Goal: Task Accomplishment & Management: Complete application form

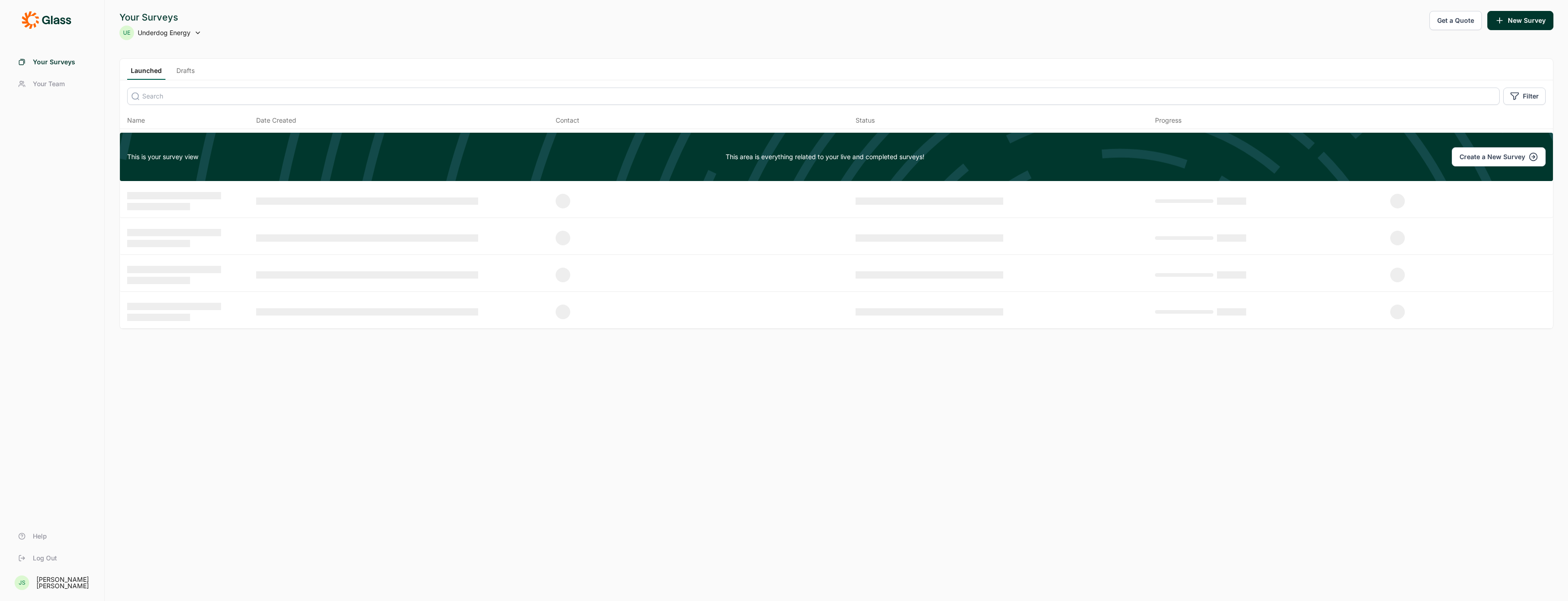
click at [1529, 19] on button "New Survey" at bounding box center [1520, 20] width 66 height 19
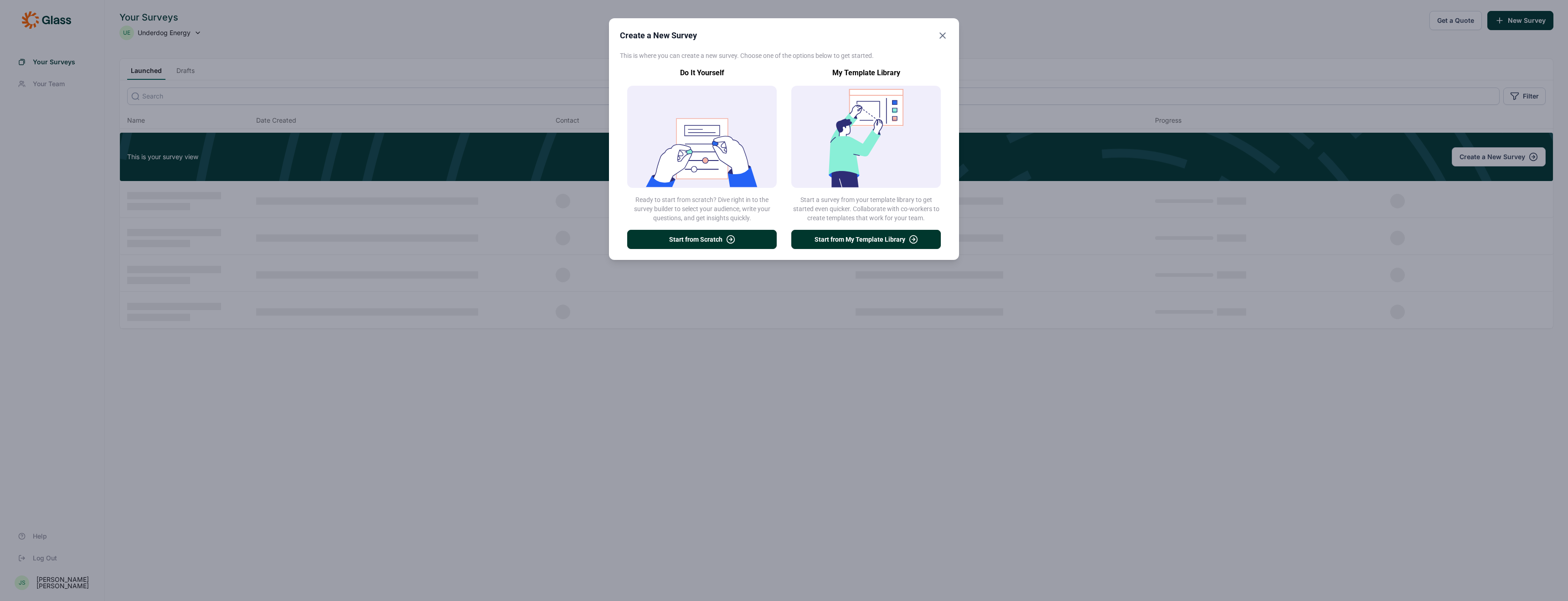
click at [695, 234] on button "Start from Scratch" at bounding box center [702, 239] width 150 height 19
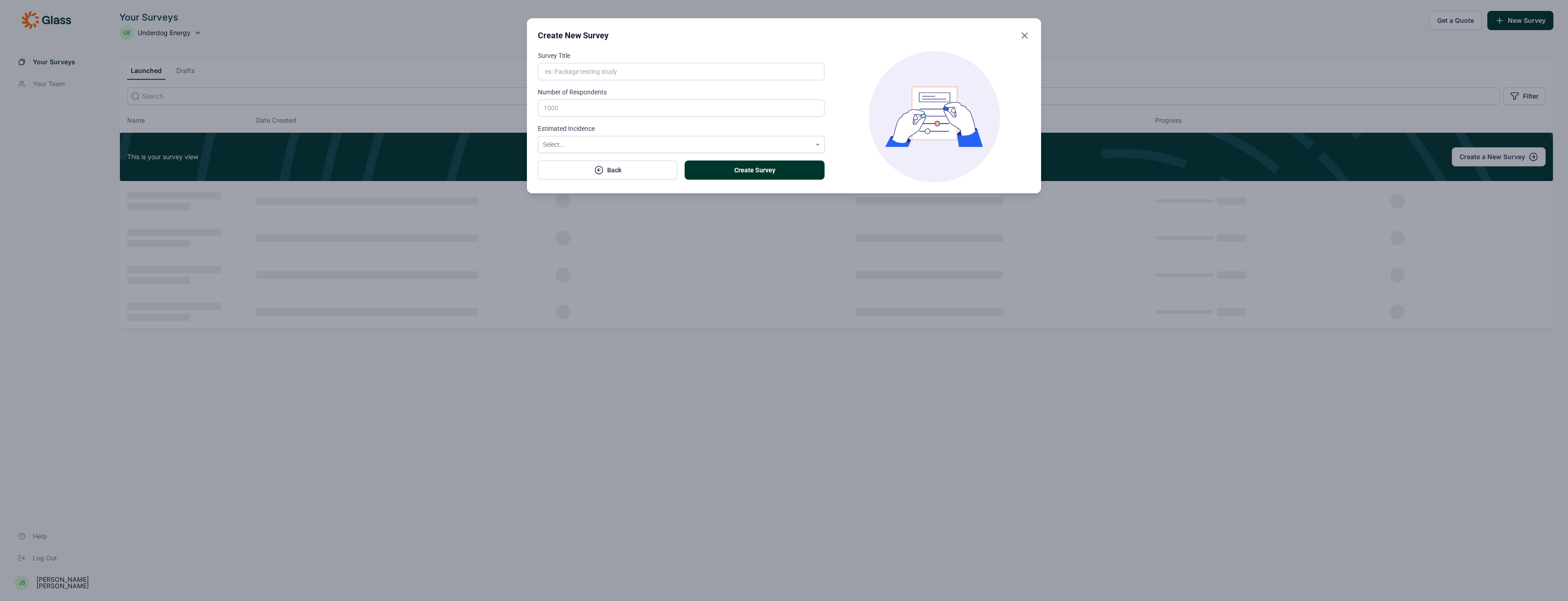
click at [658, 73] on input "Survey Title" at bounding box center [681, 71] width 287 height 18
paste input "Underdog Energy Next Flavor Survey"
type input "Underdog Energy Next Flavor Survey"
click at [628, 101] on input "Number of Respondents" at bounding box center [681, 108] width 287 height 18
type input "400"
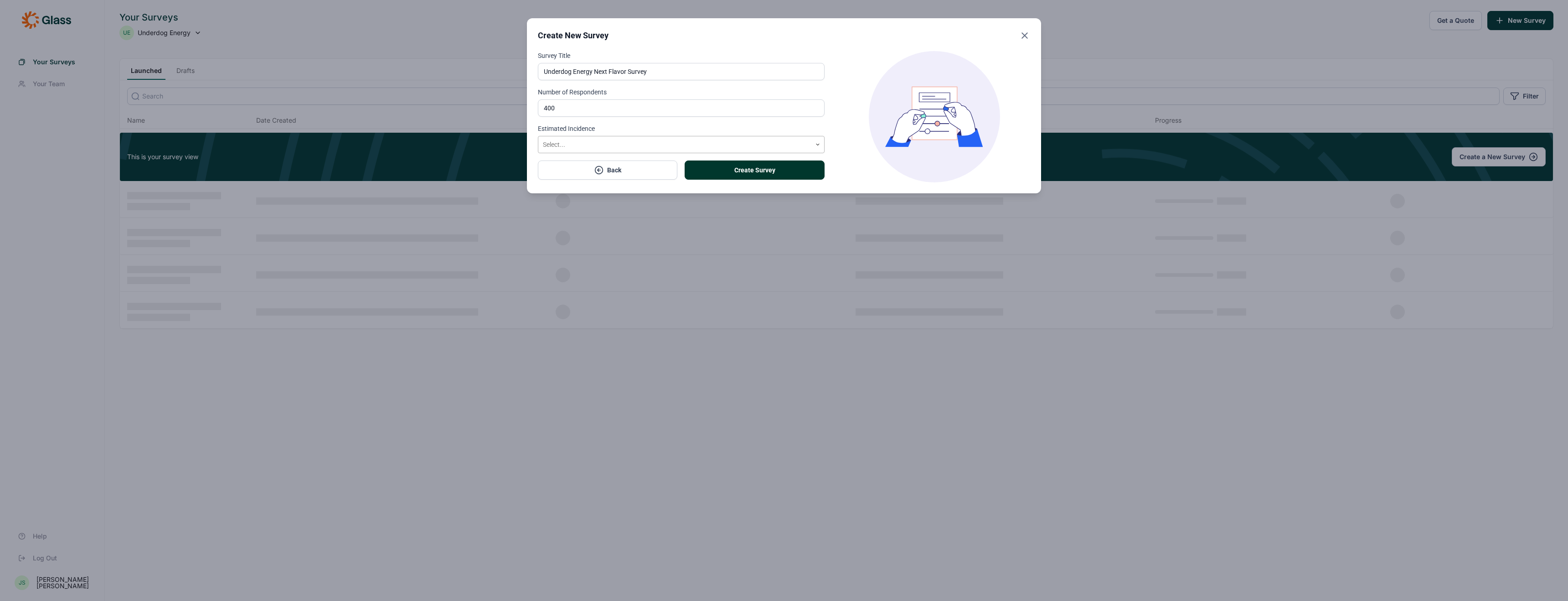
click at [610, 141] on div at bounding box center [674, 144] width 264 height 12
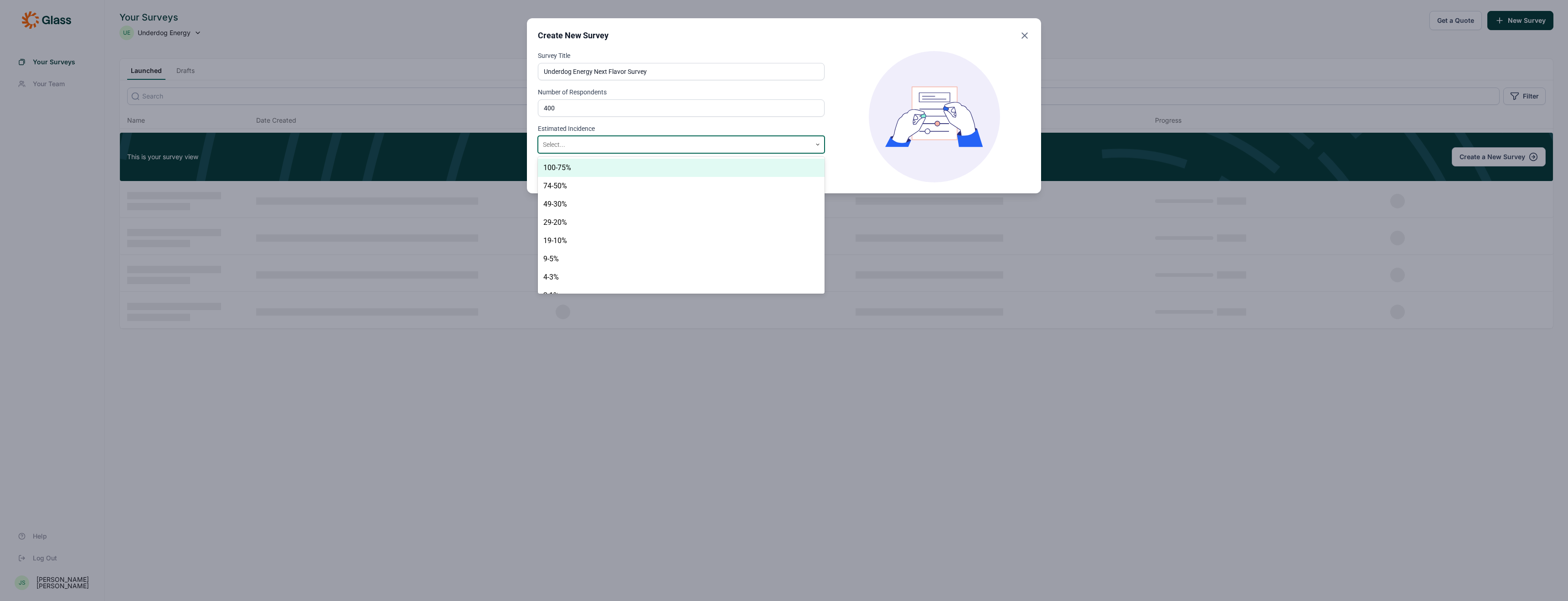
click at [637, 128] on label "Estimated Incidence" at bounding box center [681, 128] width 287 height 9
click at [544, 140] on input "Estimated Incidence" at bounding box center [543, 144] width 2 height 9
click at [774, 141] on div at bounding box center [674, 144] width 264 height 12
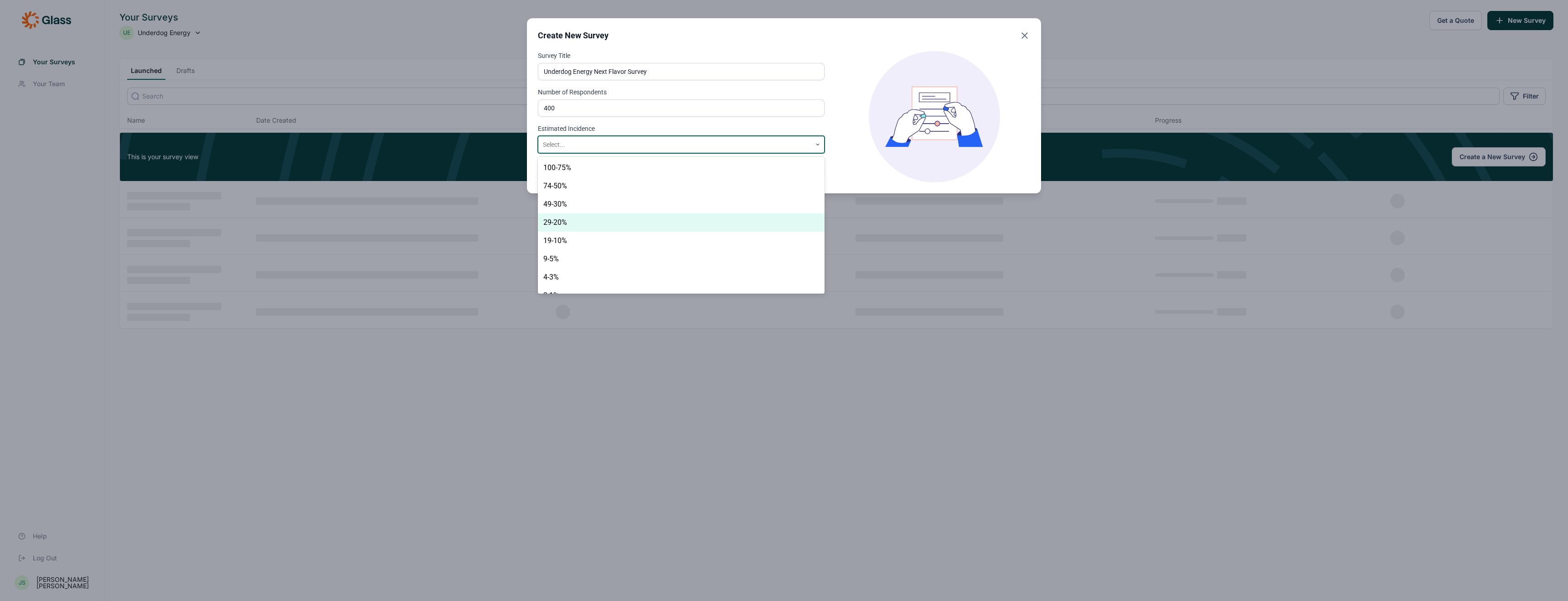
click at [719, 227] on div "29-20%" at bounding box center [681, 223] width 287 height 18
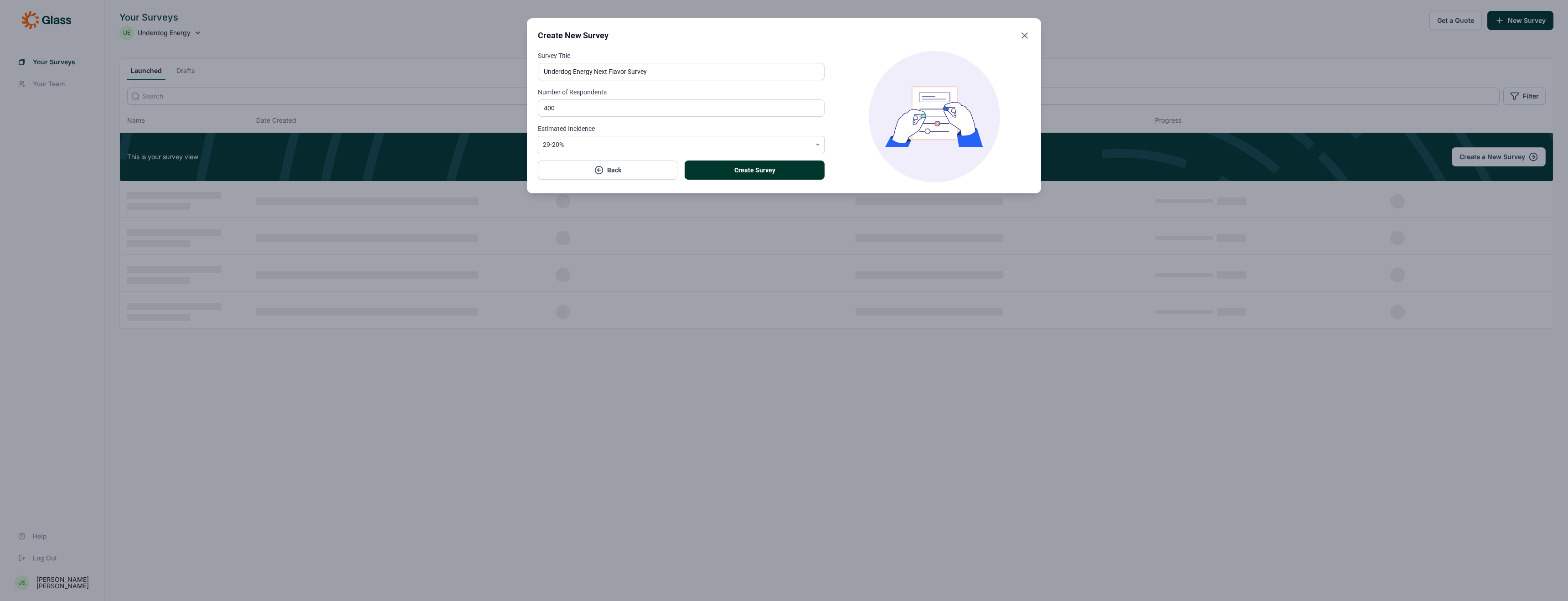
click at [742, 168] on button "Create Survey" at bounding box center [754, 170] width 139 height 19
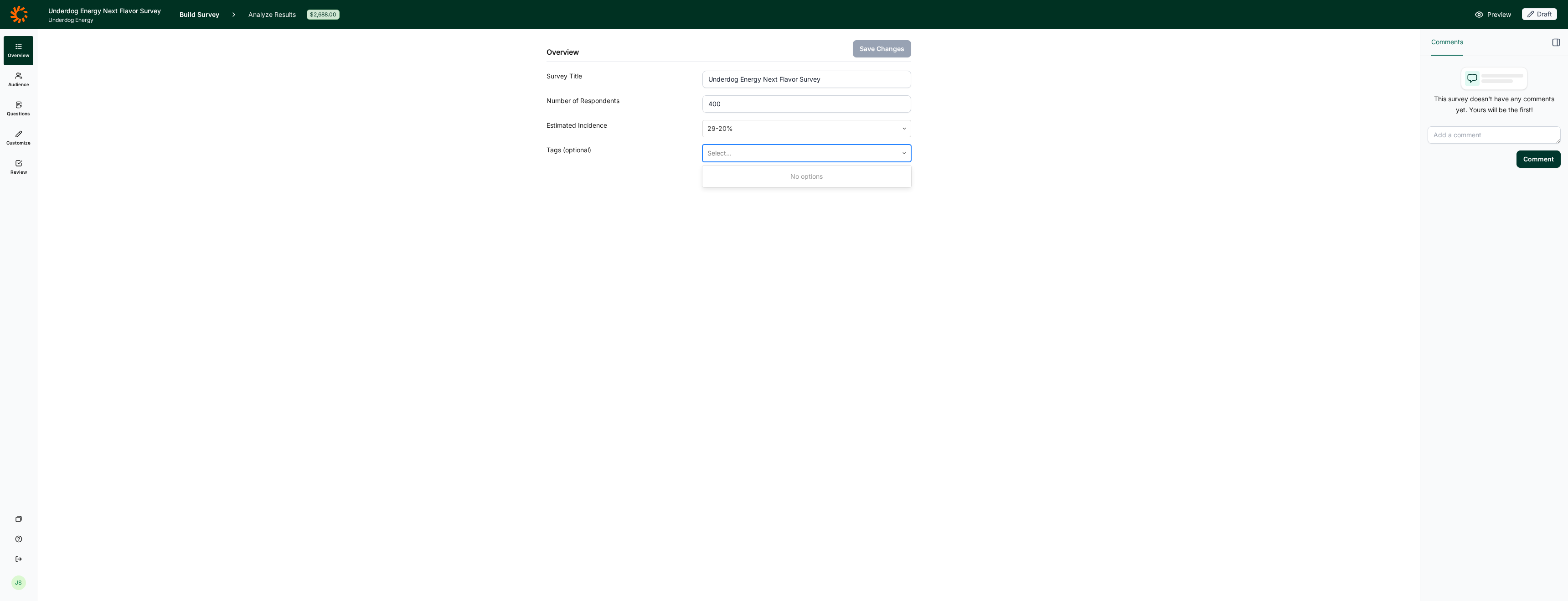
click at [778, 156] on div at bounding box center [799, 153] width 185 height 13
click at [872, 153] on div at bounding box center [799, 153] width 185 height 13
type input "energy drink consumer"
click at [769, 178] on span "Create tag for ' energy drink consumer '" at bounding box center [773, 175] width 116 height 9
click at [802, 155] on div at bounding box center [799, 153] width 185 height 13
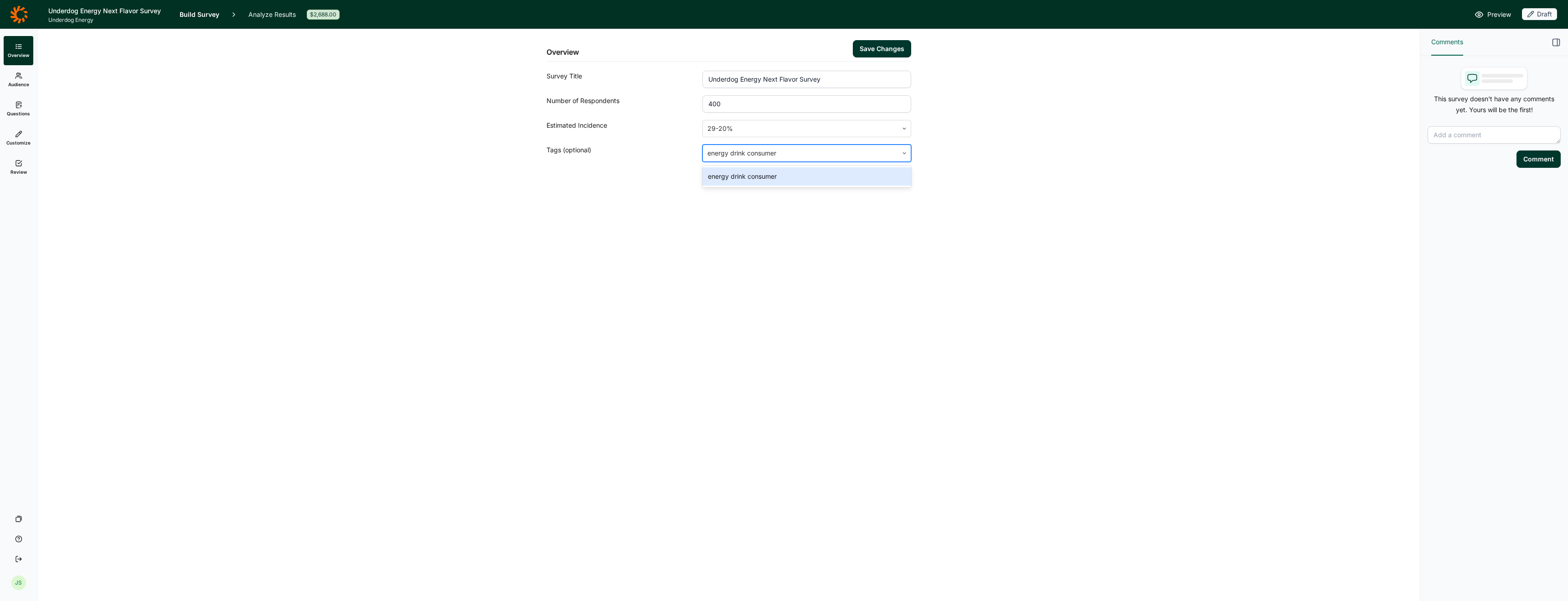
click at [822, 154] on div at bounding box center [799, 153] width 185 height 13
click at [779, 153] on div at bounding box center [799, 153] width 185 height 13
type input "age [DEMOGRAPHIC_DATA]"
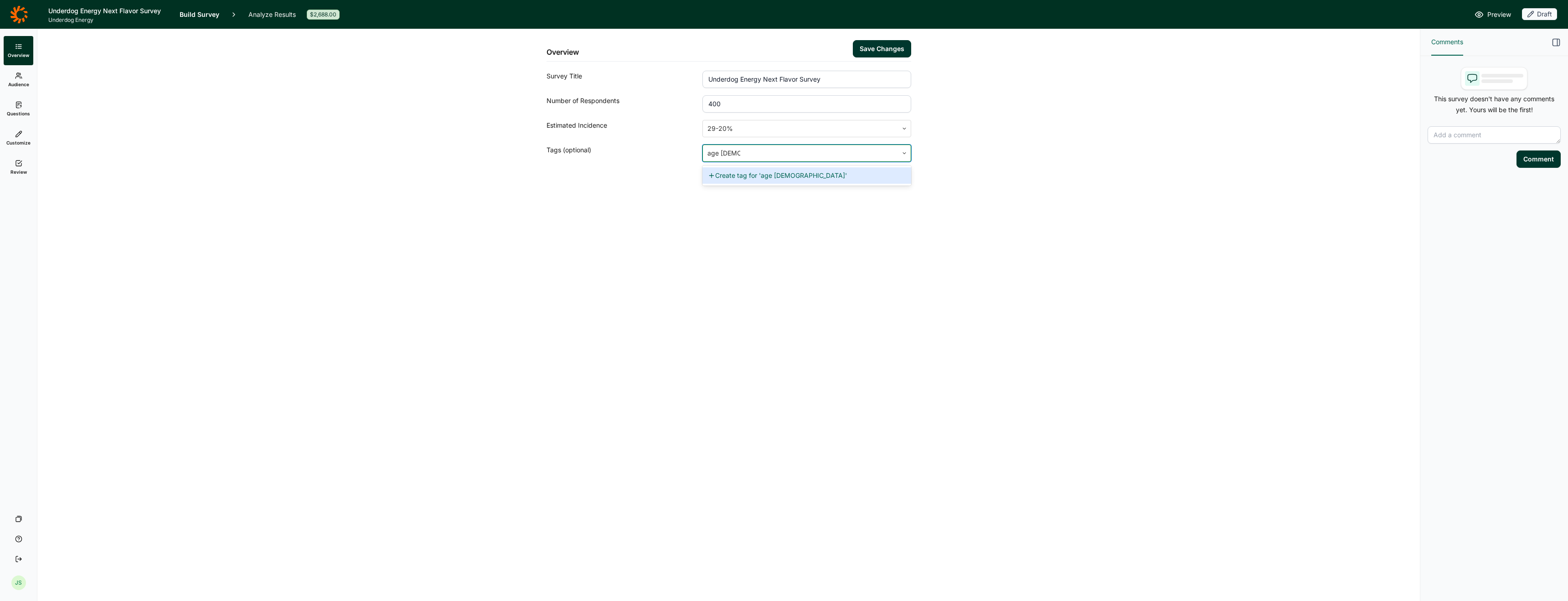
click at [792, 174] on span "Create tag for ' age [DEMOGRAPHIC_DATA] '" at bounding box center [781, 175] width 131 height 9
click at [809, 162] on div "Overview Save Changes Survey Title Underdog Energy Next Flavor Survey Number of…" at bounding box center [729, 118] width 1360 height 177
click at [806, 187] on div "energy drink consumer" at bounding box center [806, 194] width 208 height 18
click at [812, 155] on div at bounding box center [799, 153] width 185 height 13
click at [792, 157] on div at bounding box center [799, 153] width 185 height 13
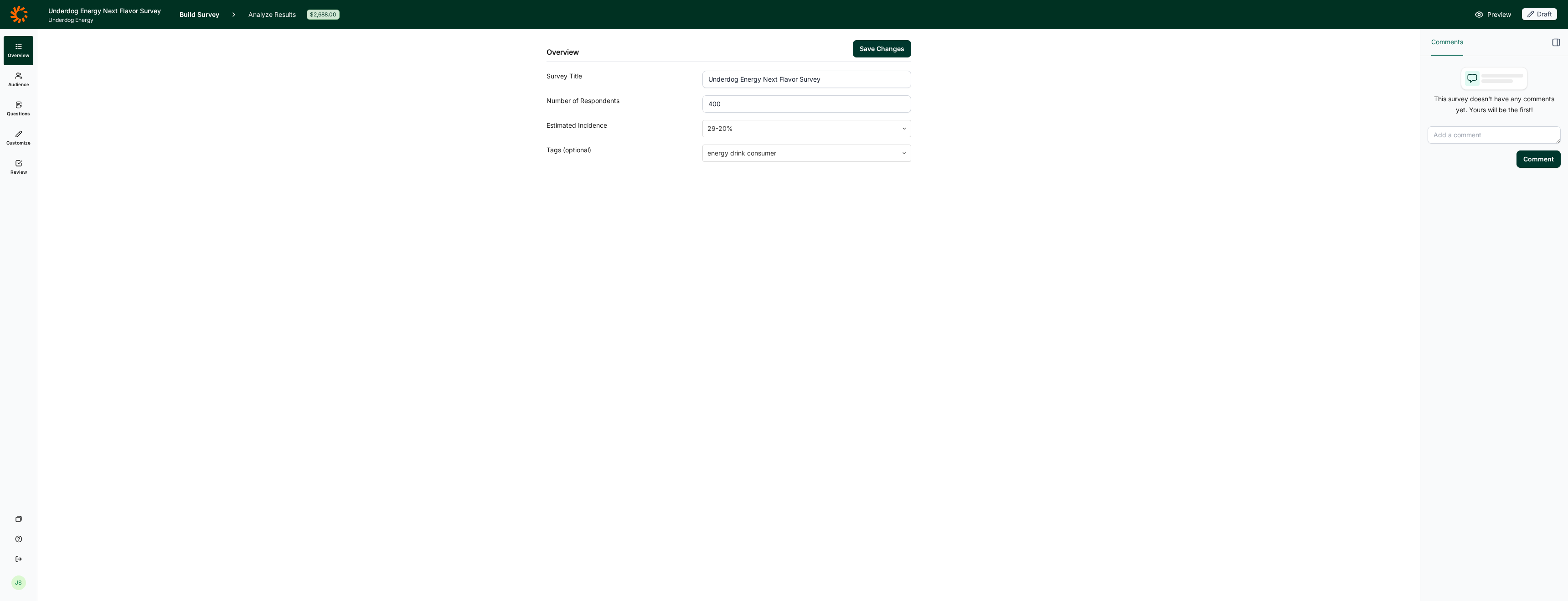
click at [814, 200] on div "Overview Save Changes Survey Title Underdog Energy Next Flavor Survey Number of…" at bounding box center [729, 118] width 1360 height 177
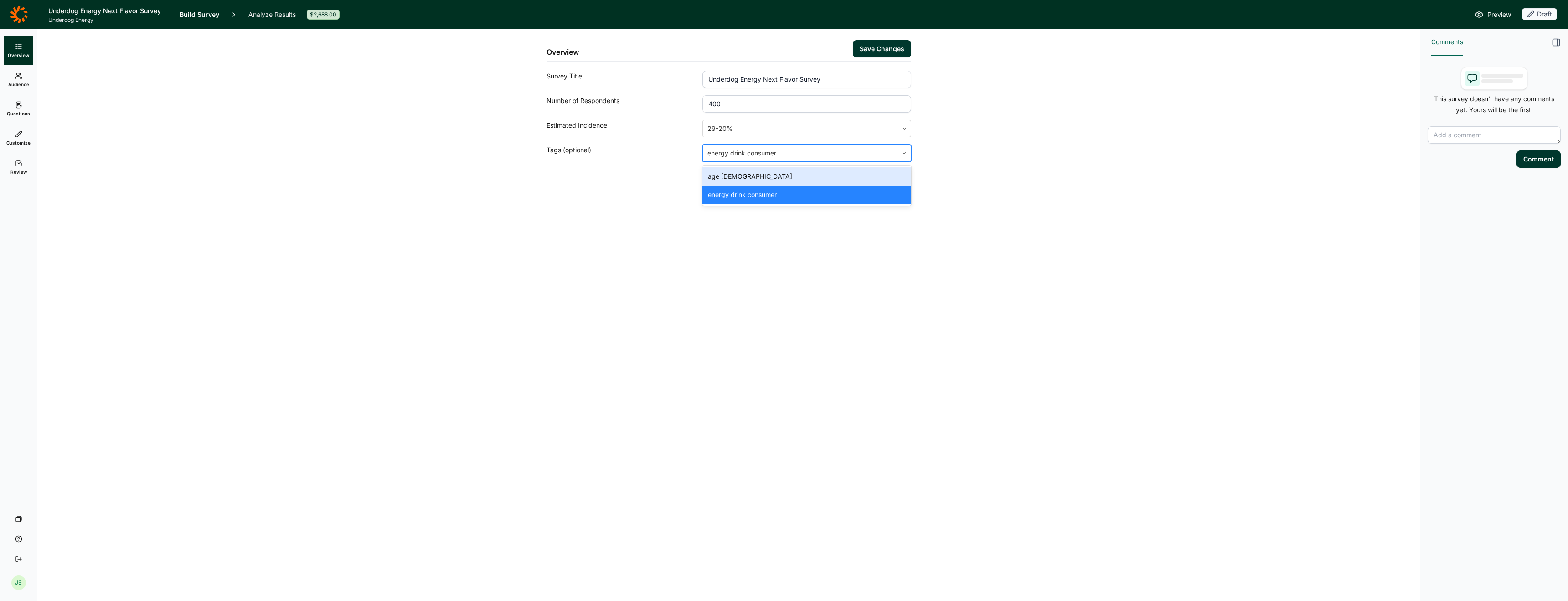
click at [800, 155] on div at bounding box center [799, 153] width 185 height 13
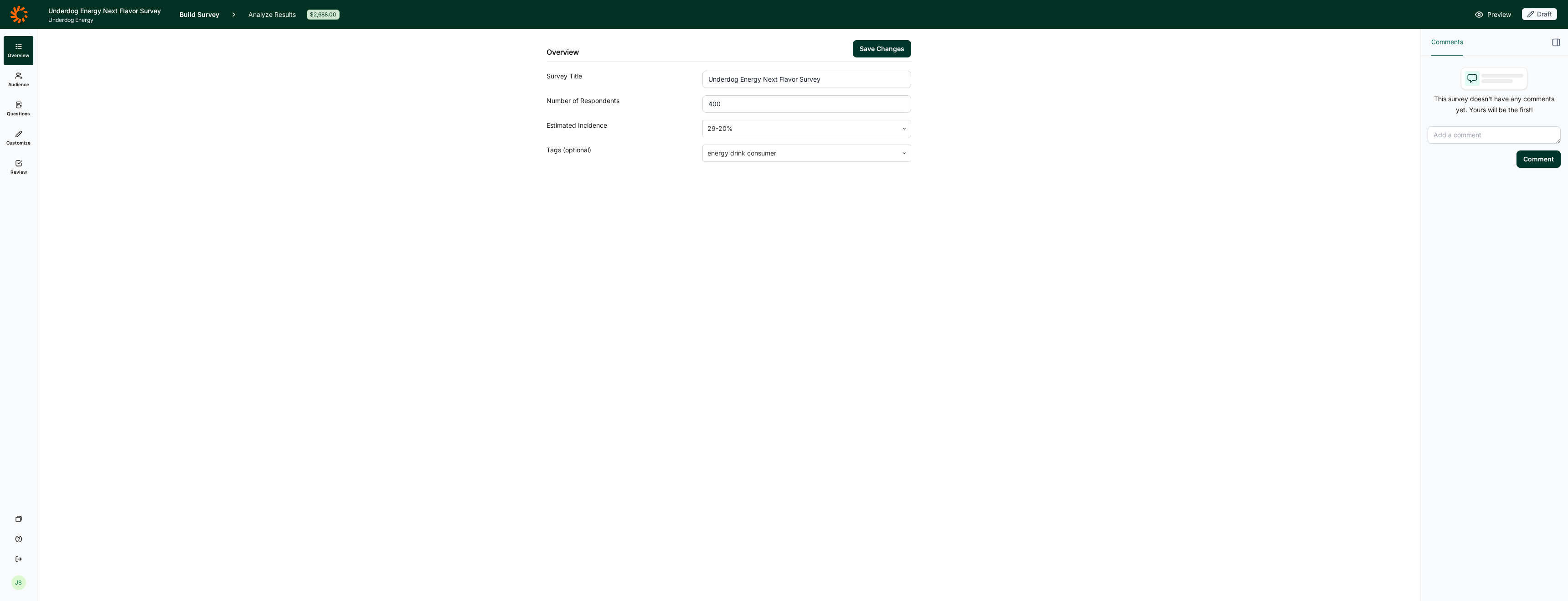
click at [801, 235] on div "Overview Save Changes Survey Title Underdog Energy Next Flavor Survey Number of…" at bounding box center [729, 315] width 1383 height 572
click at [878, 45] on button "Save Changes" at bounding box center [882, 48] width 58 height 18
click at [18, 80] on link "Audience" at bounding box center [18, 80] width 30 height 29
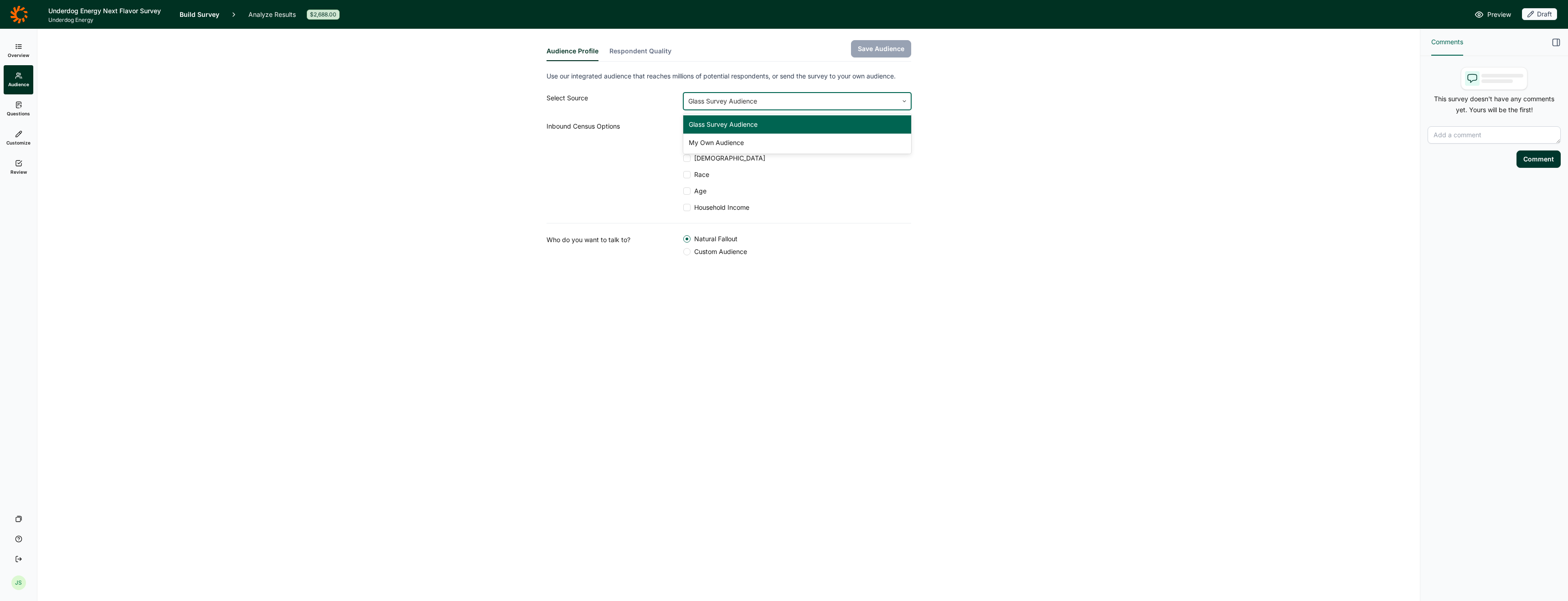
click at [759, 101] on div at bounding box center [791, 101] width 205 height 13
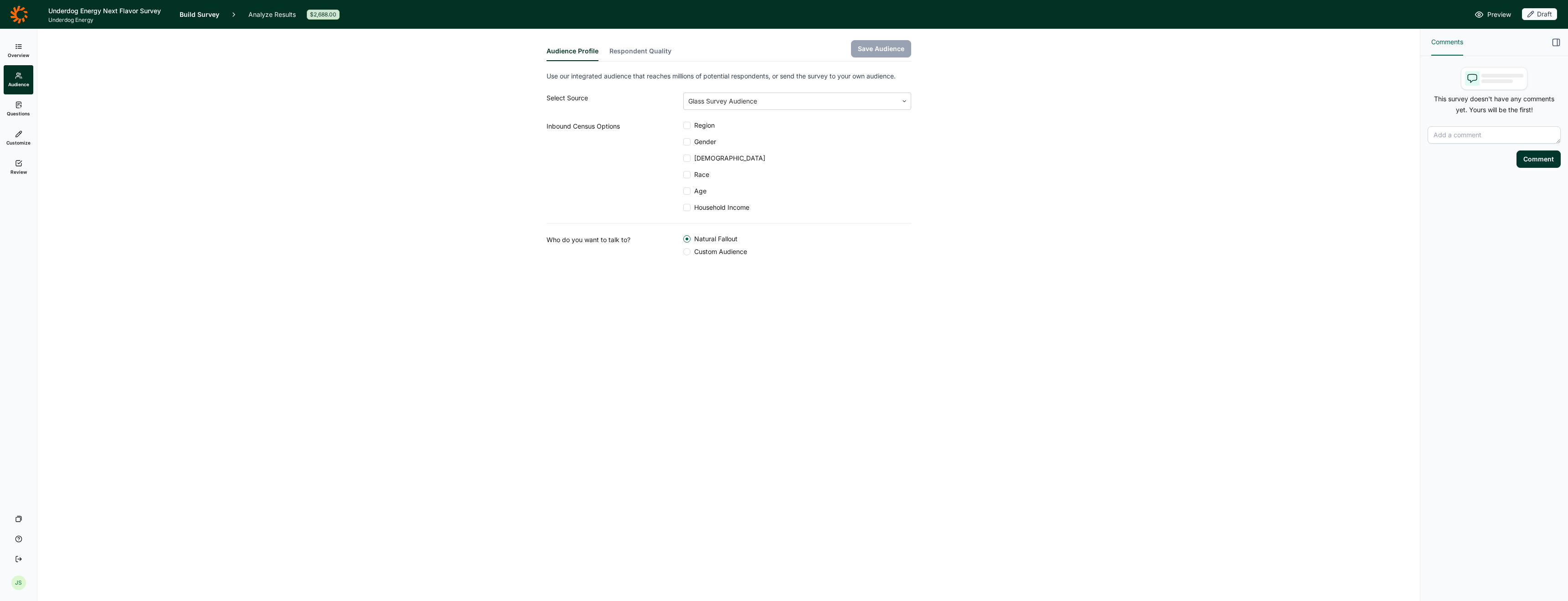
click at [1062, 178] on div "Audience Profile Respondent Quality Save Audience Use our integrated audience t…" at bounding box center [729, 164] width 1360 height 271
drag, startPoint x: 543, startPoint y: 126, endPoint x: 635, endPoint y: 123, distance: 92.0
click at [635, 123] on div "Audience Profile Respondent Quality Save Audience Use our integrated audience t…" at bounding box center [729, 164] width 1360 height 271
click at [562, 151] on div "Inbound Census Options" at bounding box center [615, 166] width 137 height 91
click at [686, 126] on div at bounding box center [686, 125] width 7 height 7
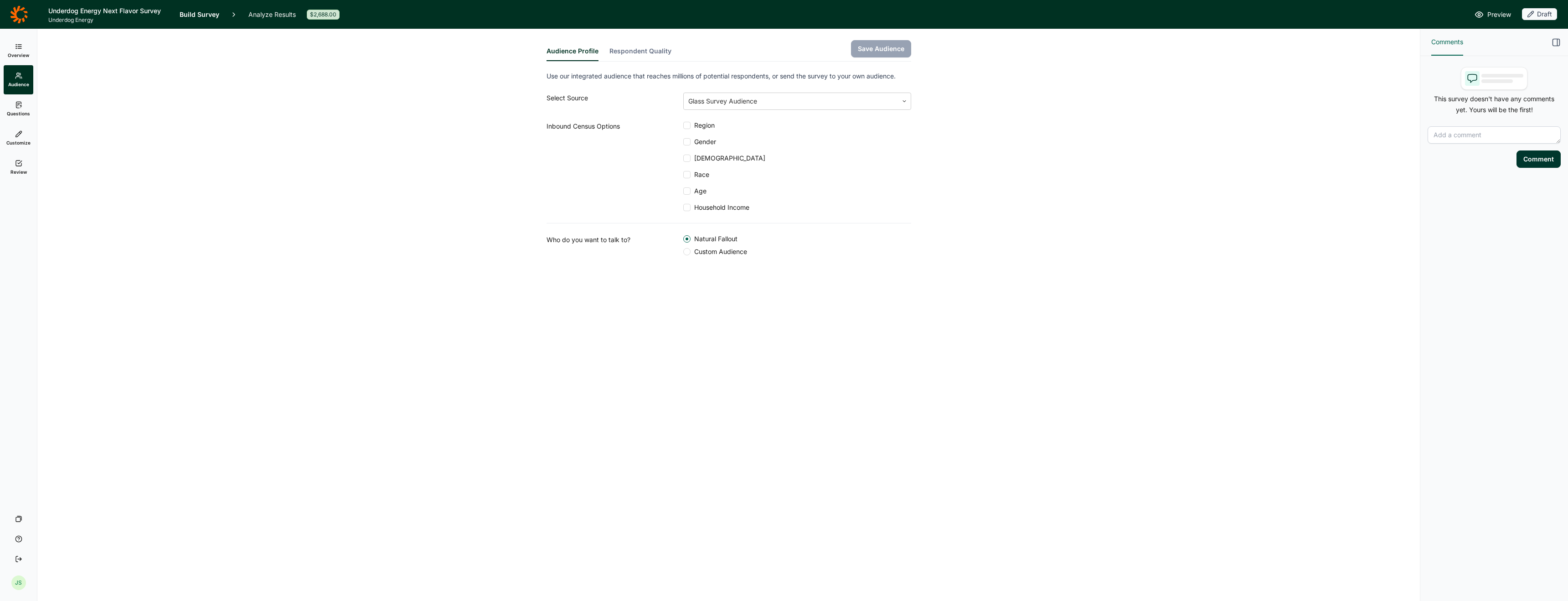
click at [683, 125] on input "Region" at bounding box center [683, 125] width 0 height 0
click at [689, 192] on div at bounding box center [686, 191] width 7 height 7
click at [683, 191] on input "Age" at bounding box center [683, 191] width 0 height 0
click at [688, 251] on div at bounding box center [686, 251] width 7 height 7
click at [683, 251] on input "Custom Audience" at bounding box center [683, 251] width 0 height 0
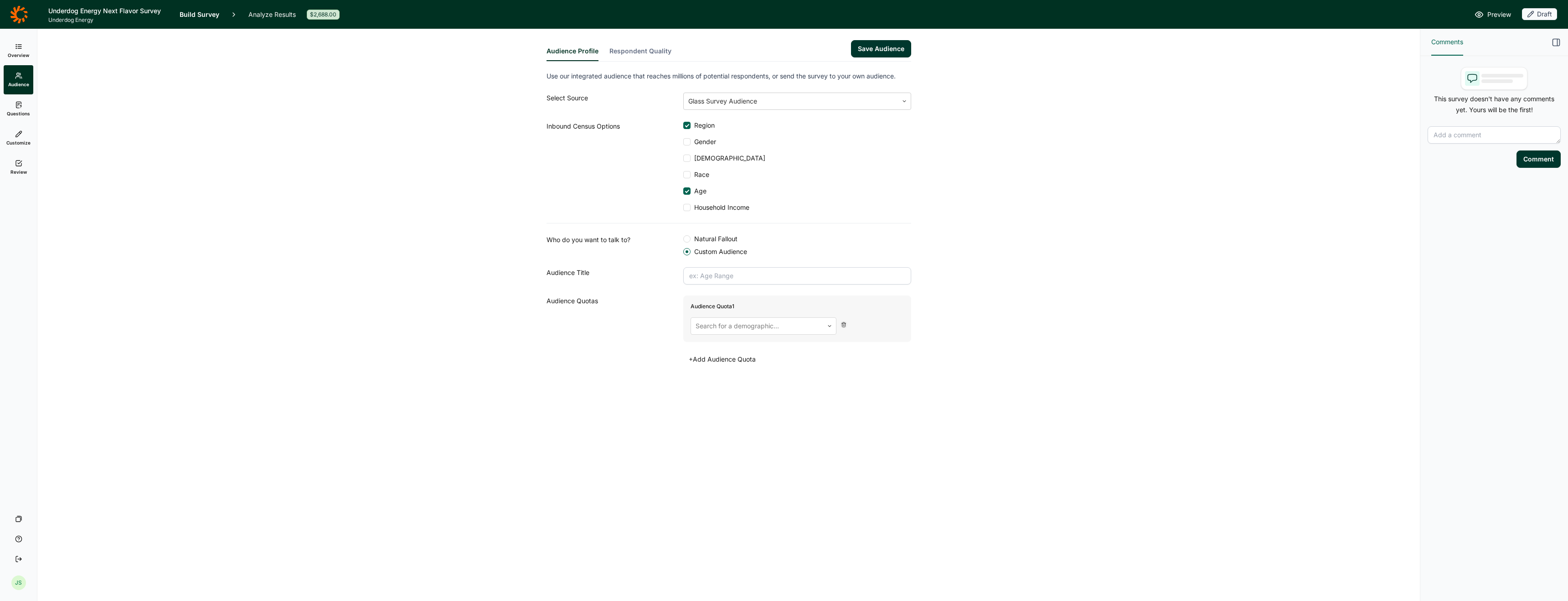
click at [719, 273] on input "text" at bounding box center [797, 276] width 228 height 18
click at [856, 378] on div "Audience Profile Respondent Quality Save Audience Use our integrated audience t…" at bounding box center [729, 219] width 1360 height 380
click at [774, 274] on input "text" at bounding box center [797, 276] width 228 height 18
click at [736, 276] on input "text" at bounding box center [797, 276] width 228 height 18
paste input "Energy Drink Consumers 18–44"
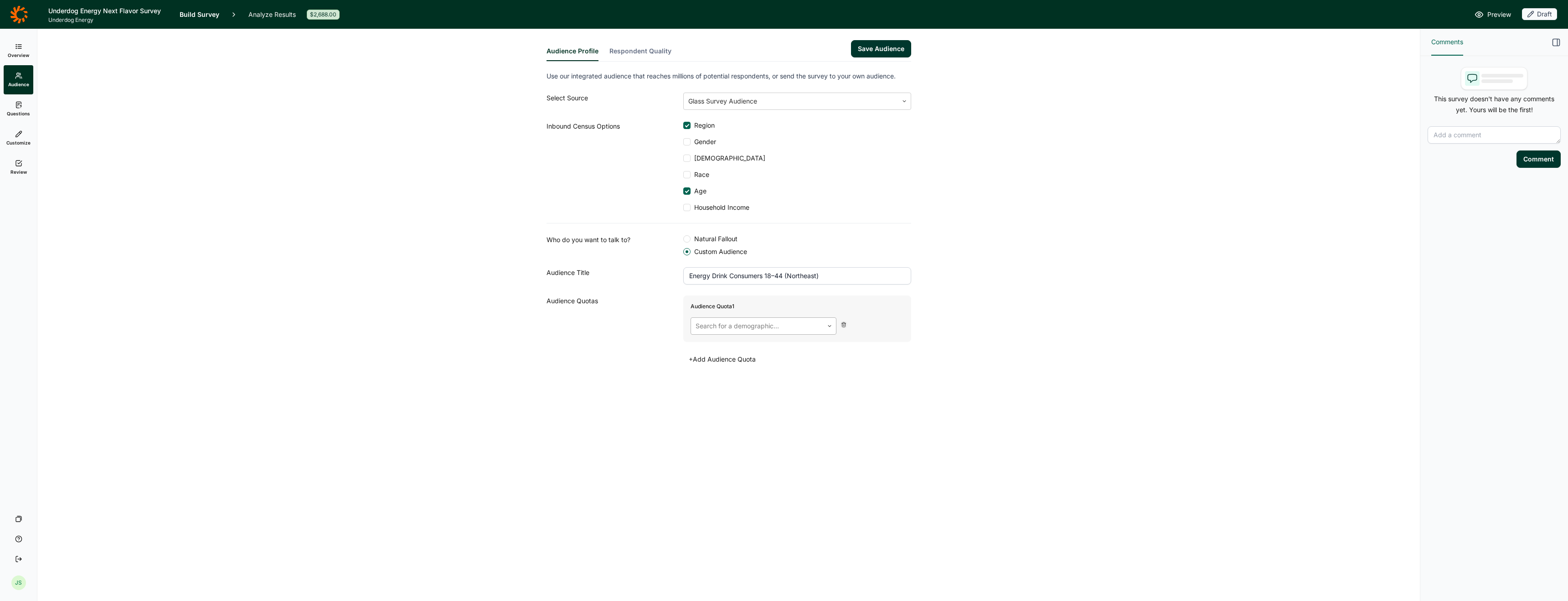
type input "Energy Drink Consumers 18–44 (Northeast)"
click at [760, 324] on div at bounding box center [757, 326] width 123 height 13
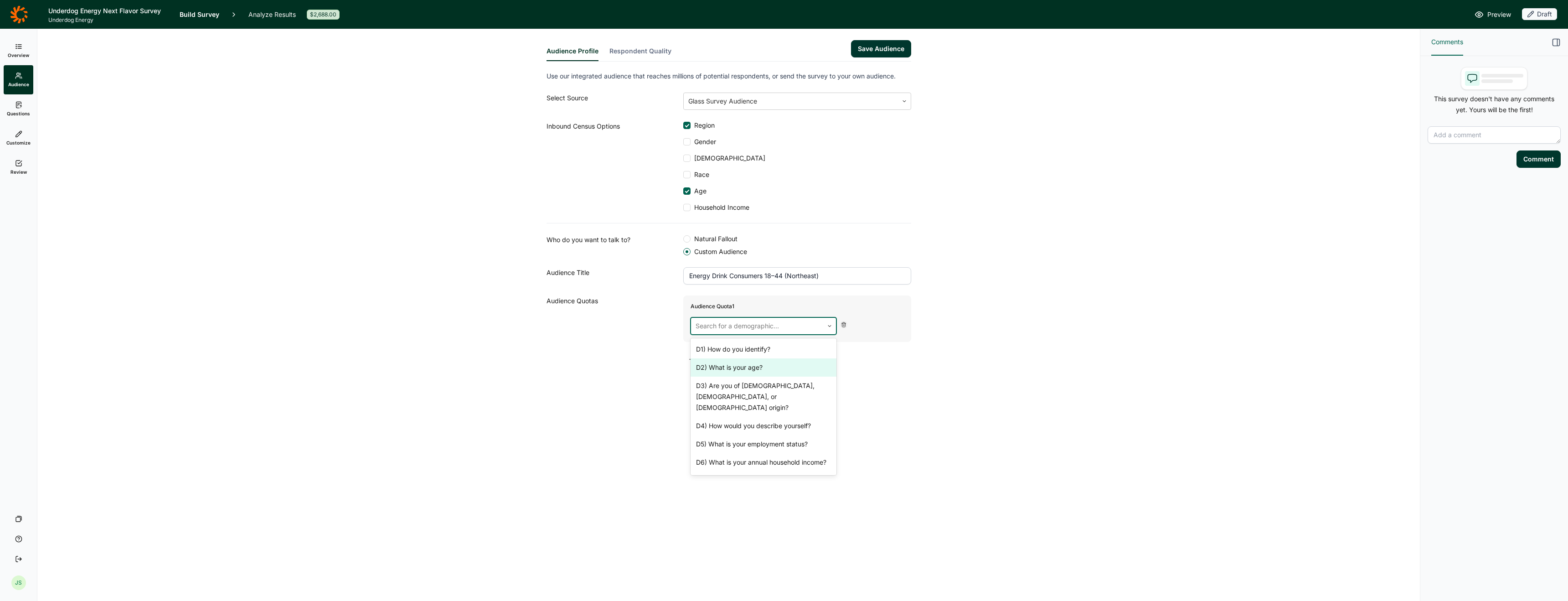
click at [757, 370] on div "D2) What is your age?" at bounding box center [764, 367] width 146 height 18
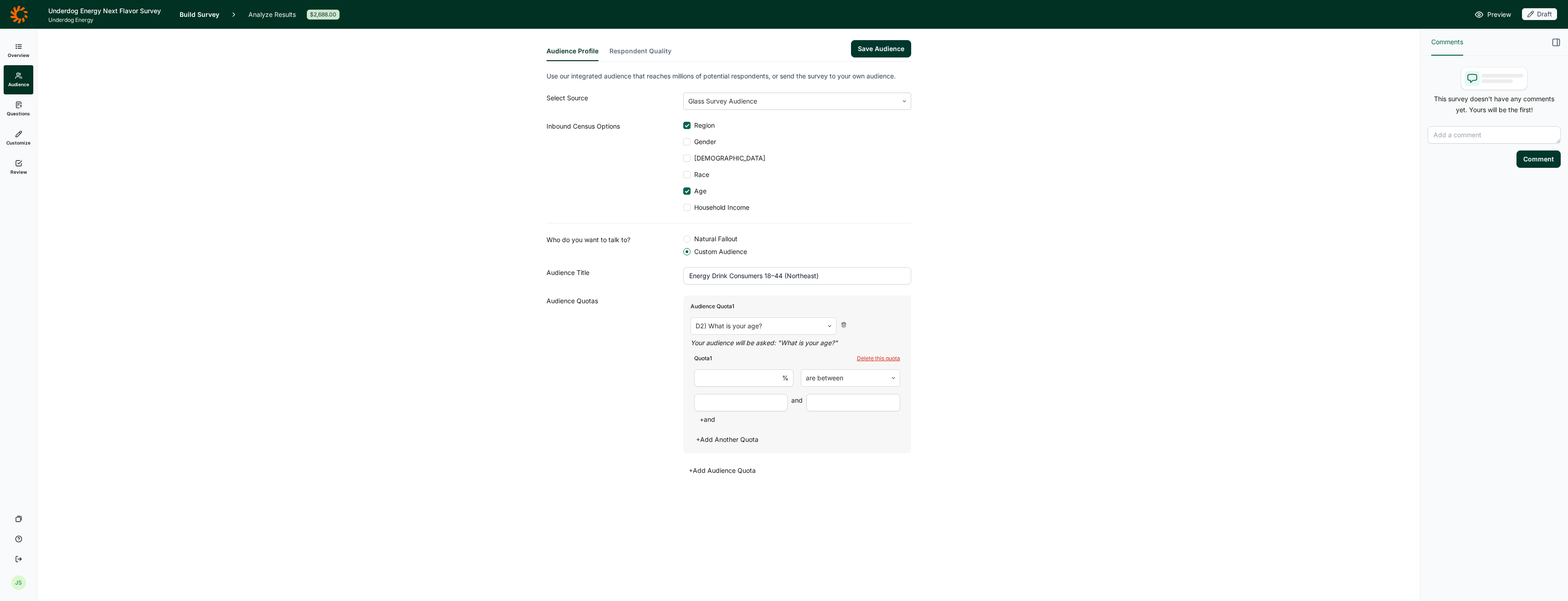
click at [748, 377] on input "number" at bounding box center [743, 377] width 99 height 18
type input "25"
click at [829, 379] on div at bounding box center [845, 377] width 77 height 13
click at [845, 400] on div "are between" at bounding box center [850, 401] width 99 height 18
click at [756, 400] on input "number" at bounding box center [741, 402] width 94 height 18
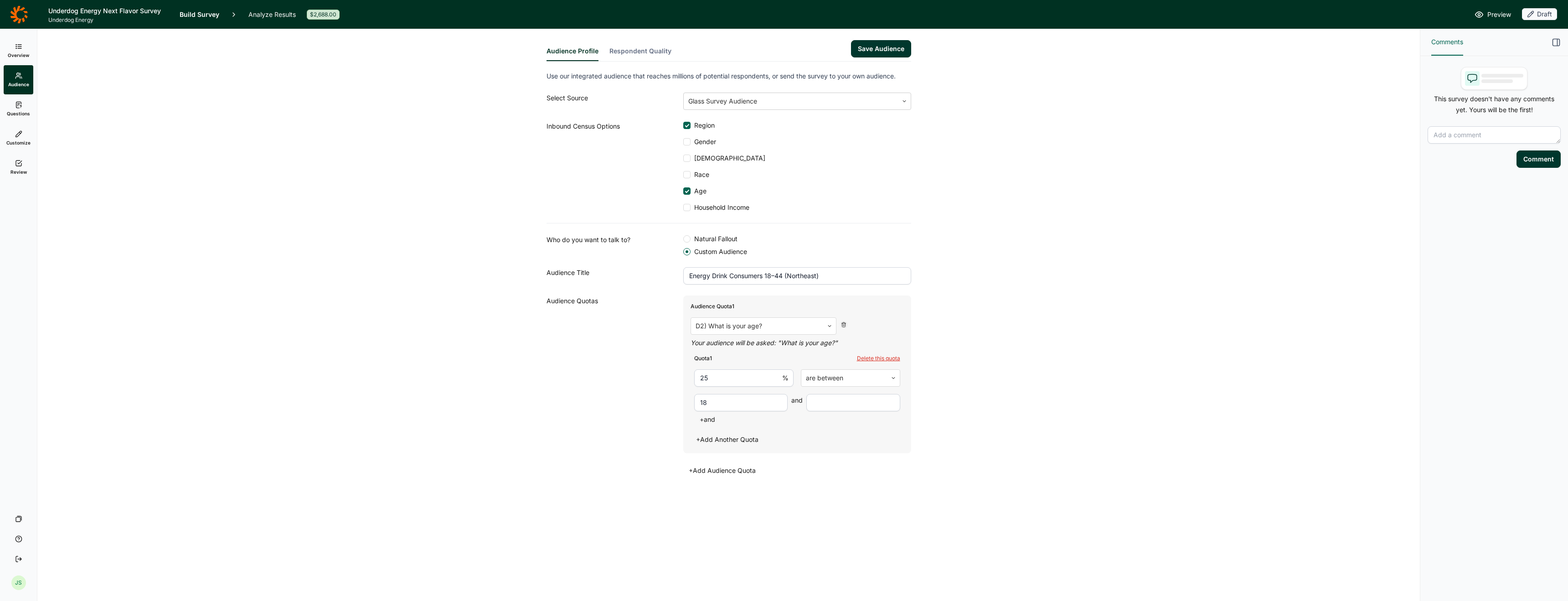
type input "18"
click at [842, 397] on input "number" at bounding box center [853, 402] width 94 height 18
type input "24"
click at [729, 440] on button "+ Add Another Quota" at bounding box center [727, 439] width 73 height 13
click at [742, 455] on input "number" at bounding box center [743, 456] width 99 height 18
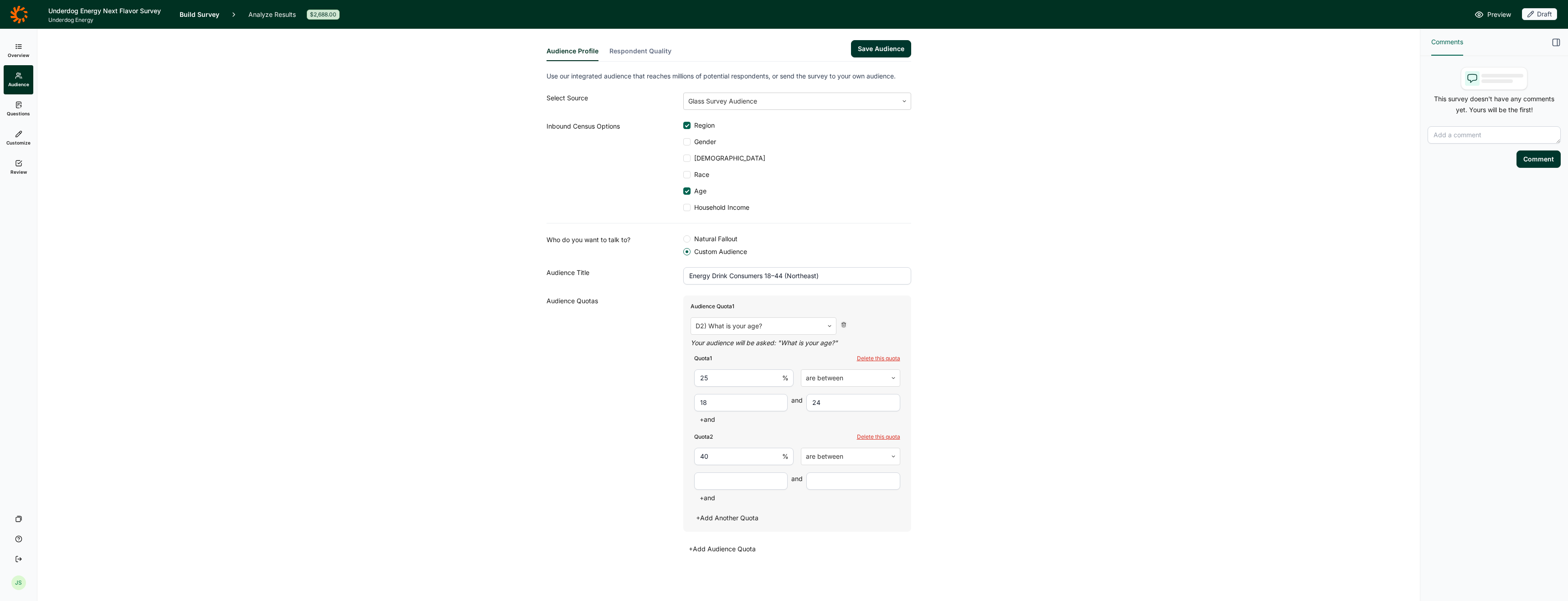
type input "40"
click at [746, 485] on input "number" at bounding box center [741, 480] width 94 height 18
type input "25"
click at [813, 480] on input "number" at bounding box center [853, 480] width 94 height 18
type input "34"
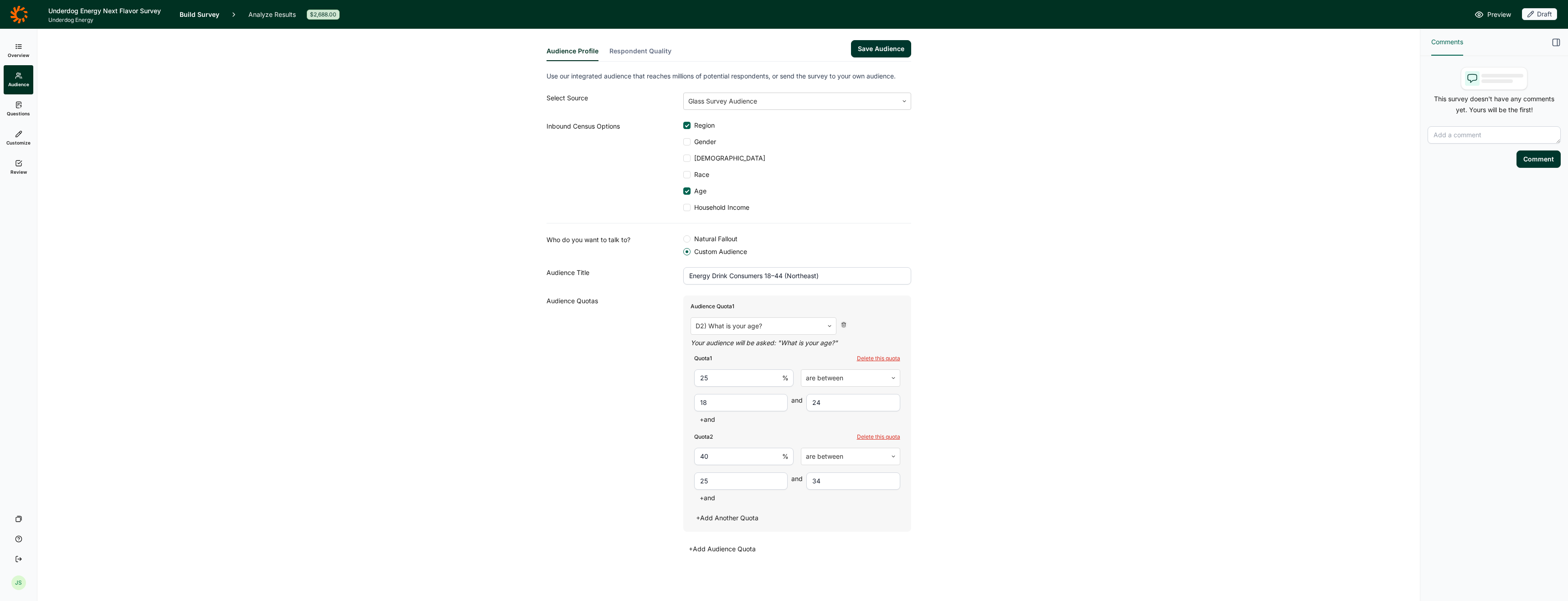
click at [739, 519] on button "+ Add Another Quota" at bounding box center [727, 517] width 73 height 13
click at [744, 528] on input "number" at bounding box center [743, 534] width 99 height 18
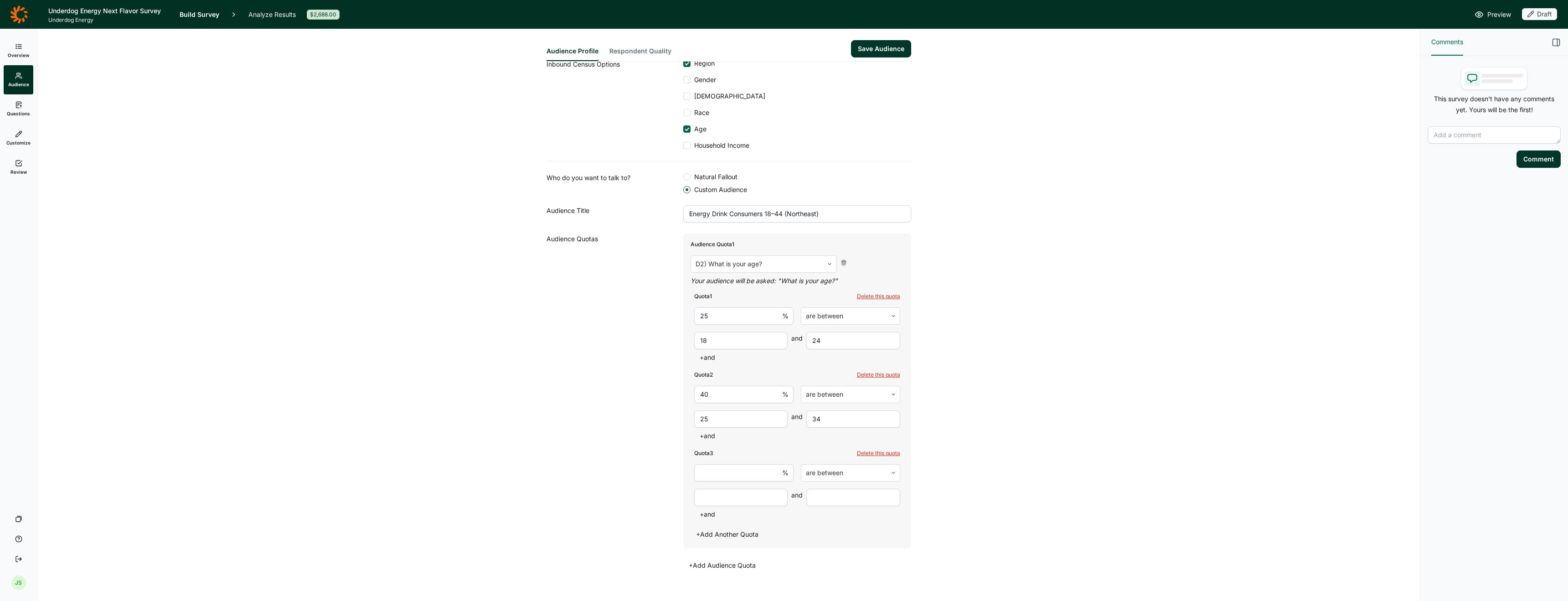
scroll to position [62, 0]
type input "35"
click at [753, 494] on input "number" at bounding box center [741, 496] width 94 height 18
type input "35"
click at [823, 496] on input "number" at bounding box center [853, 496] width 94 height 18
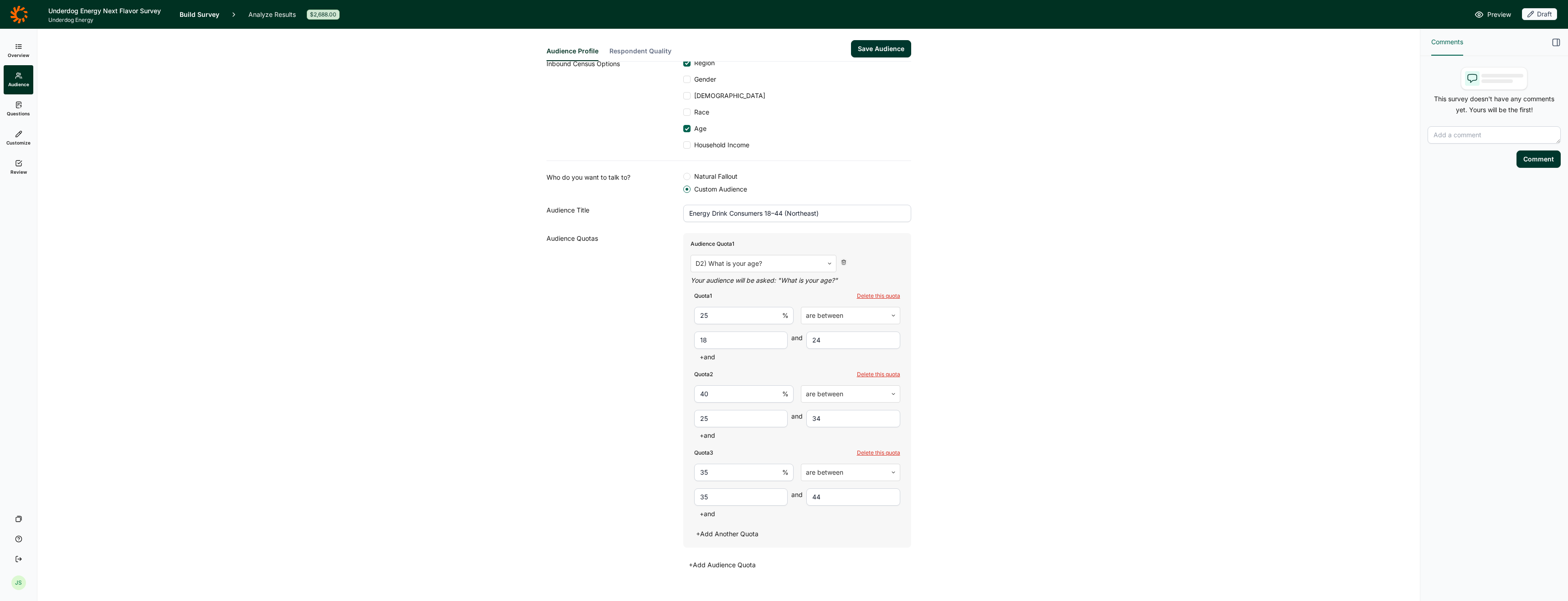
type input "44"
click at [930, 493] on div "Audience Profile Respondent Quality Save Audience Use our integrated audience t…" at bounding box center [729, 291] width 1360 height 648
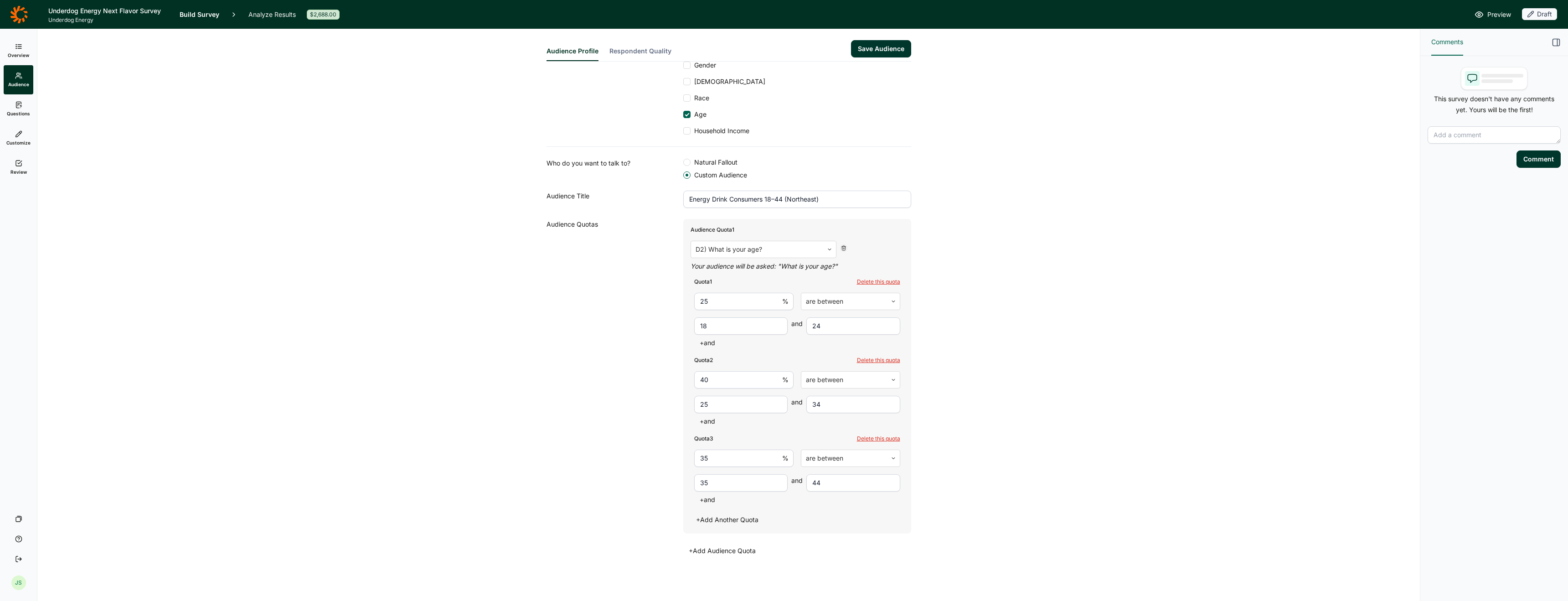
click at [726, 523] on button "+ Add Another Quota" at bounding box center [727, 520] width 73 height 13
click at [872, 519] on div "Delete this quota" at bounding box center [879, 516] width 43 height 7
click at [716, 547] on button "+ Add Audience Quota" at bounding box center [722, 550] width 78 height 13
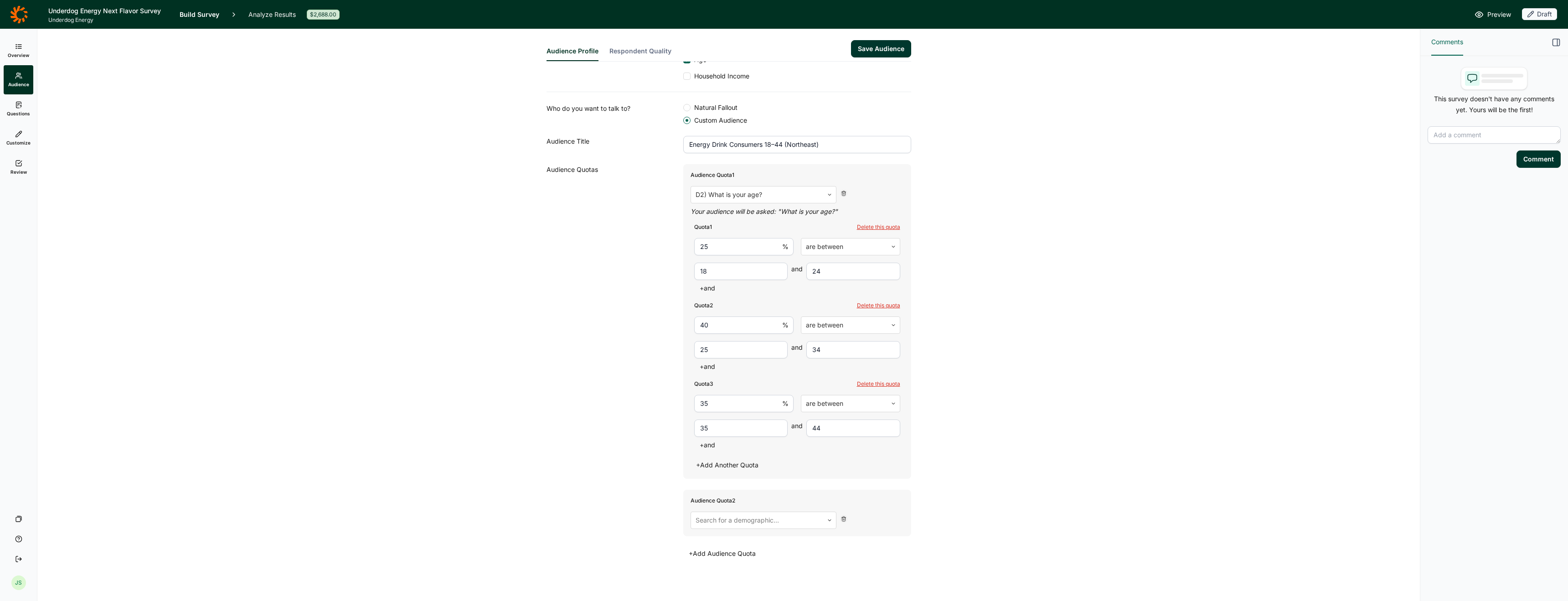
scroll to position [134, 0]
click at [779, 520] on div at bounding box center [757, 517] width 123 height 13
click at [763, 588] on div "D11) What is your region?" at bounding box center [764, 597] width 146 height 18
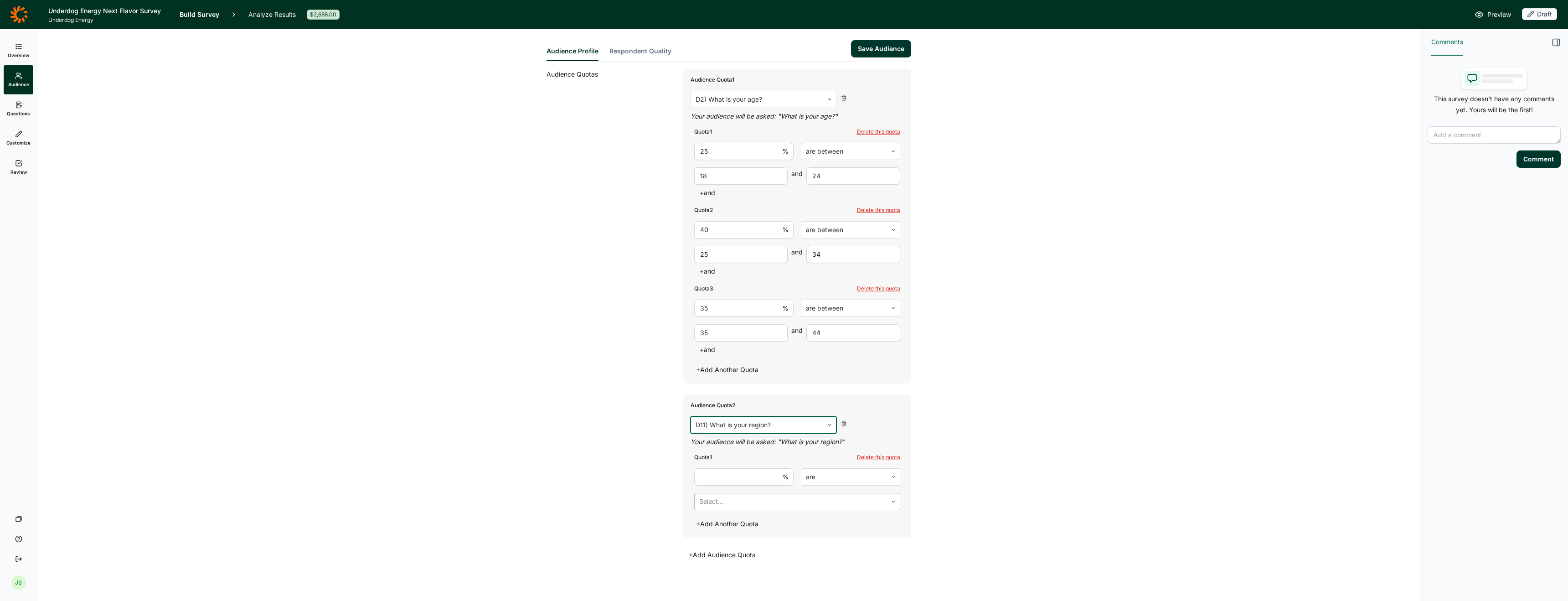
scroll to position [231, 0]
click at [743, 473] on input "number" at bounding box center [743, 473] width 99 height 18
type input "100"
click at [845, 473] on div at bounding box center [845, 473] width 77 height 13
click at [934, 496] on div "Audience Profile Respondent Quality Save Audience Use our integrated audience t…" at bounding box center [729, 200] width 1360 height 802
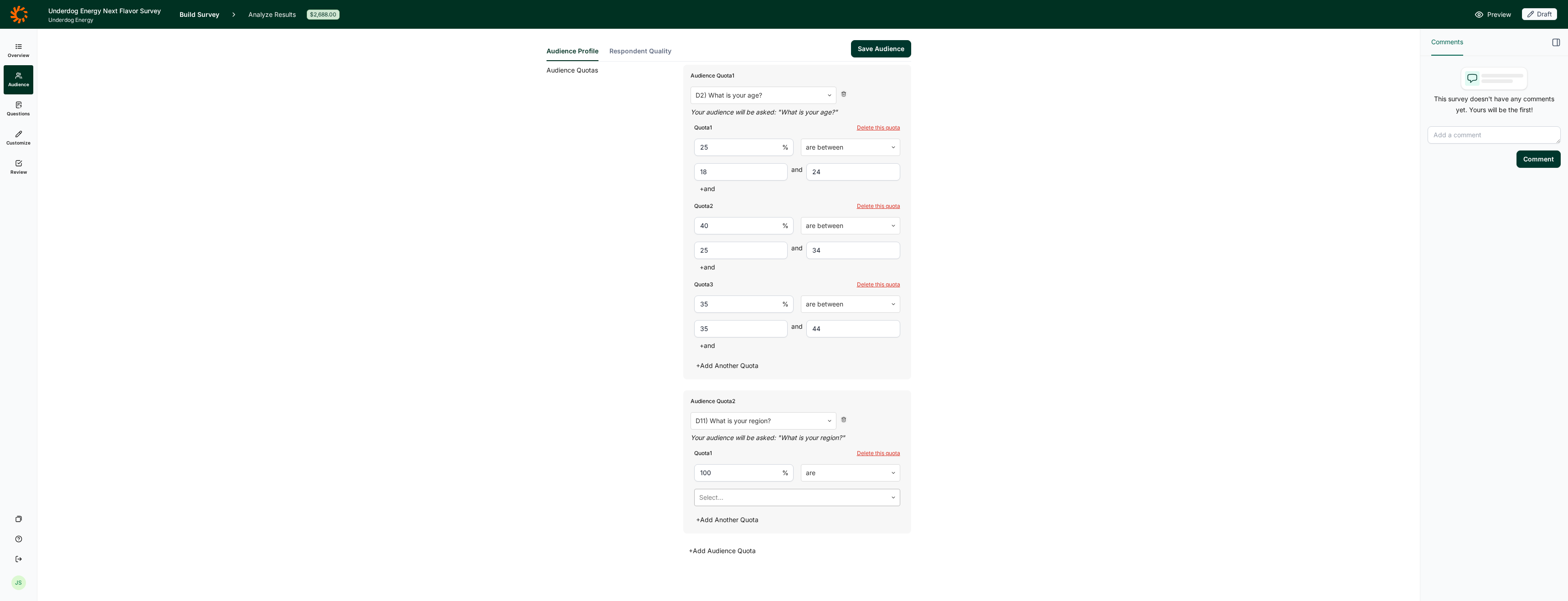
click at [824, 500] on div at bounding box center [791, 497] width 183 height 13
click at [813, 520] on div "Northeast" at bounding box center [797, 520] width 206 height 18
click at [940, 502] on div "Audience Profile Respondent Quality Save Audience Use our integrated audience t…" at bounding box center [729, 200] width 1360 height 802
click at [724, 552] on button "+ Add Audience Quota" at bounding box center [722, 550] width 78 height 13
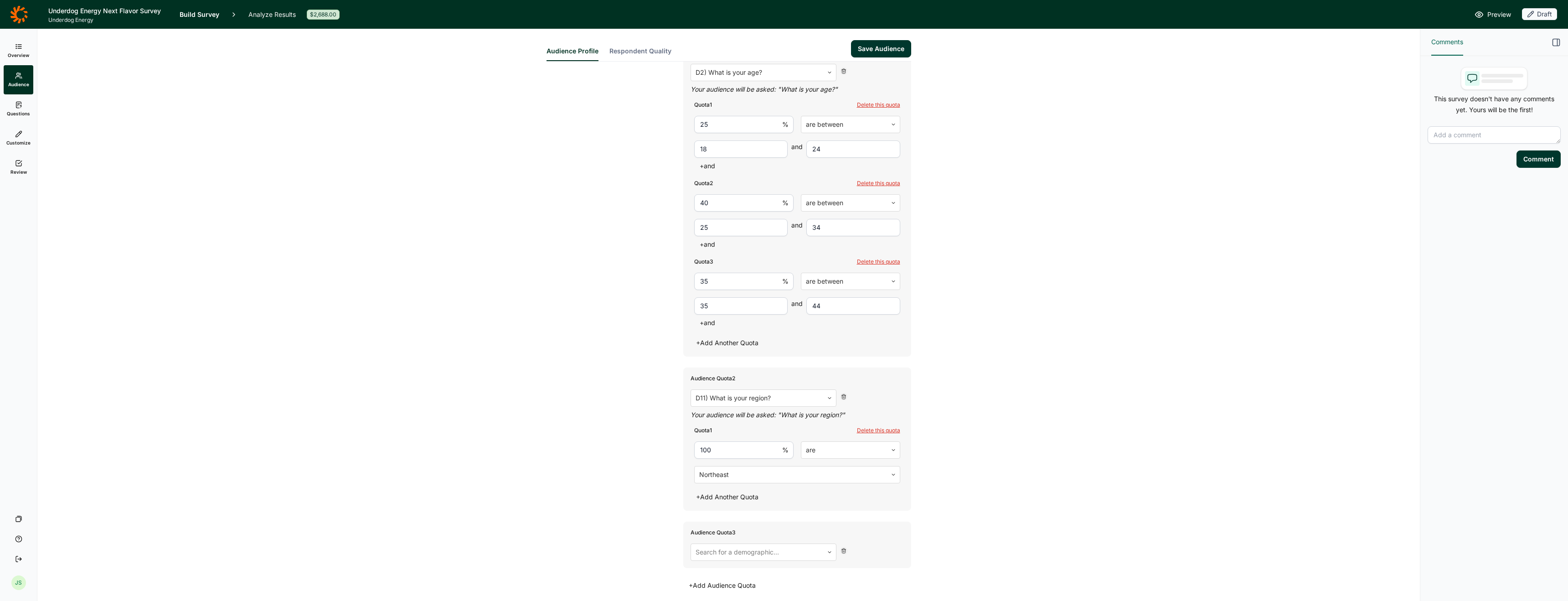
scroll to position [288, 0]
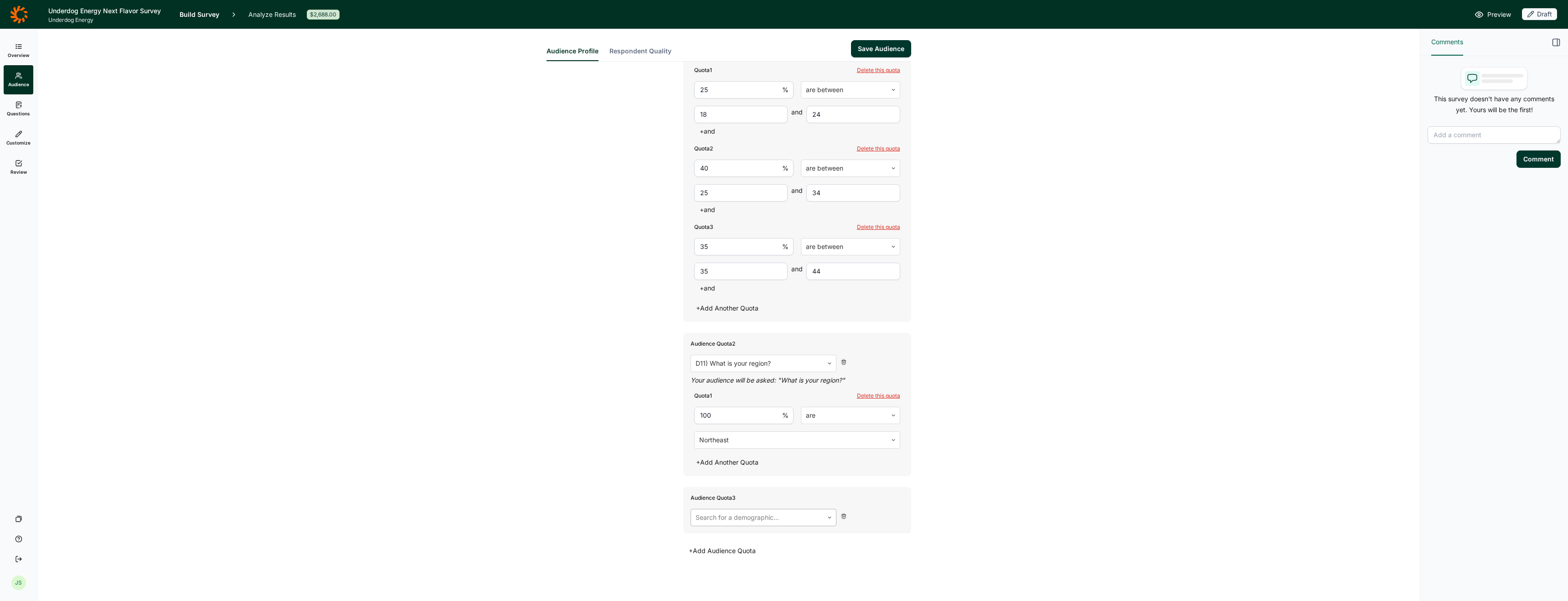
click at [770, 521] on div at bounding box center [757, 517] width 123 height 13
click at [893, 521] on div "D3) Are you of [DEMOGRAPHIC_DATA], [DEMOGRAPHIC_DATA], or [DEMOGRAPHIC_DATA] or…" at bounding box center [798, 517] width 214 height 18
click at [840, 520] on div at bounding box center [843, 516] width 7 height 7
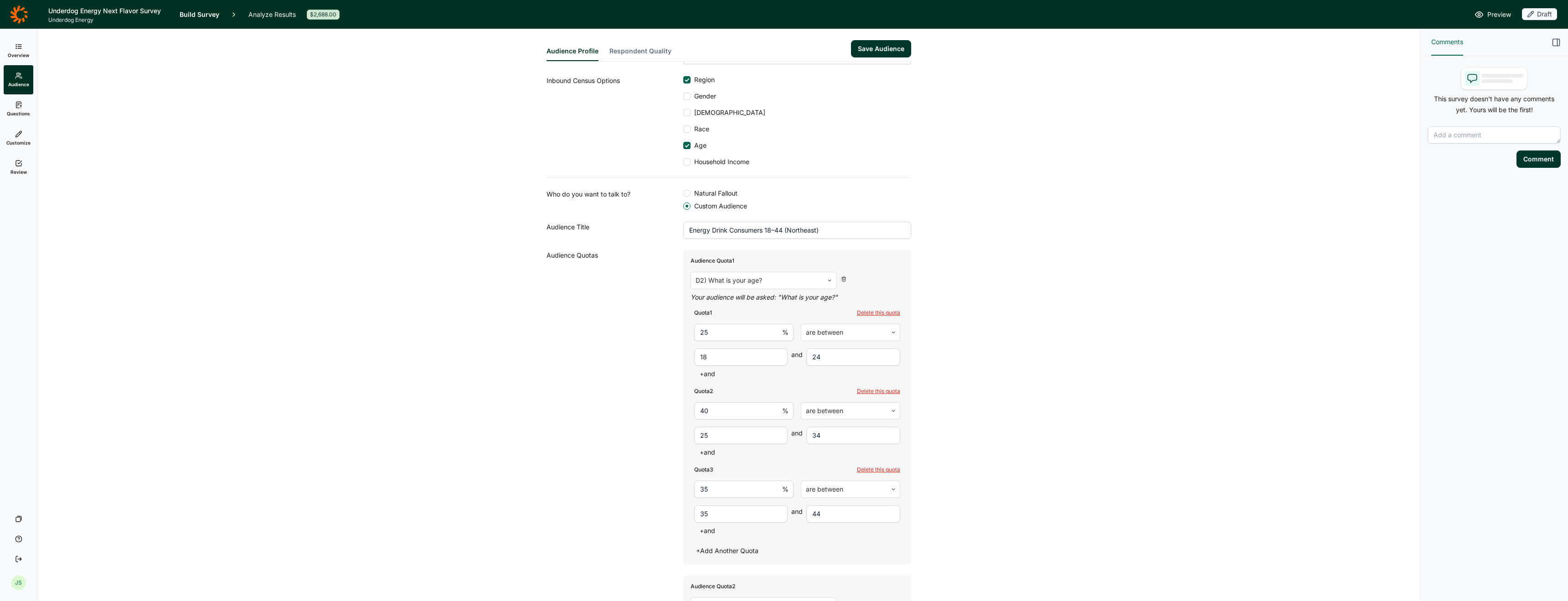
scroll to position [0, 0]
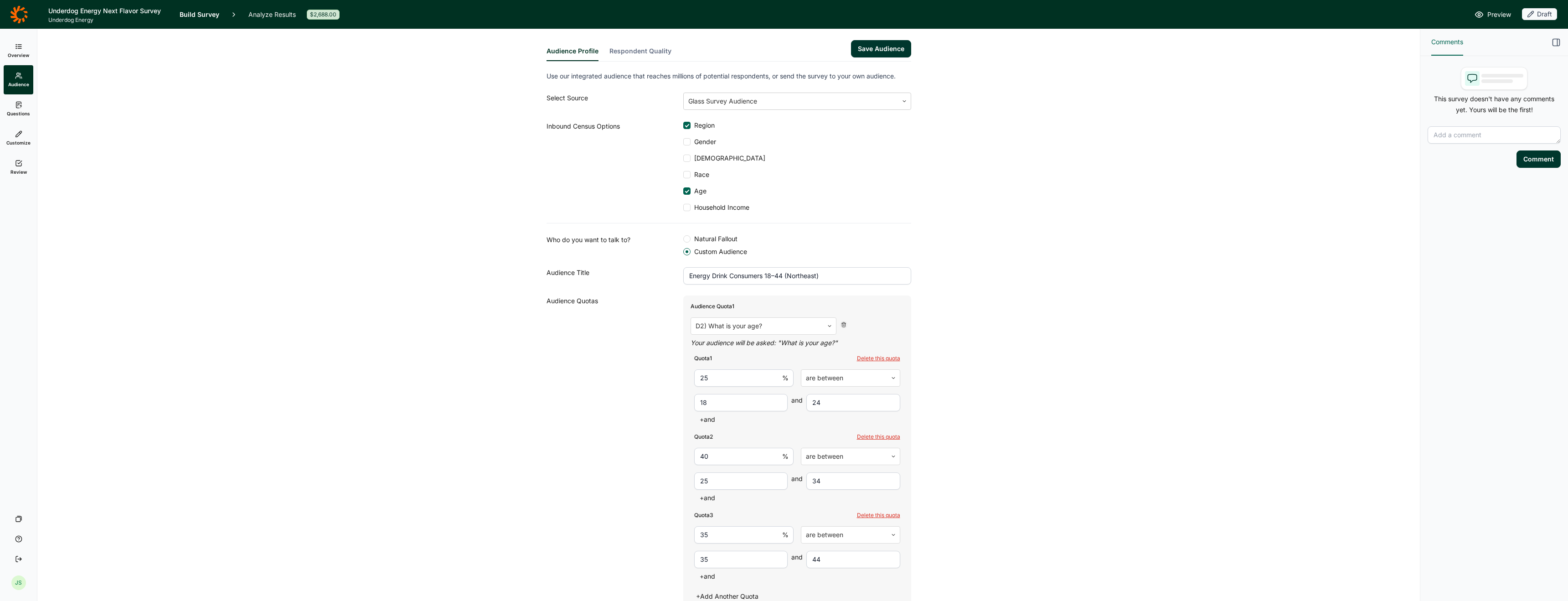
click at [621, 55] on button "Respondent Quality" at bounding box center [640, 53] width 62 height 15
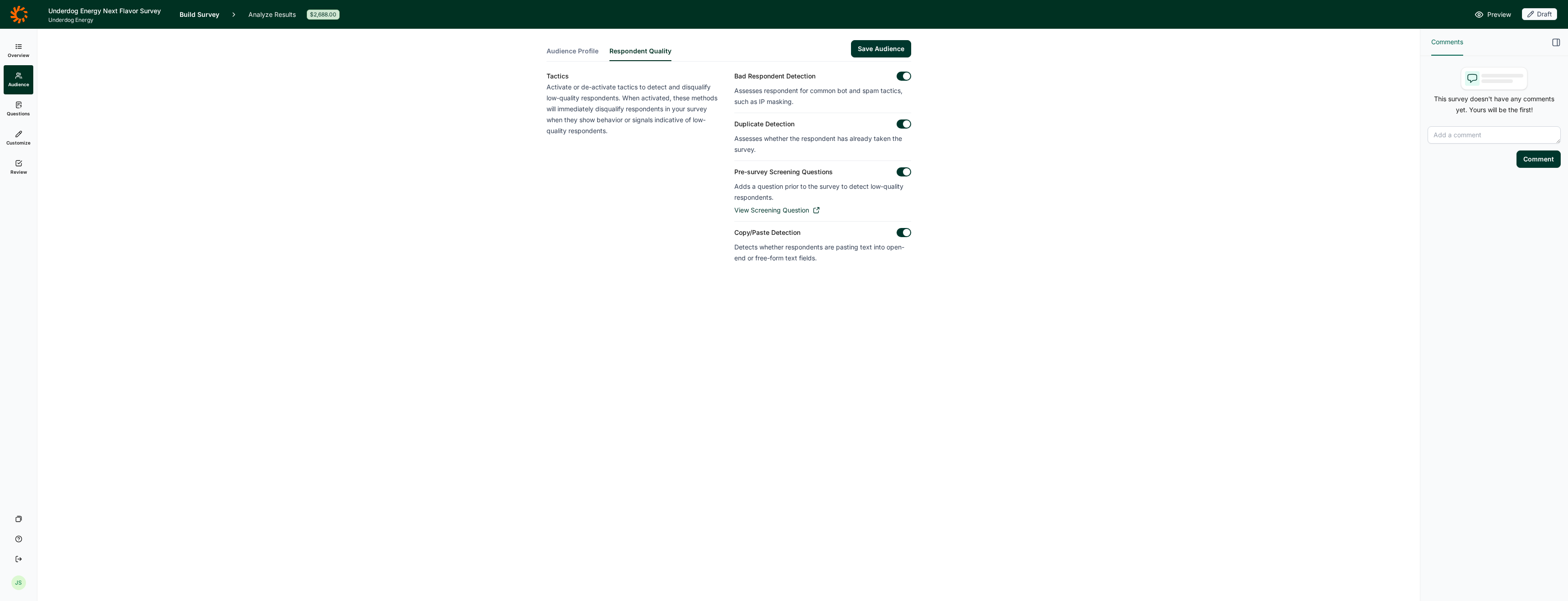
click at [889, 48] on button "Save Audience" at bounding box center [881, 48] width 60 height 18
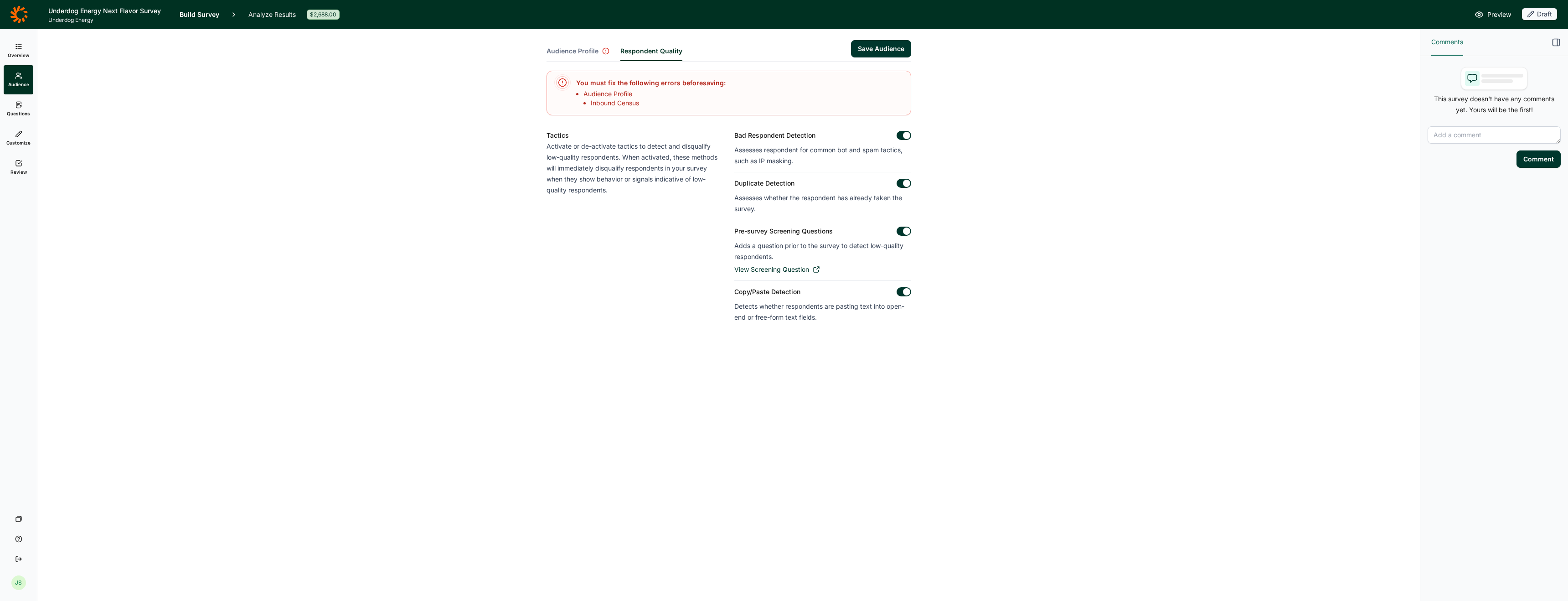
click at [573, 50] on span "Audience Profile" at bounding box center [573, 51] width 52 height 9
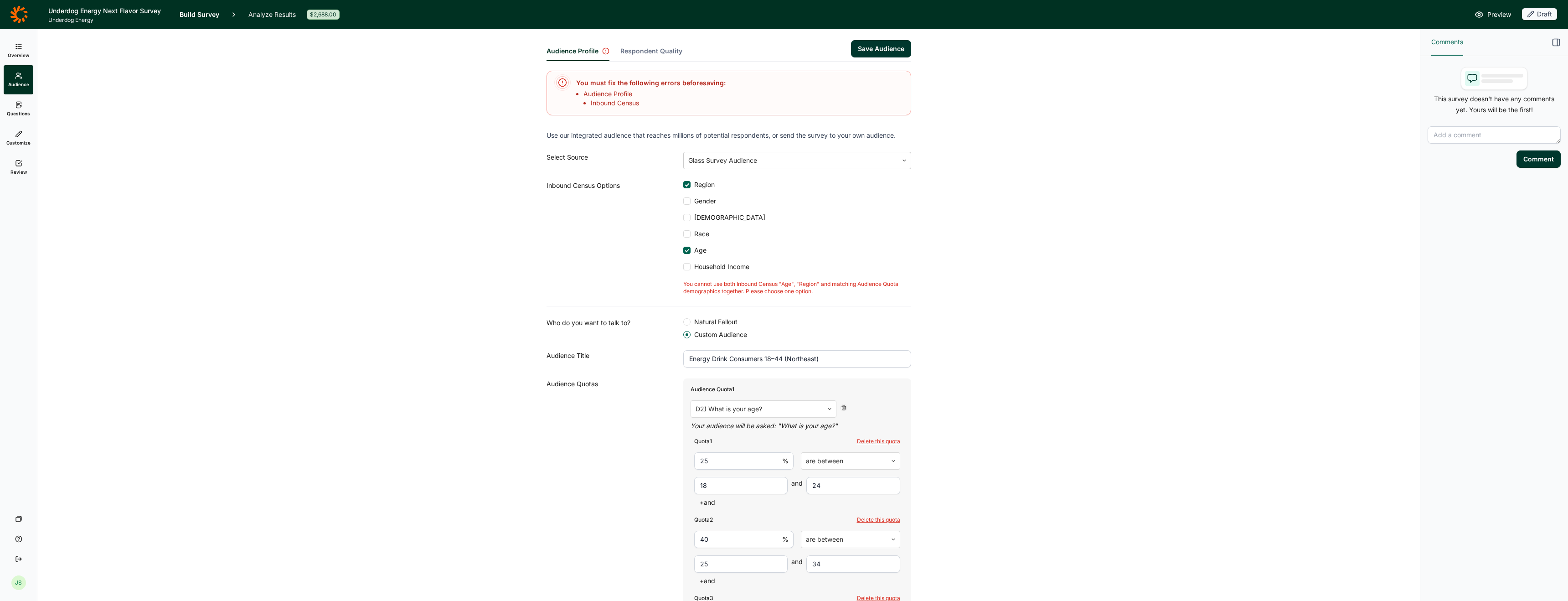
click at [685, 185] on div at bounding box center [687, 184] width 5 height 5
click at [683, 184] on input "Region" at bounding box center [683, 184] width 0 height 0
click at [817, 299] on div "Use our integrated audience that reaches millions of potential respondents, or …" at bounding box center [729, 500] width 364 height 741
drag, startPoint x: 679, startPoint y: 281, endPoint x: 821, endPoint y: 289, distance: 142.2
click at [841, 291] on div "You cannot use both Inbound Census "Age" and matching Audience Quota demographi…" at bounding box center [797, 287] width 228 height 15
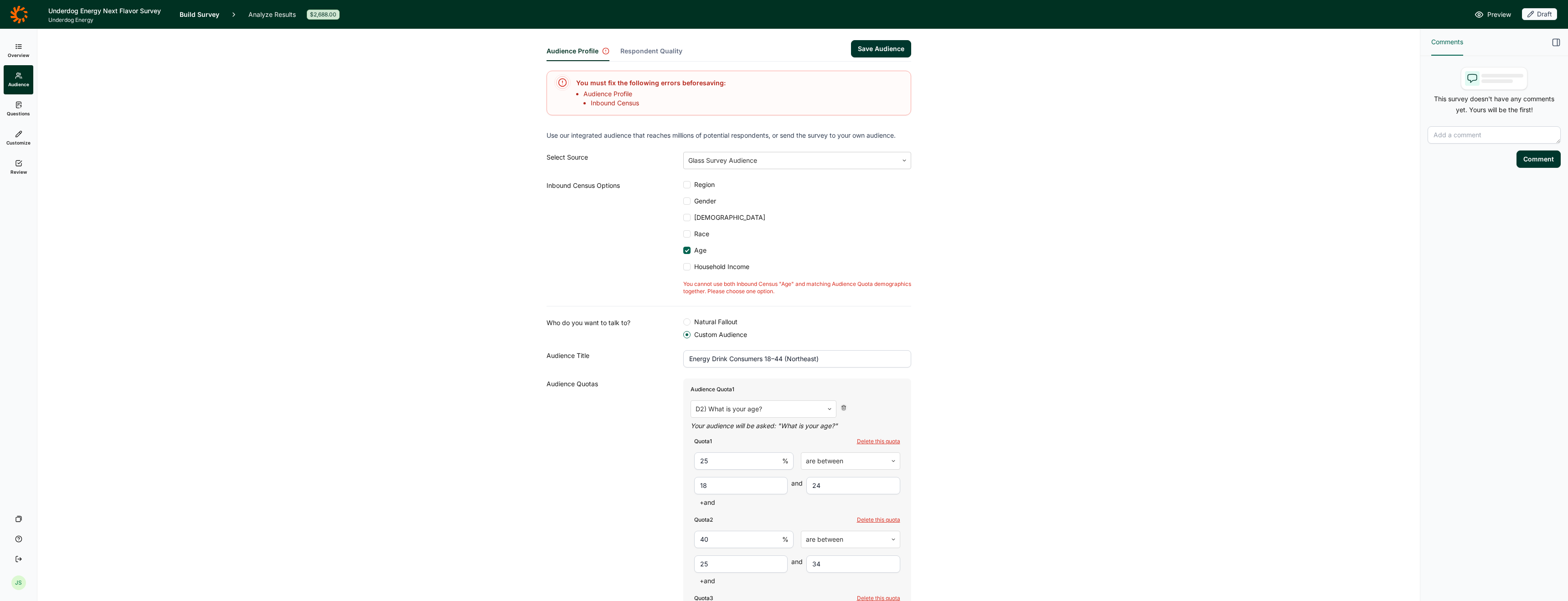
click at [815, 287] on div "You cannot use both Inbound Census "Age" and matching Audience Quota demographi…" at bounding box center [797, 287] width 228 height 15
click at [799, 287] on div "You cannot use both Inbound Census "Age" and matching Audience Quota demographi…" at bounding box center [797, 287] width 228 height 15
copy div "You cannot use both Inbound Census "Age" and matching Audience Quota demographi…"
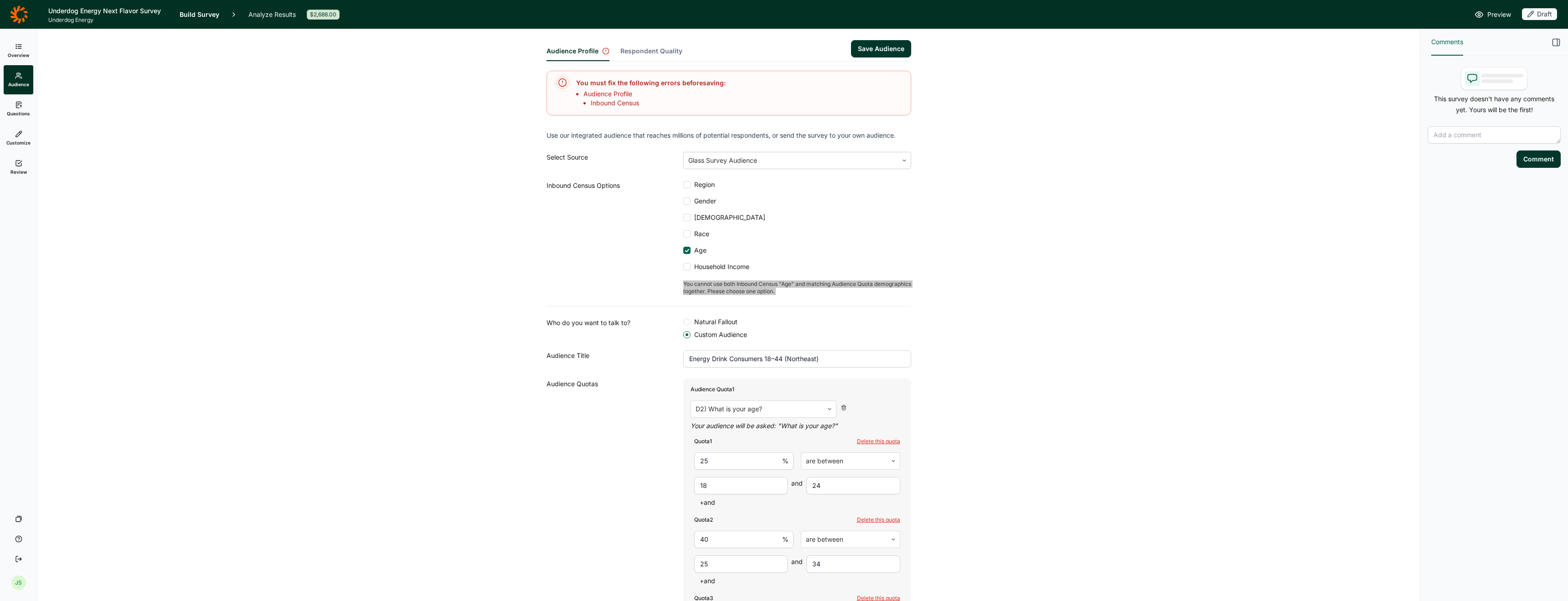
scroll to position [2, 0]
click at [686, 183] on div at bounding box center [686, 182] width 7 height 7
click at [683, 183] on input "Region" at bounding box center [683, 183] width 0 height 0
click at [685, 248] on div at bounding box center [687, 248] width 5 height 5
click at [683, 248] on input "Age" at bounding box center [683, 248] width 0 height 0
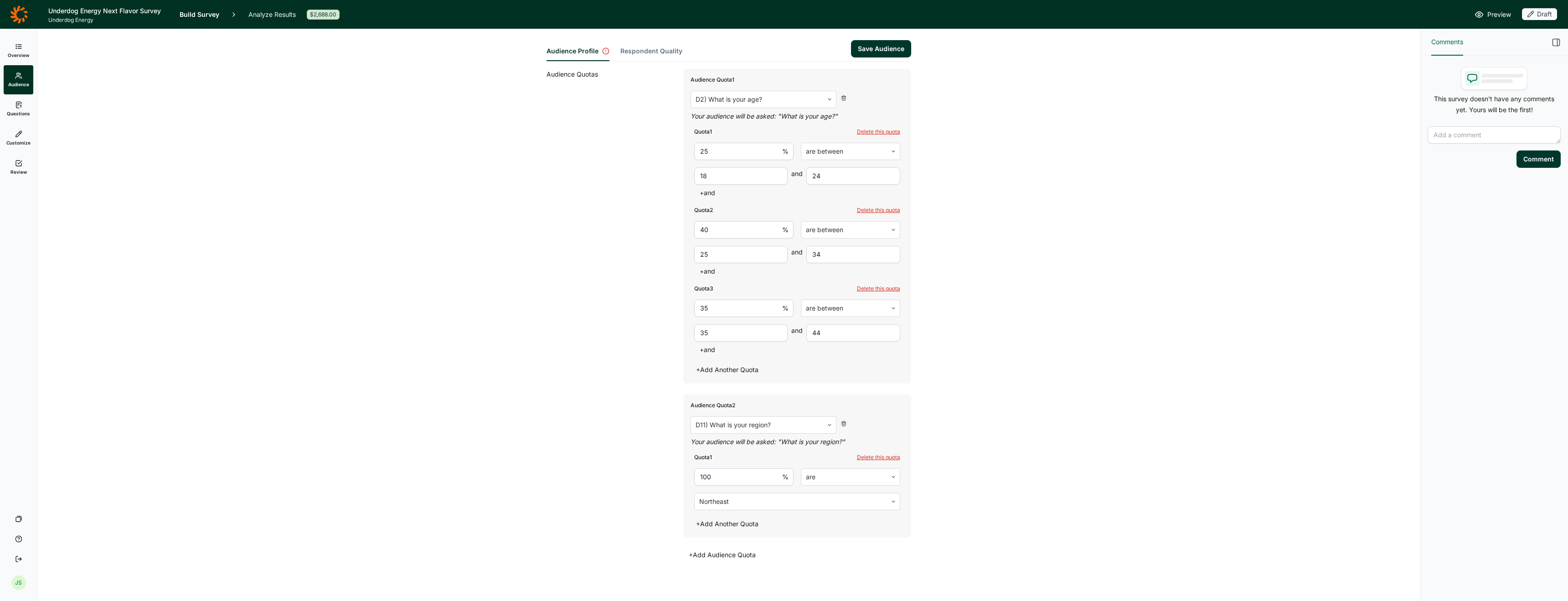
scroll to position [314, 0]
click at [868, 454] on div "Delete this quota" at bounding box center [879, 453] width 43 height 7
click at [842, 420] on use at bounding box center [843, 420] width 4 height 5
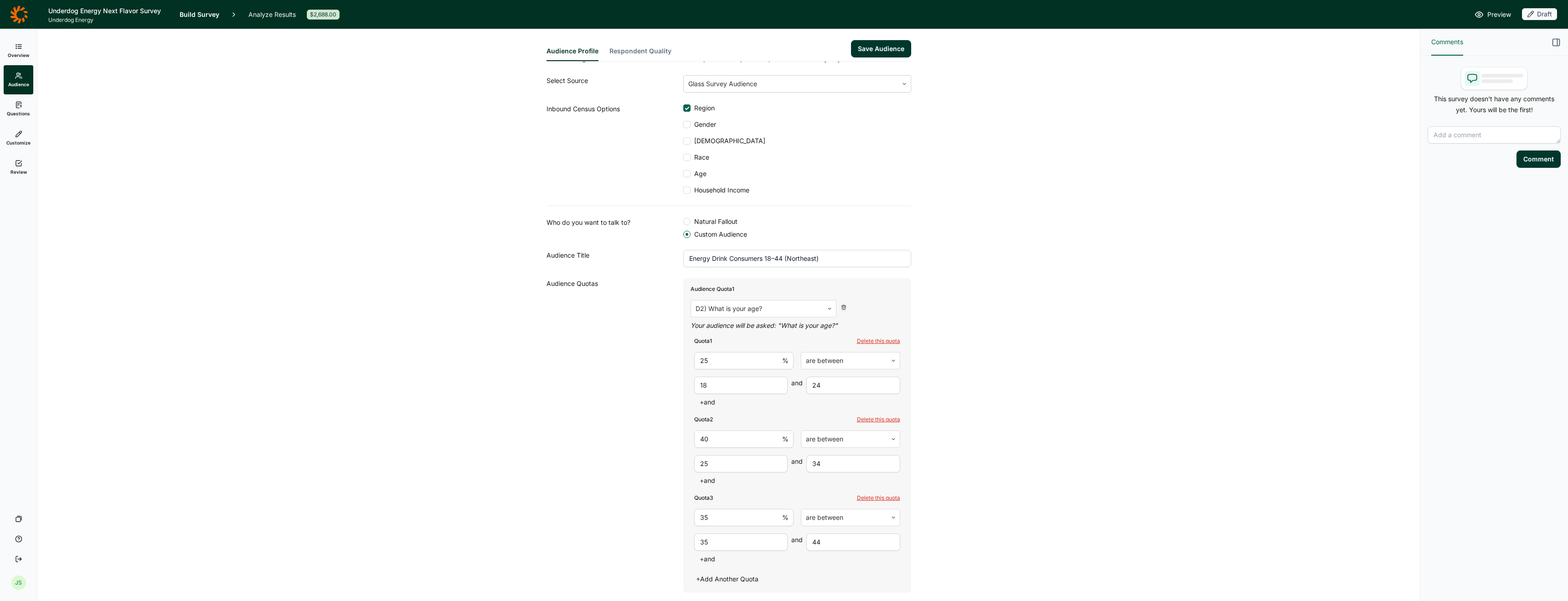
scroll to position [0, 0]
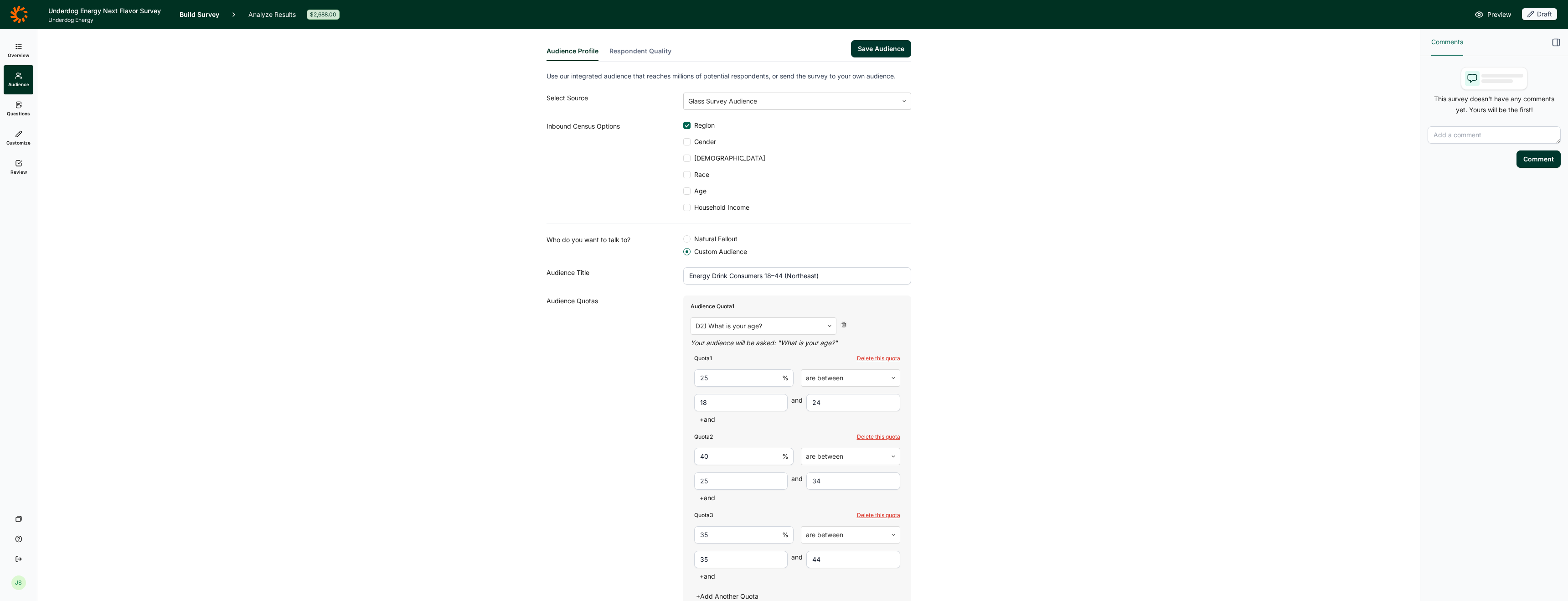
click at [866, 53] on button "Save Audience" at bounding box center [881, 48] width 60 height 18
type input "35"
type input "44"
type input "25"
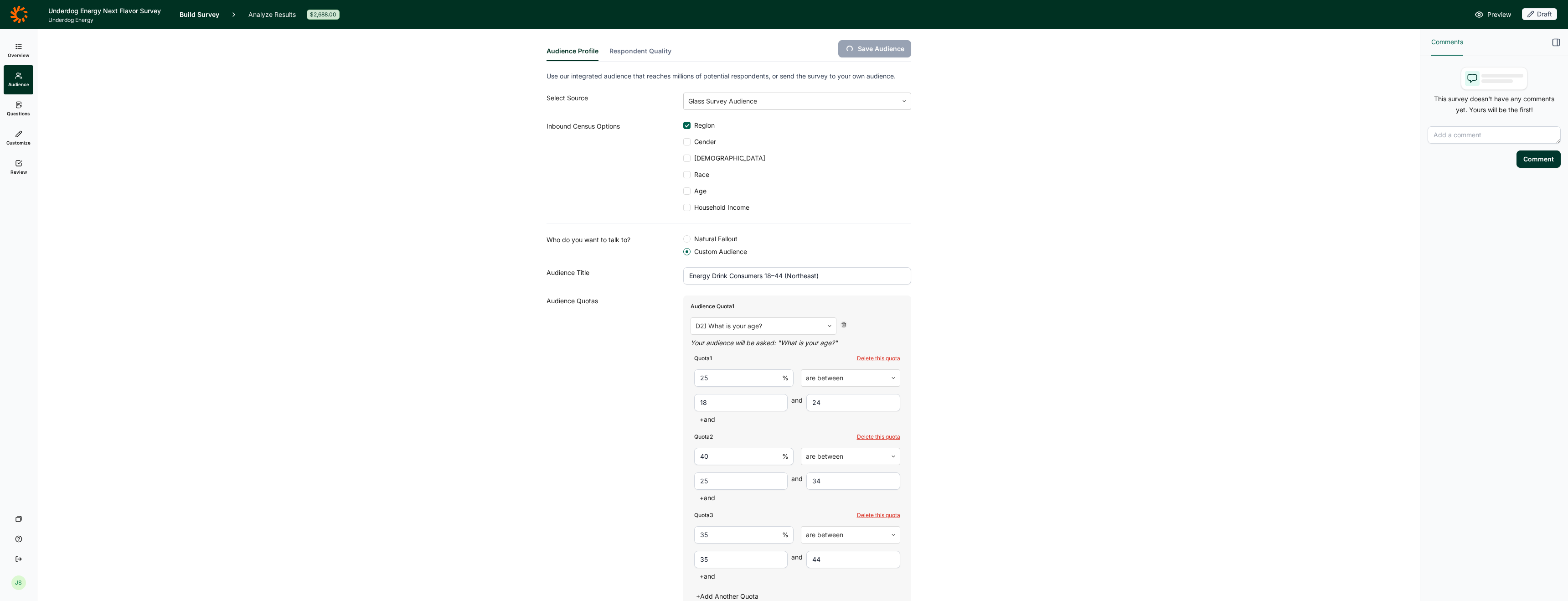
type input "18"
type input "24"
click at [14, 108] on link "Questions" at bounding box center [18, 109] width 30 height 29
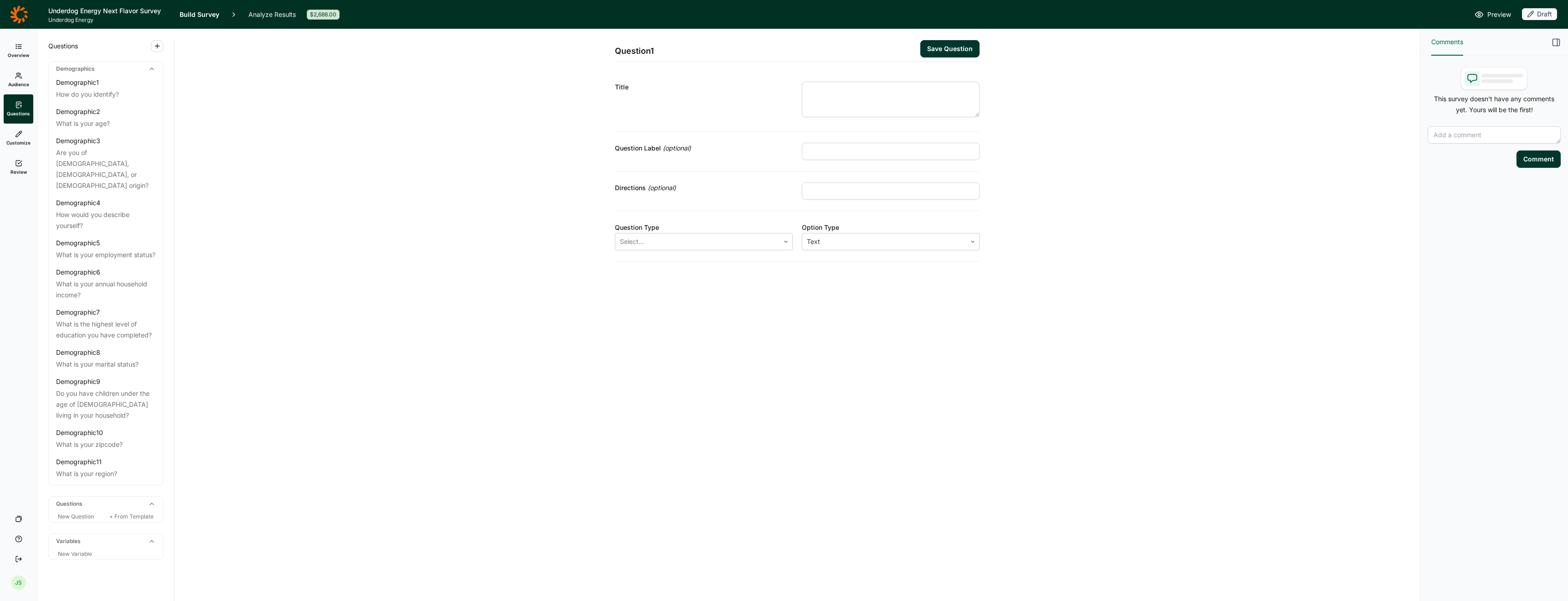
click at [869, 99] on textarea at bounding box center [890, 99] width 178 height 35
type textarea "h"
type textarea "How often do you drink energy drinks?"
click at [759, 238] on div at bounding box center [698, 241] width 155 height 13
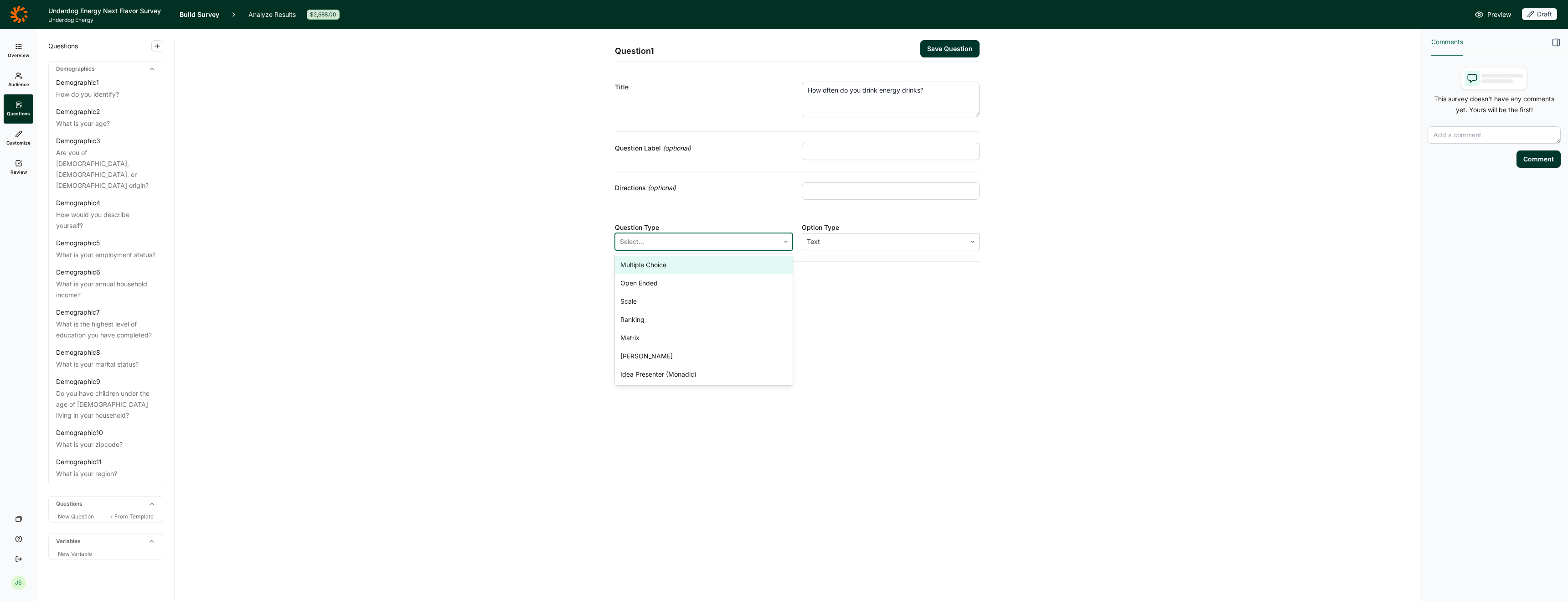
click at [746, 263] on div "Multiple Choice" at bounding box center [703, 265] width 178 height 18
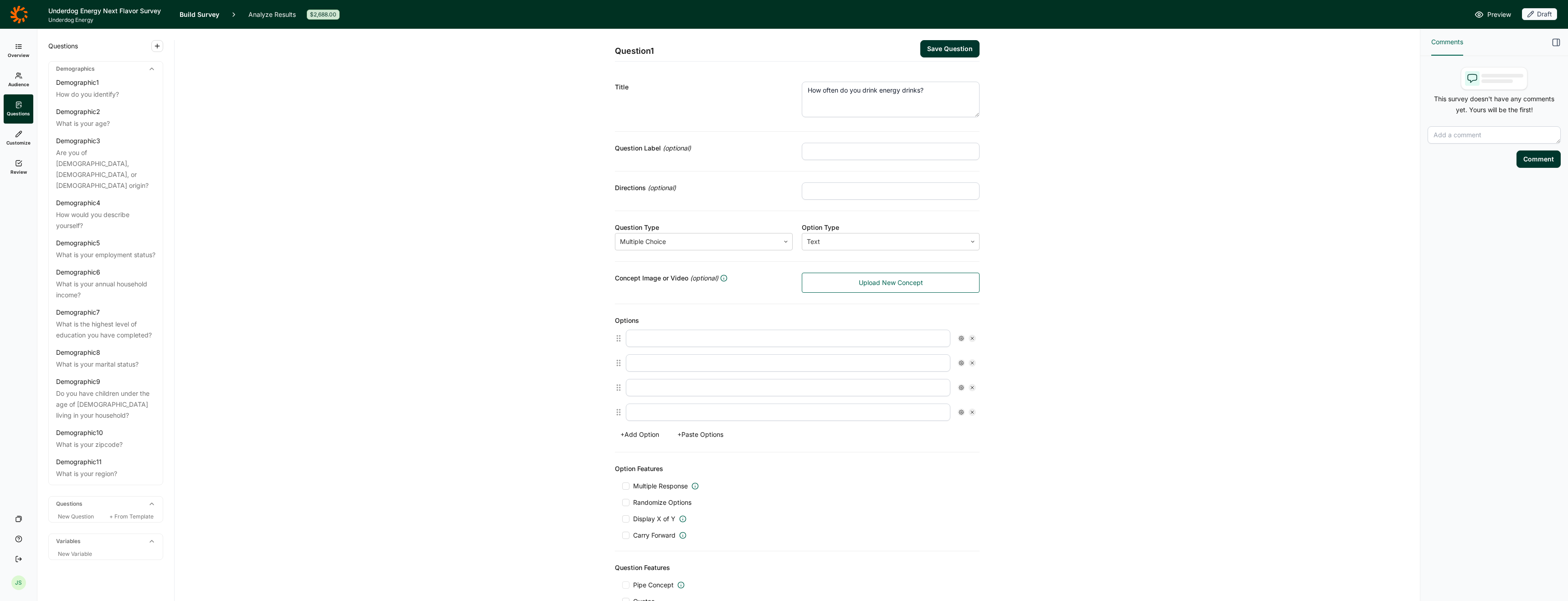
click at [769, 334] on input "text" at bounding box center [788, 338] width 324 height 18
type input "Daily"
click at [756, 364] on input "text" at bounding box center [788, 363] width 324 height 18
type input "Several times per week"
click at [744, 390] on input "text" at bounding box center [788, 387] width 324 height 18
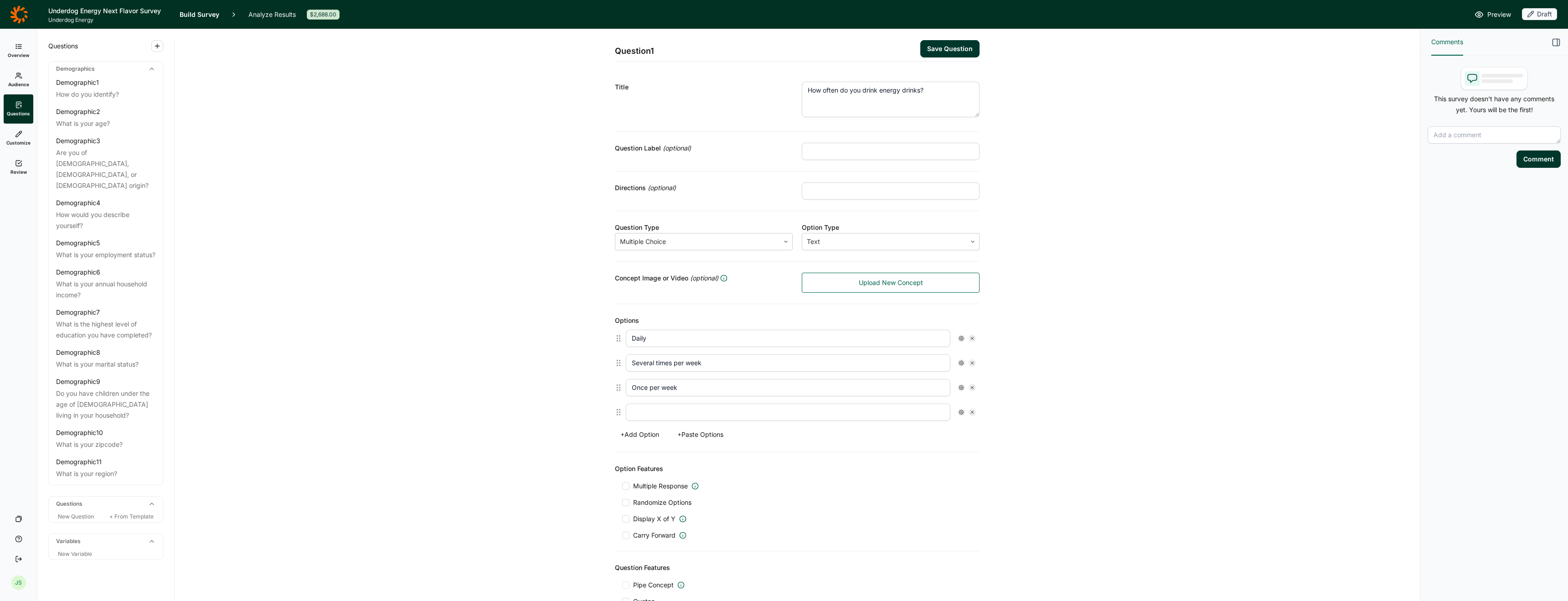
type input "Once per week"
click at [755, 412] on input "text" at bounding box center [788, 412] width 324 height 18
type input "1-3 times per month"
click at [638, 435] on button "+ Add Option" at bounding box center [639, 434] width 50 height 13
click at [648, 434] on input "text" at bounding box center [788, 437] width 324 height 18
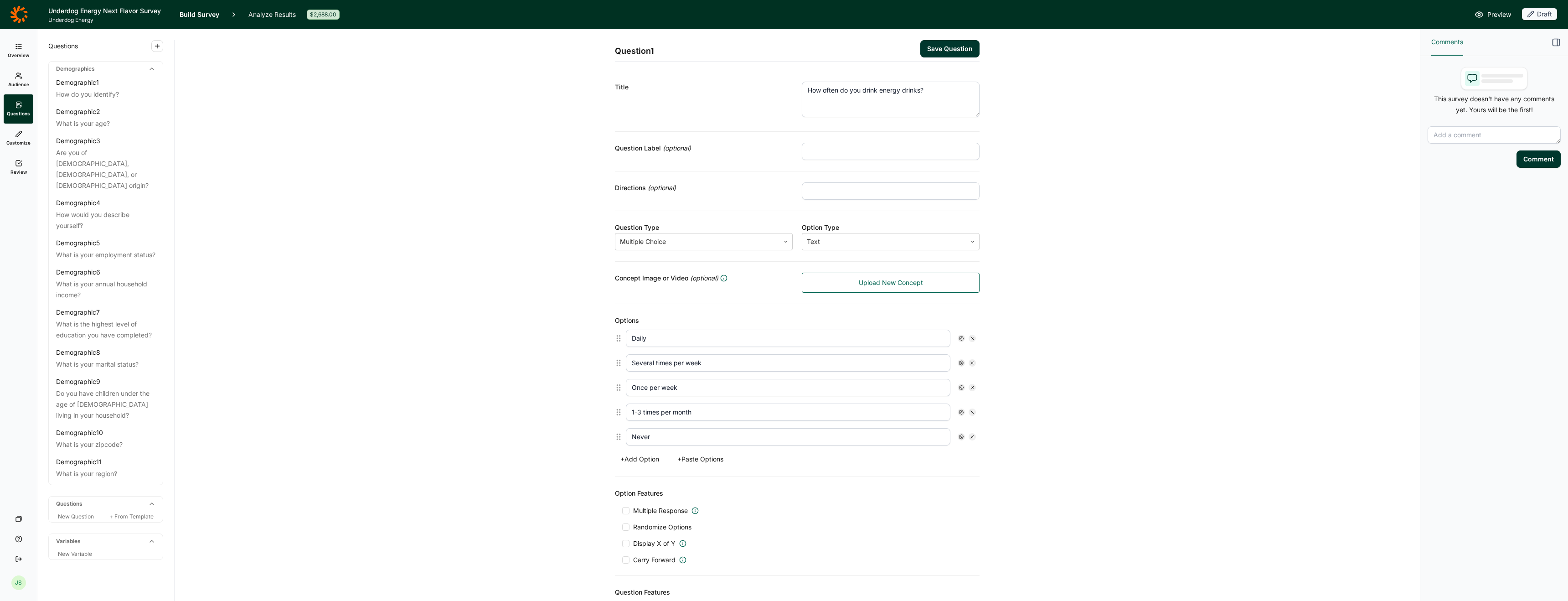
type input "Never"
click at [550, 461] on div "Question 1 Save Question Title How often do you drink energy drinks? Question L…" at bounding box center [797, 365] width 1224 height 672
click at [931, 47] on button "Save Question" at bounding box center [949, 48] width 59 height 18
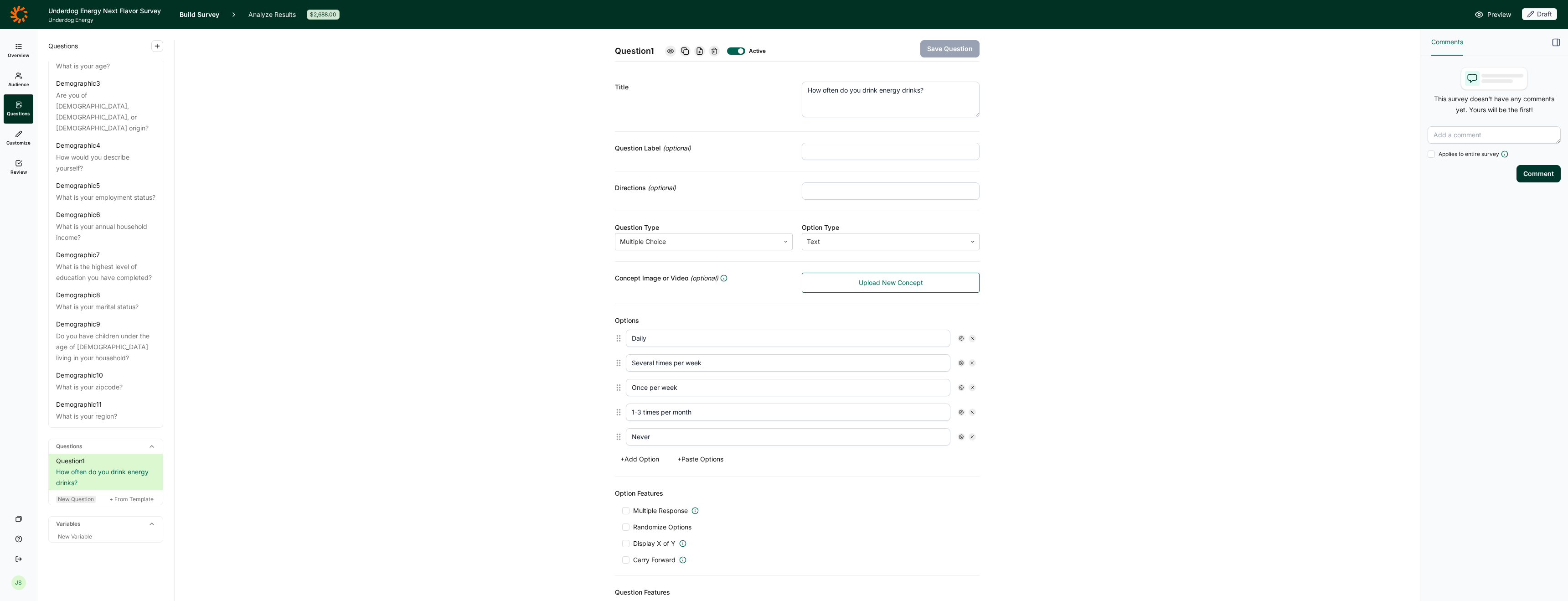
click at [79, 498] on span "New Question" at bounding box center [75, 499] width 36 height 7
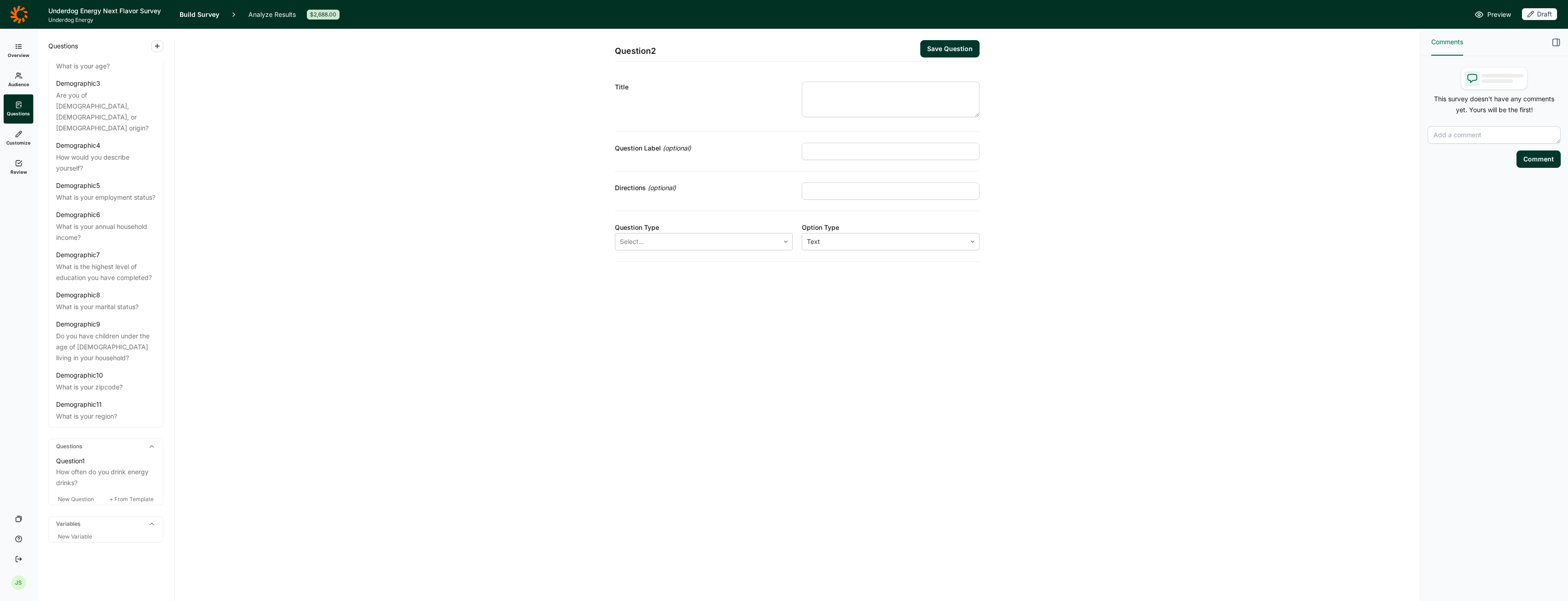
click at [849, 92] on textarea at bounding box center [890, 99] width 178 height 35
paste textarea "Please rank the following flavors from most appealing to least appealing"
type textarea "Please rank the following flavors from most appealing to least appealing"
click at [750, 247] on div at bounding box center [698, 249] width 155 height 13
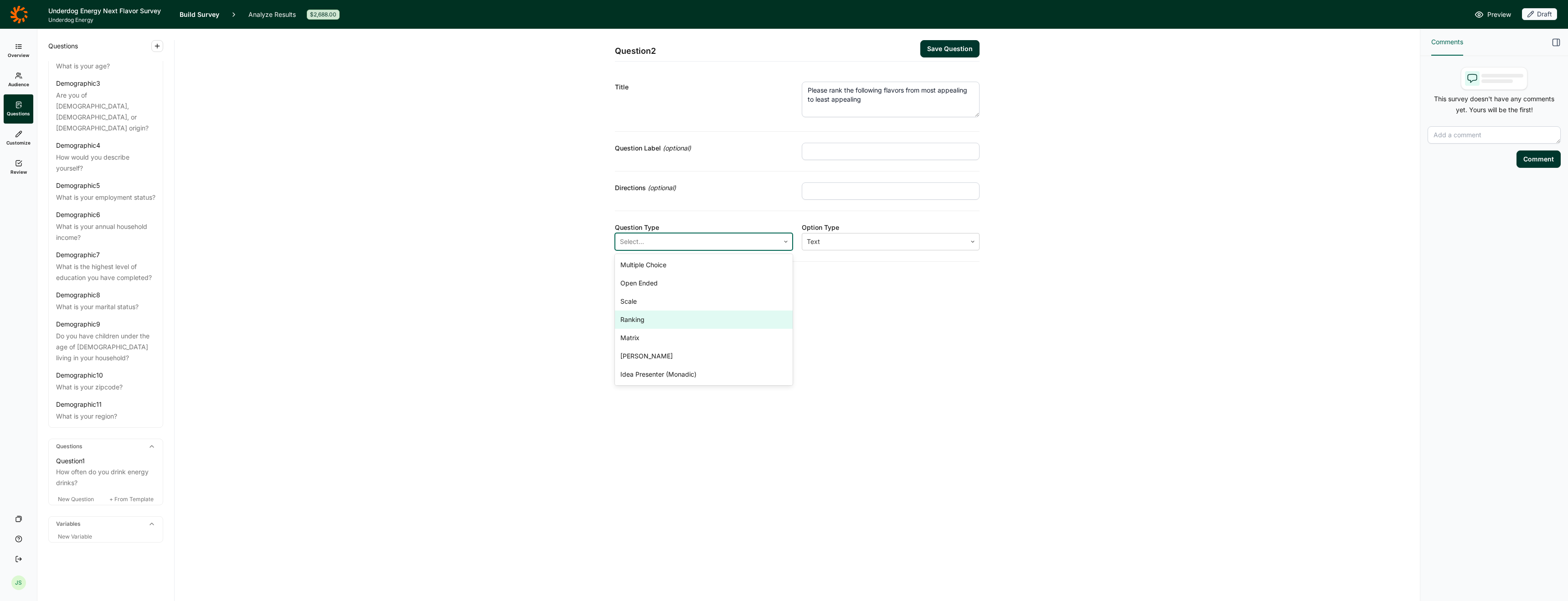
click at [706, 320] on div "Ranking" at bounding box center [703, 320] width 178 height 18
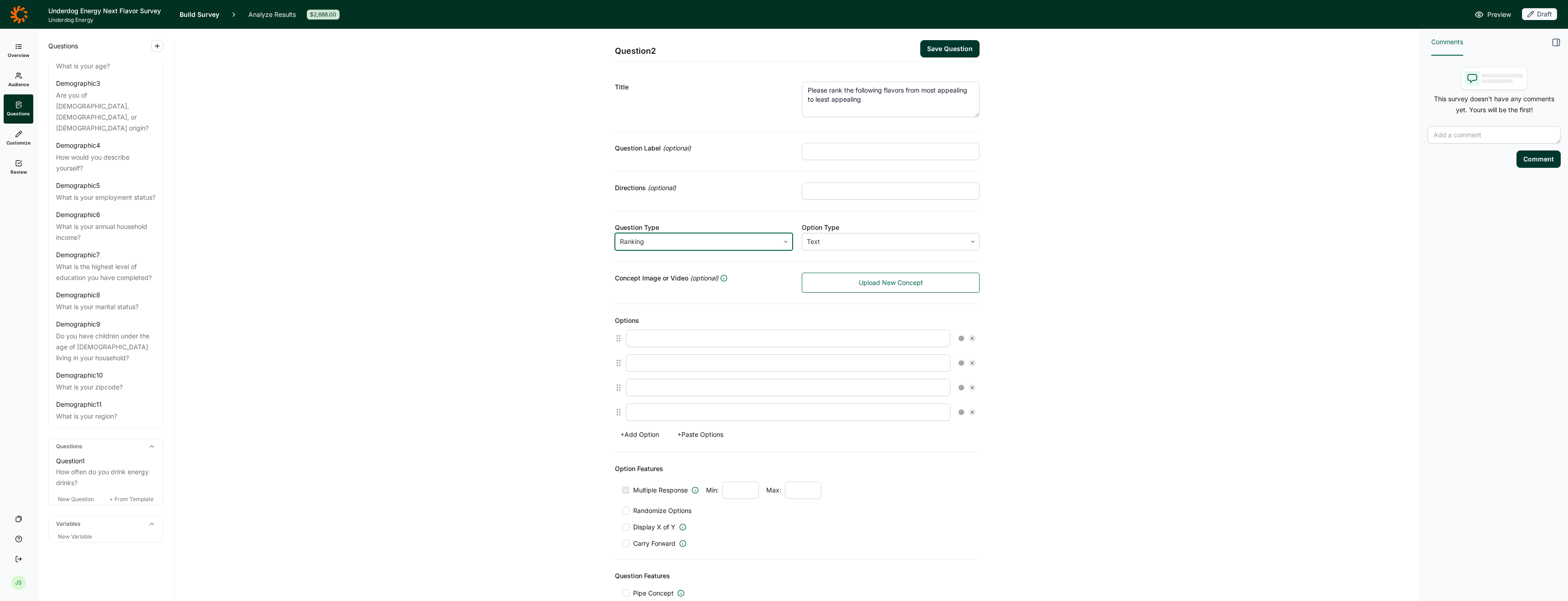
click at [753, 334] on input "text" at bounding box center [788, 338] width 324 height 18
type input "Blue Raspberry"
click at [731, 361] on input "text" at bounding box center [788, 363] width 324 height 18
type input "Bomb Pop (Cherry, Lime, Blue Raspberry)"
click at [693, 386] on input "text" at bounding box center [788, 387] width 324 height 18
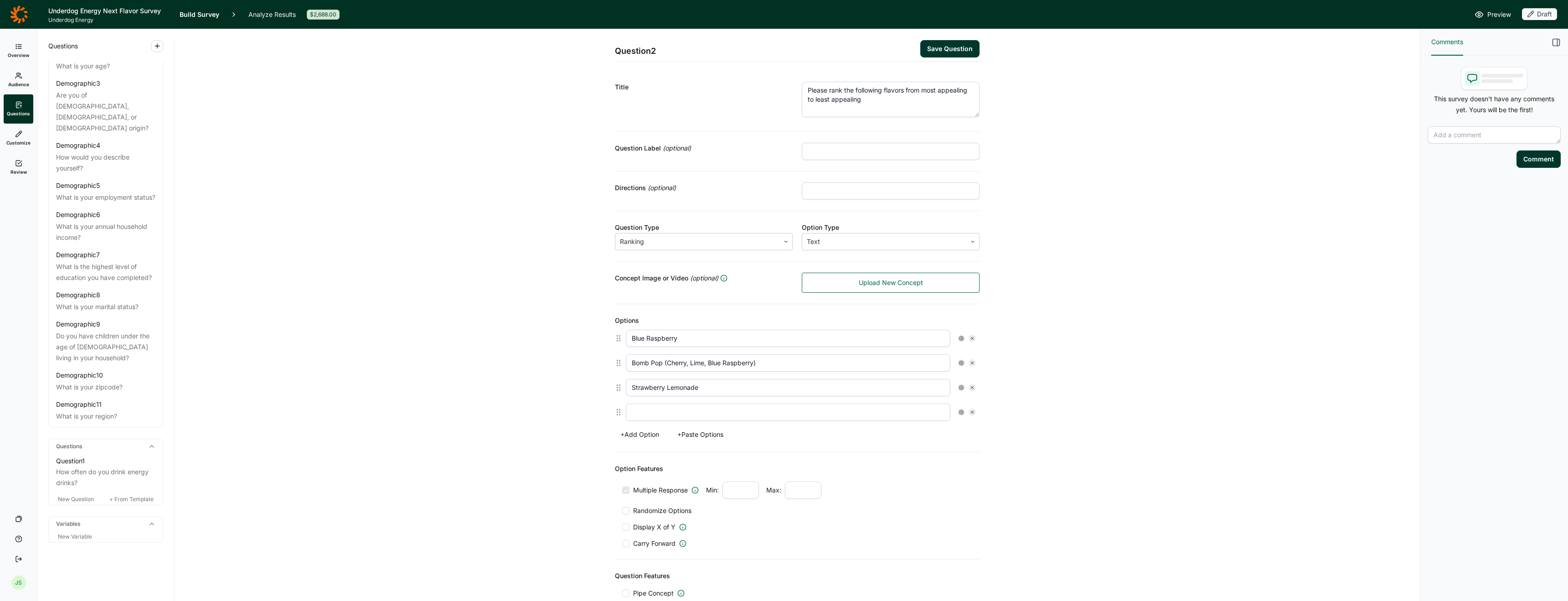
type input "Strawberry Lemonade"
click at [700, 419] on input "text" at bounding box center [788, 412] width 324 height 18
click at [626, 410] on input "Mango" at bounding box center [788, 412] width 324 height 18
type input "Peach Mango"
click at [635, 435] on button "+ Add Option" at bounding box center [639, 434] width 50 height 13
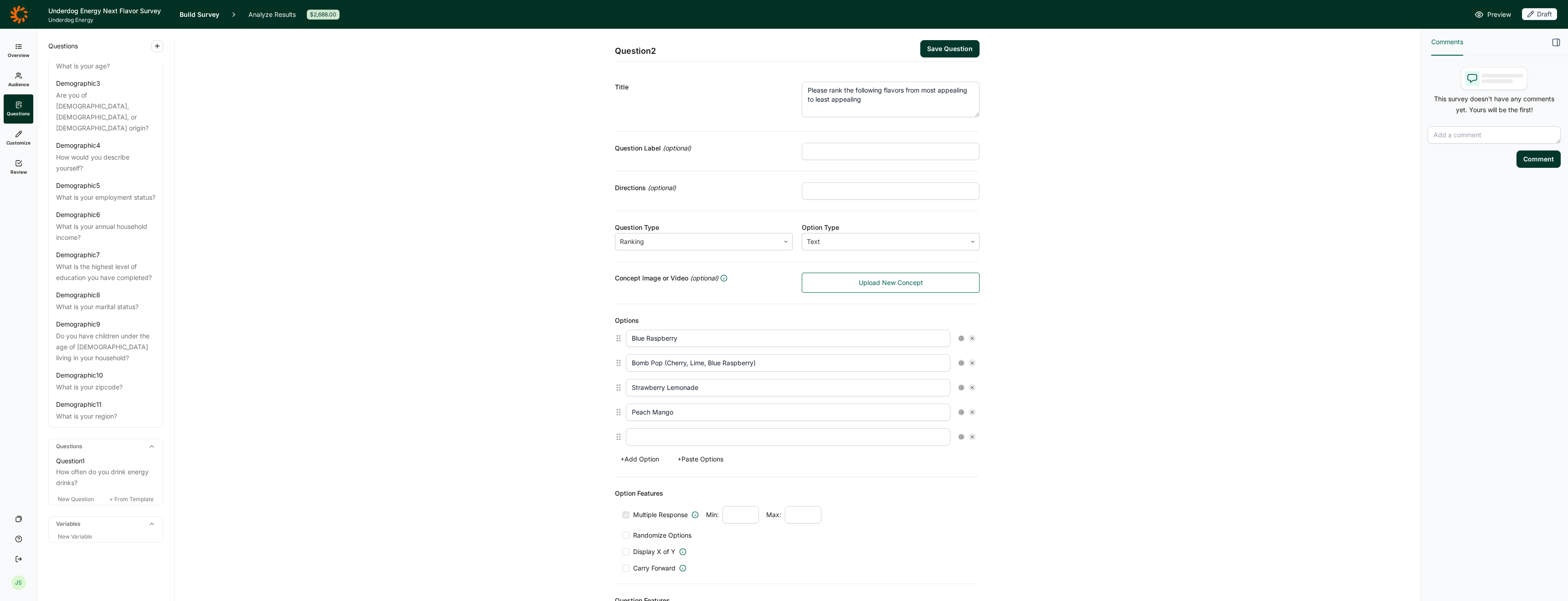
click at [661, 438] on input "text" at bounding box center [788, 437] width 324 height 18
type input "Pineapple"
click at [626, 458] on button "+ Add Option" at bounding box center [639, 459] width 50 height 13
click at [705, 467] on input "text" at bounding box center [788, 461] width 324 height 18
type input "Orange"
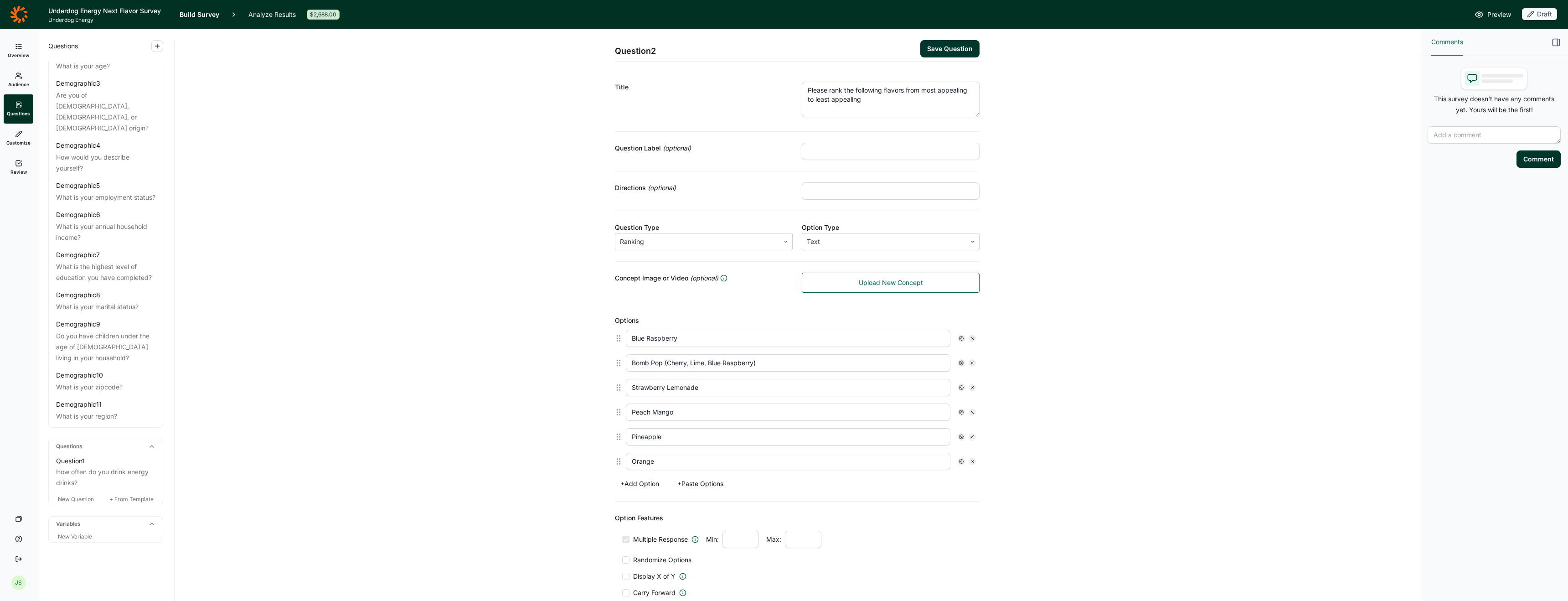
click at [641, 488] on button "+ Add Option" at bounding box center [639, 483] width 50 height 13
click at [653, 489] on input "text" at bounding box center [788, 486] width 324 height 18
type input "Root Beer"
click at [653, 510] on button "+ Add Option" at bounding box center [639, 508] width 50 height 13
click at [684, 516] on input "text" at bounding box center [788, 510] width 324 height 18
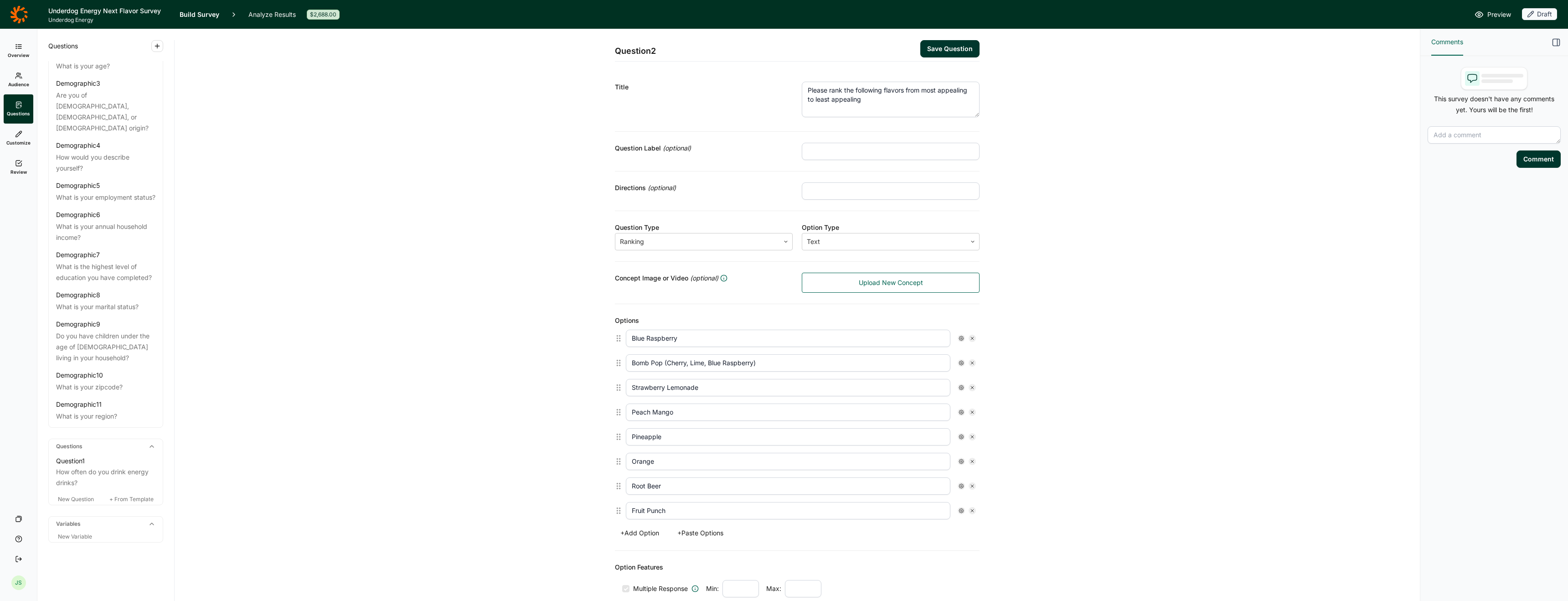
type input "Fruit Punch"
click at [641, 537] on button "+ Add Option" at bounding box center [639, 533] width 50 height 13
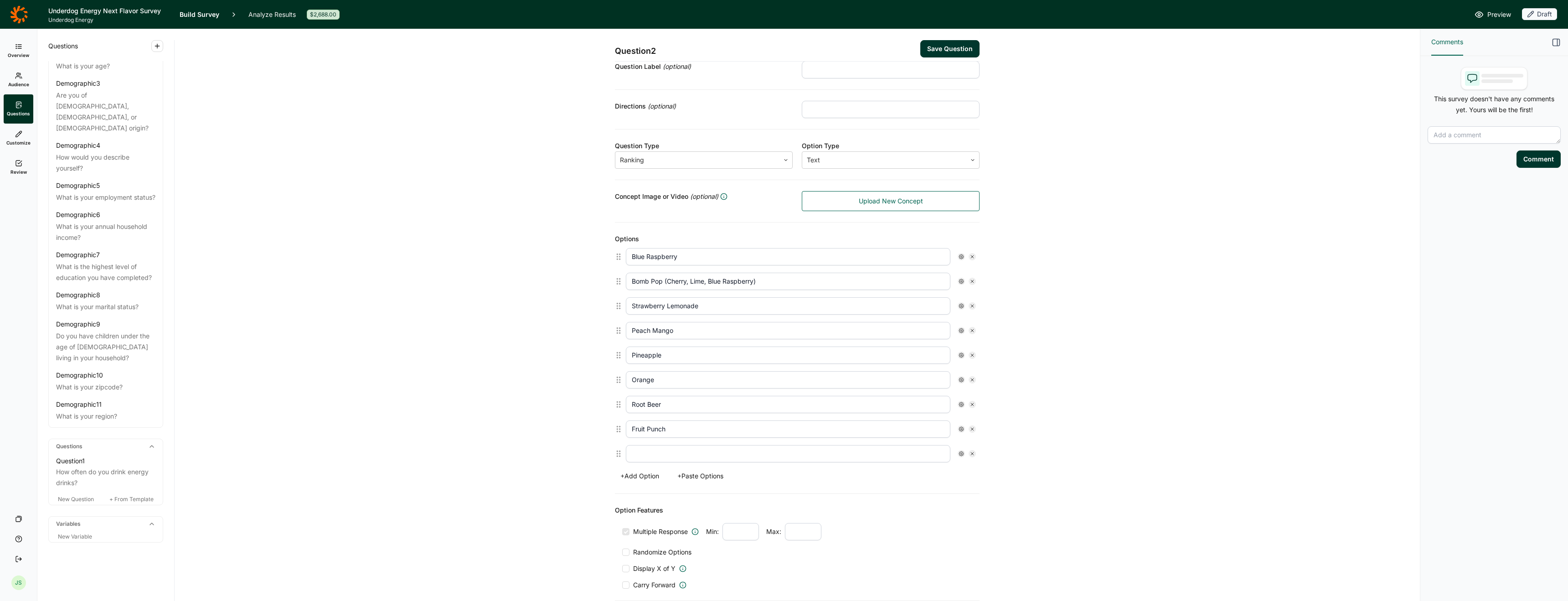
scroll to position [91, 0]
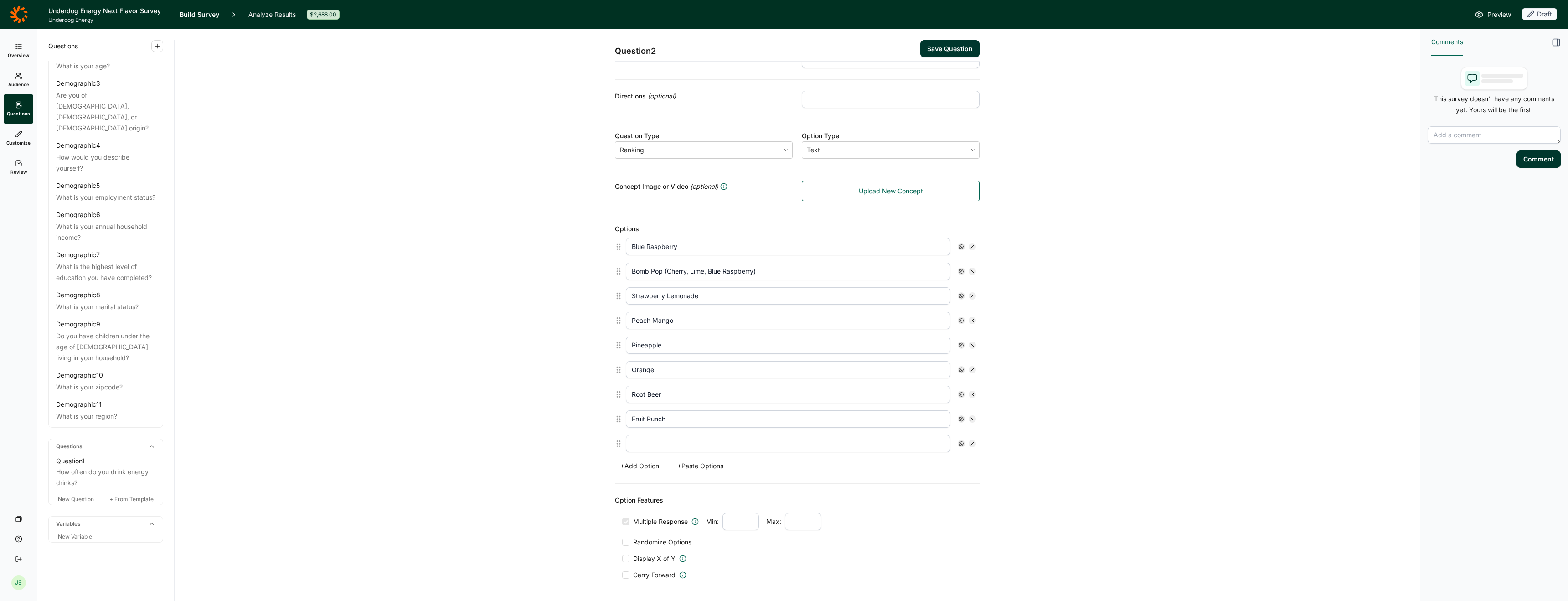
click at [971, 248] on icon at bounding box center [972, 246] width 5 height 5
type input "Bomb Pop (Cherry, Lime, Blue Raspberry)"
type input "Strawberry Lemonade"
type input "Peach Mango"
type input "Pineapple"
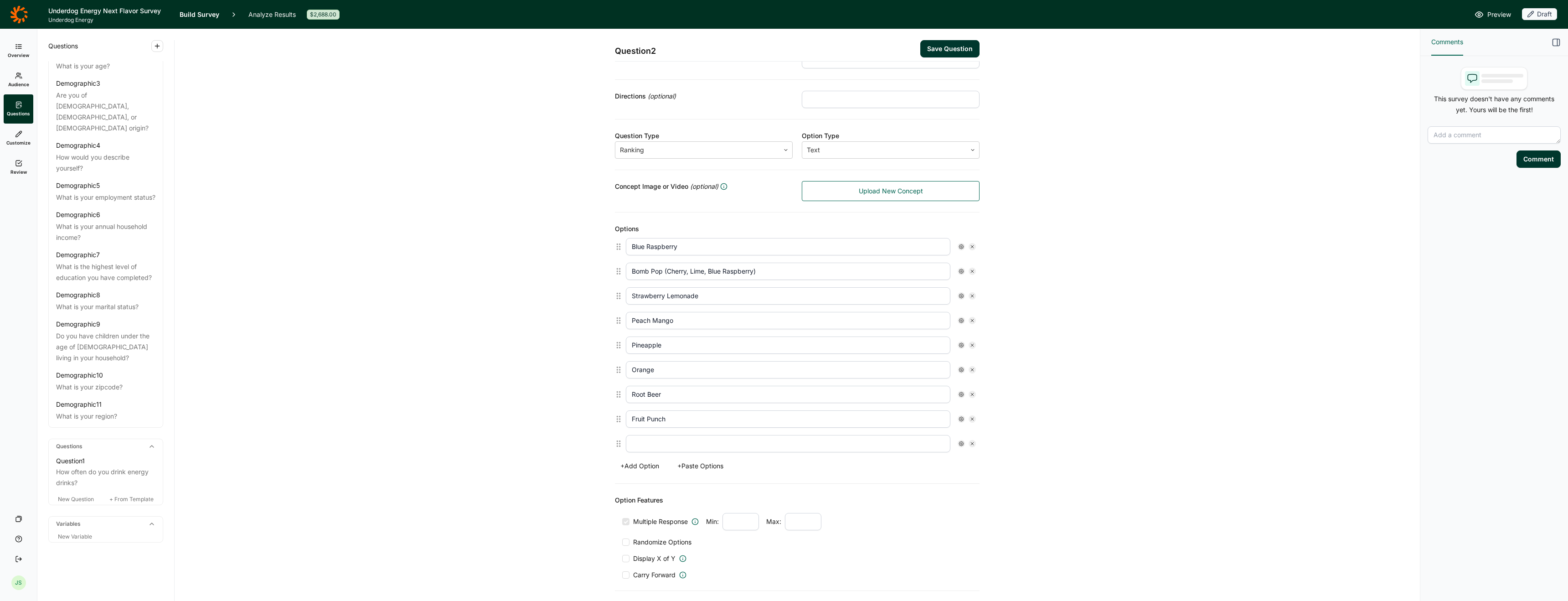
type input "Orange"
type input "Root Beer"
type input "Fruit Punch"
click at [971, 248] on icon at bounding box center [972, 246] width 5 height 5
type input "Strawberry Lemonade"
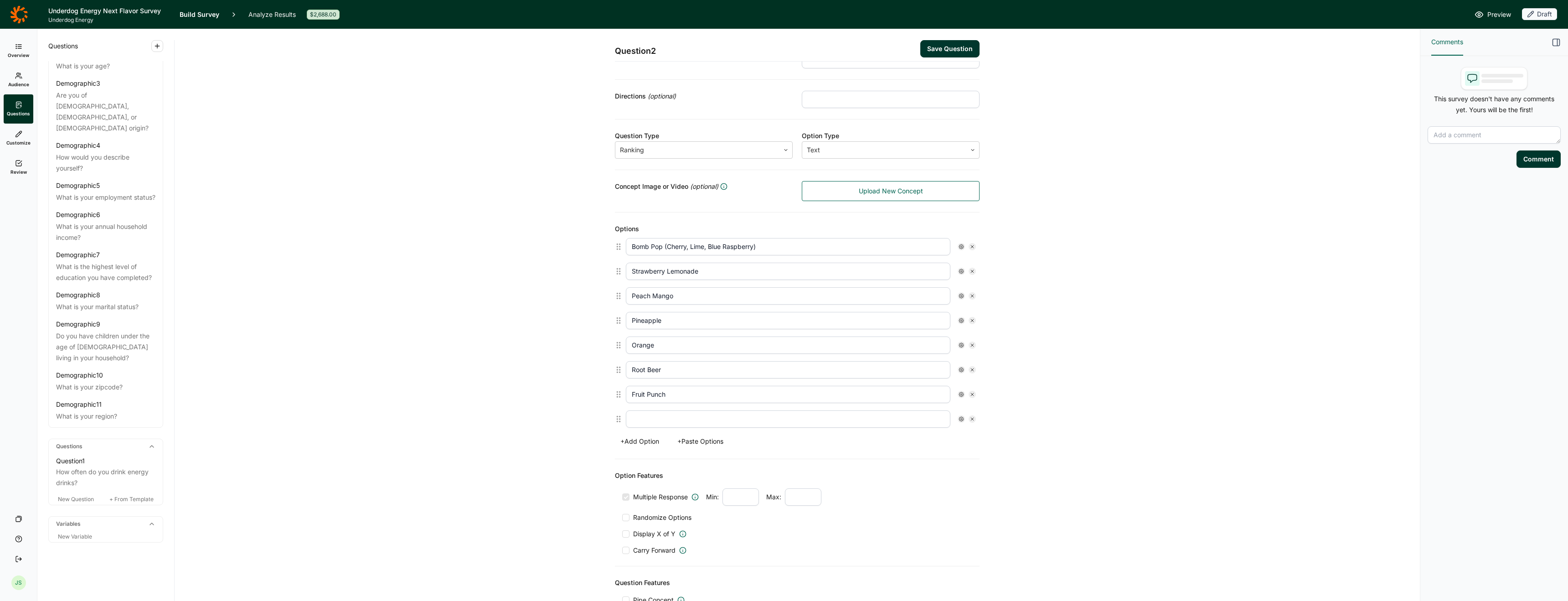
type input "Peach Mango"
type input "Pineapple"
type input "Orange"
type input "Root Beer"
type input "Fruit Punch"
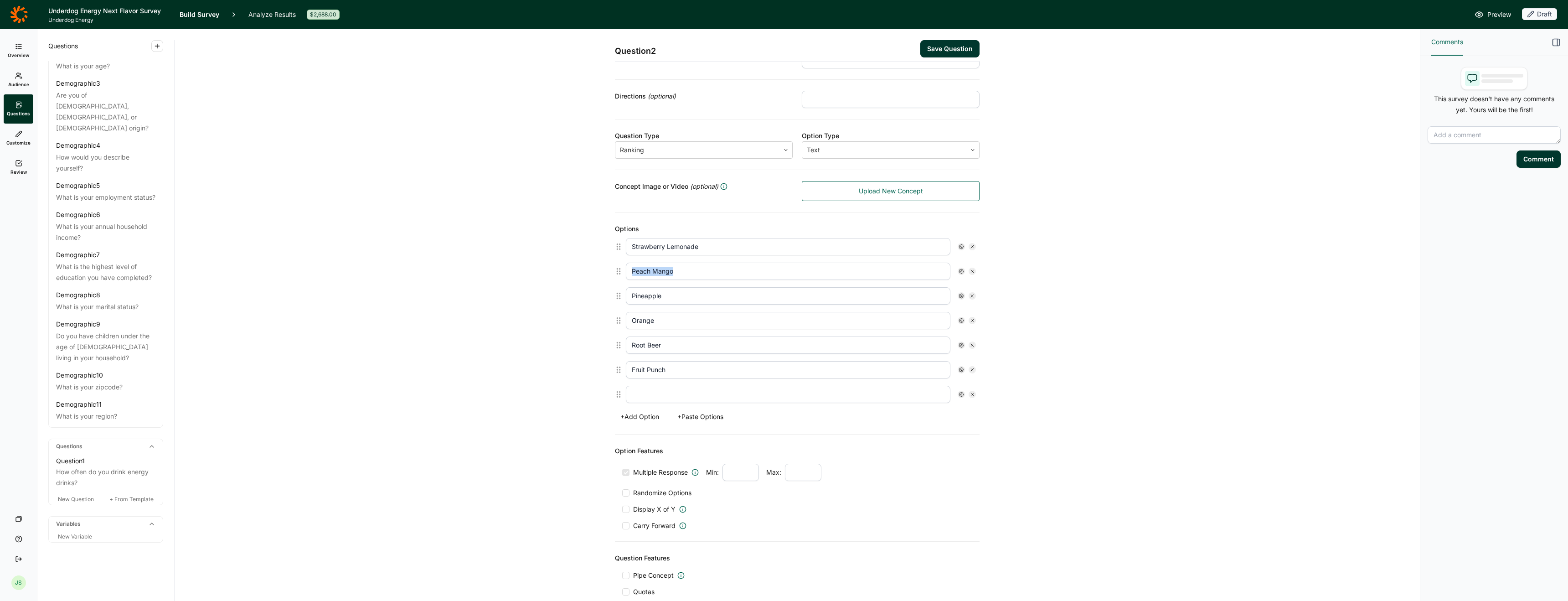
click at [971, 248] on icon at bounding box center [972, 246] width 5 height 5
type input "Peach Mango"
type input "Pineapple"
type input "Orange"
type input "Root Beer"
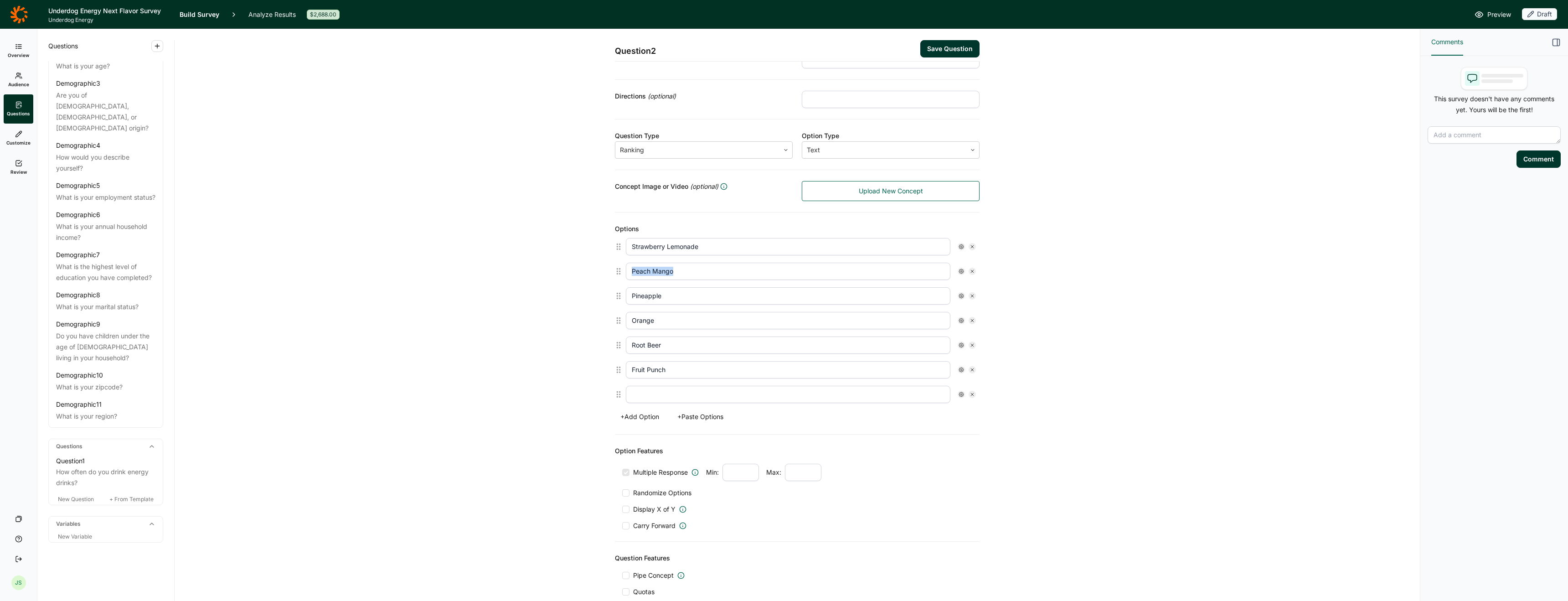
type input "Fruit Punch"
click at [1058, 287] on div "Question 2 Save Question Title Please rank the following flavors from most appe…" at bounding box center [797, 290] width 1224 height 705
click at [709, 367] on input "text" at bounding box center [788, 370] width 324 height 18
click at [769, 368] on input "text" at bounding box center [788, 370] width 324 height 18
click at [1069, 315] on div "Question 2 Save Question Title Please rank the following flavors from most appe…" at bounding box center [797, 290] width 1224 height 705
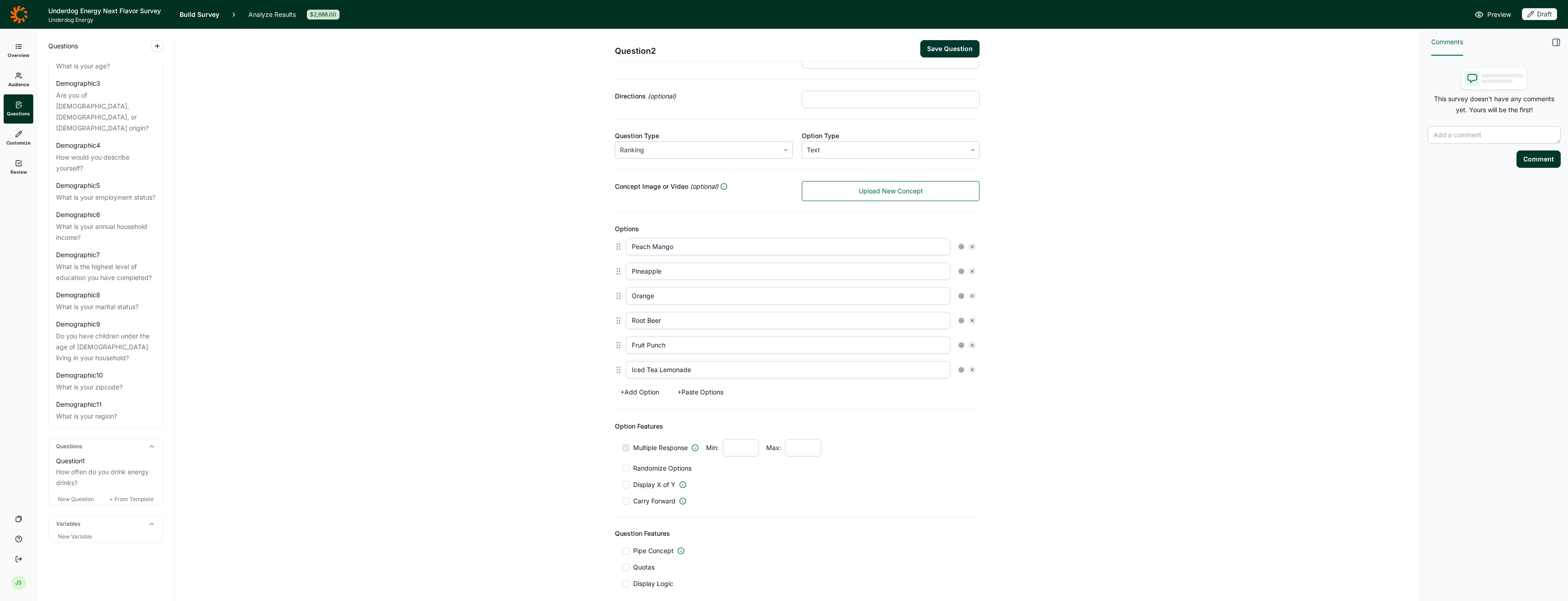
click at [639, 393] on button "+ Add Option" at bounding box center [639, 392] width 50 height 13
click at [647, 394] on input "text" at bounding box center [788, 394] width 324 height 18
click at [641, 373] on input "Iced Tea Lemonade" at bounding box center [788, 370] width 324 height 18
type input "Iced Tea Lemonade"
click at [701, 392] on input "text" at bounding box center [788, 394] width 324 height 18
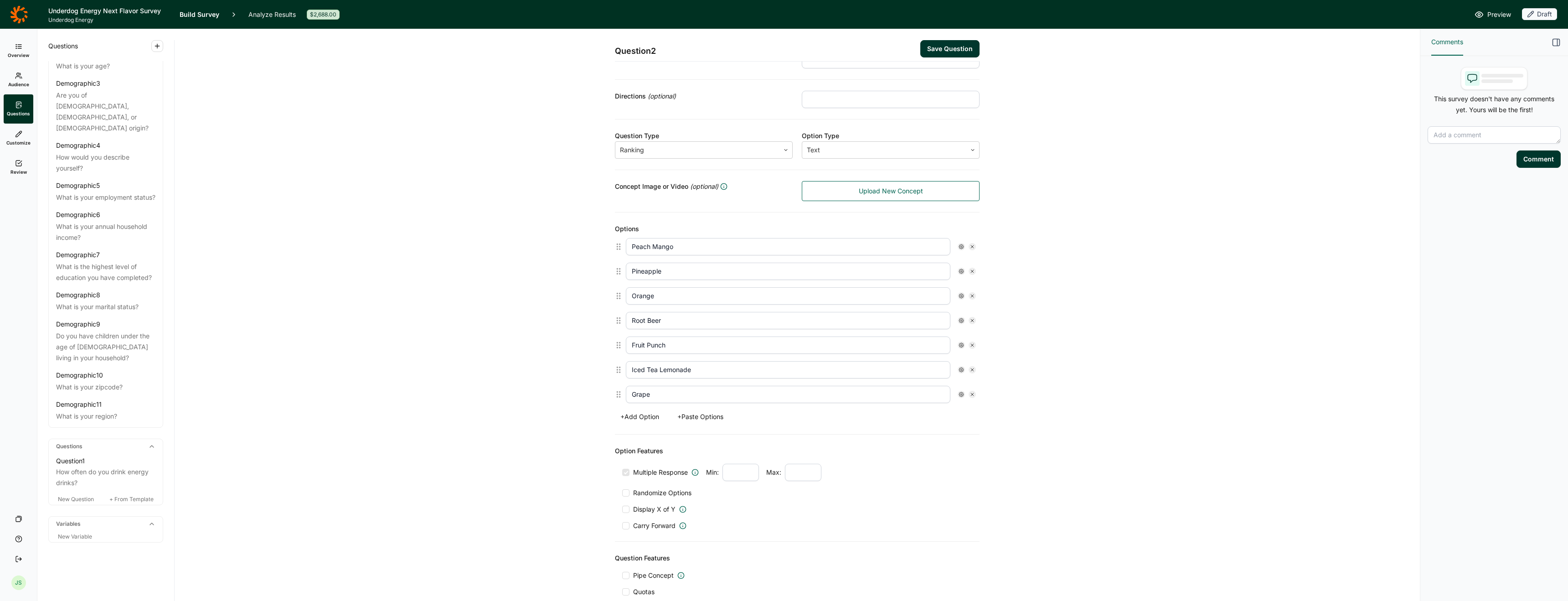
type input "Grape"
click at [646, 420] on button "+ Add Option" at bounding box center [639, 417] width 50 height 13
click at [650, 423] on input "text" at bounding box center [788, 419] width 324 height 18
type input "[PERSON_NAME] Colada"
click at [1101, 393] on div "Question 2 Save Question Title Please rank the following flavors from most appe…" at bounding box center [797, 315] width 1224 height 755
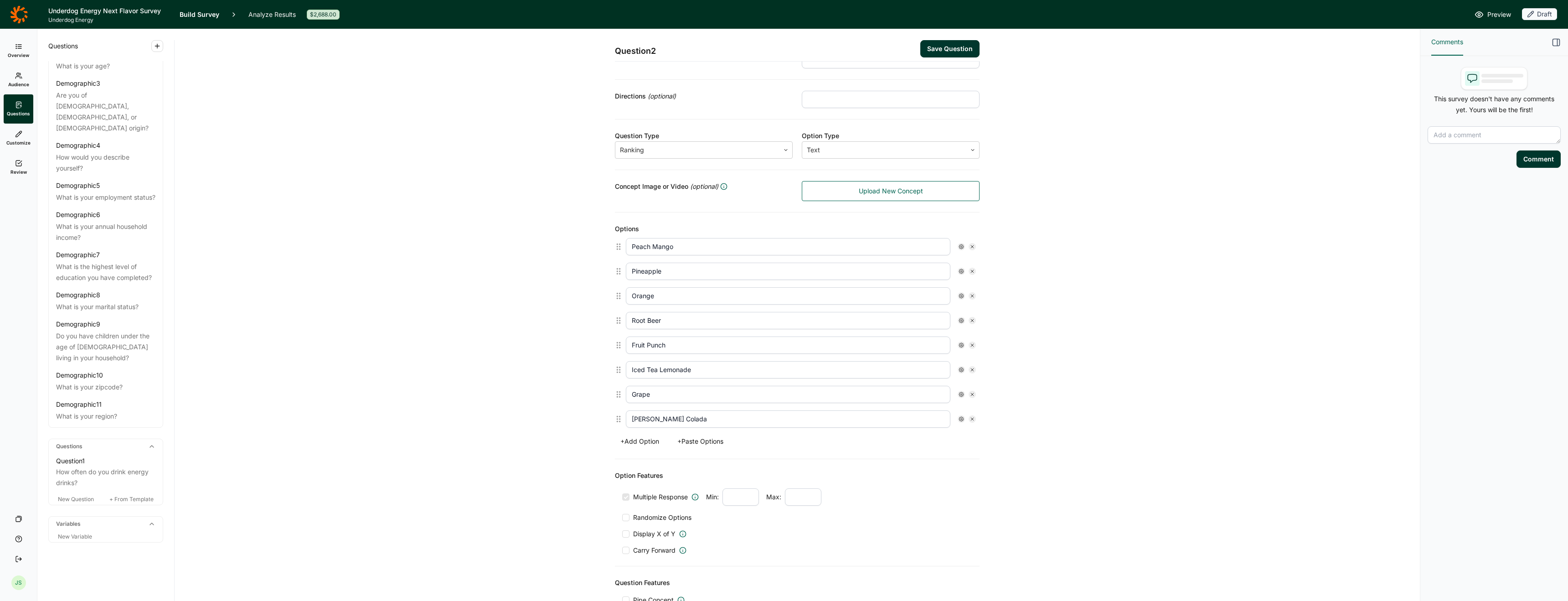
click at [628, 440] on button "+ Add Option" at bounding box center [639, 441] width 50 height 13
click at [674, 441] on input "text" at bounding box center [788, 443] width 324 height 18
click at [633, 444] on input "text" at bounding box center [788, 443] width 324 height 18
type input "Watermelon Lime"
click at [1101, 310] on div "Question 2 Save Question Title Please rank the following flavors from most appe…" at bounding box center [797, 327] width 1224 height 779
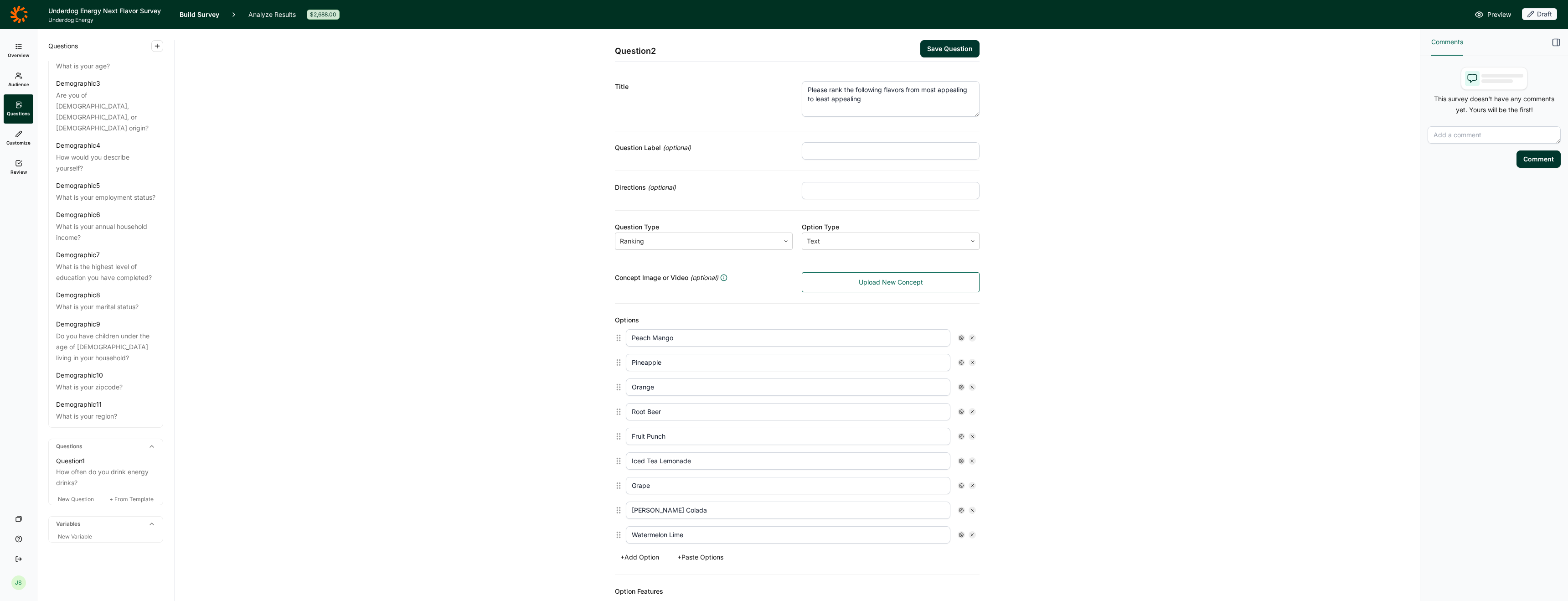
scroll to position [0, 0]
click at [895, 96] on textarea "Please rank the following flavors from most appealing to least appealing" at bounding box center [890, 99] width 178 height 35
type textarea "Please rank the following flavors from most appealing to least appealing for an…"
click at [1078, 146] on div "Question 2 Save Question Title Please rank the following flavors from most appe…" at bounding box center [797, 422] width 1224 height 786
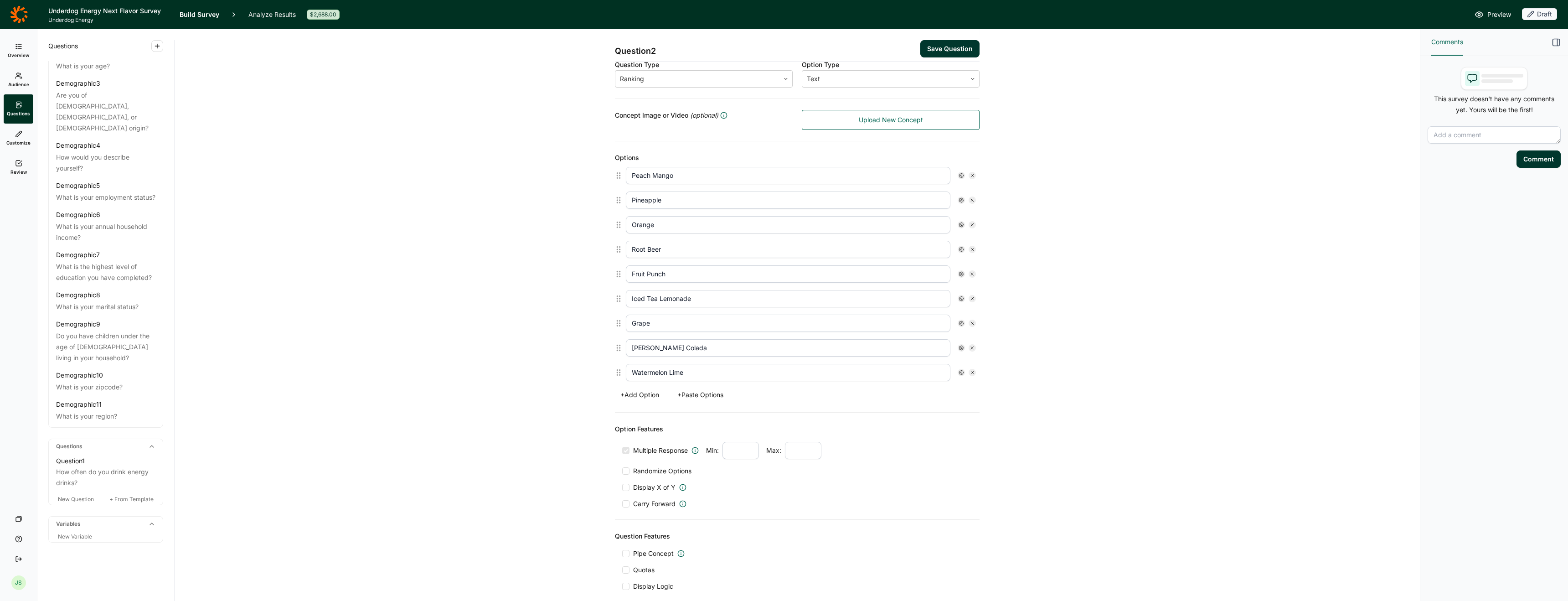
scroll to position [208, 0]
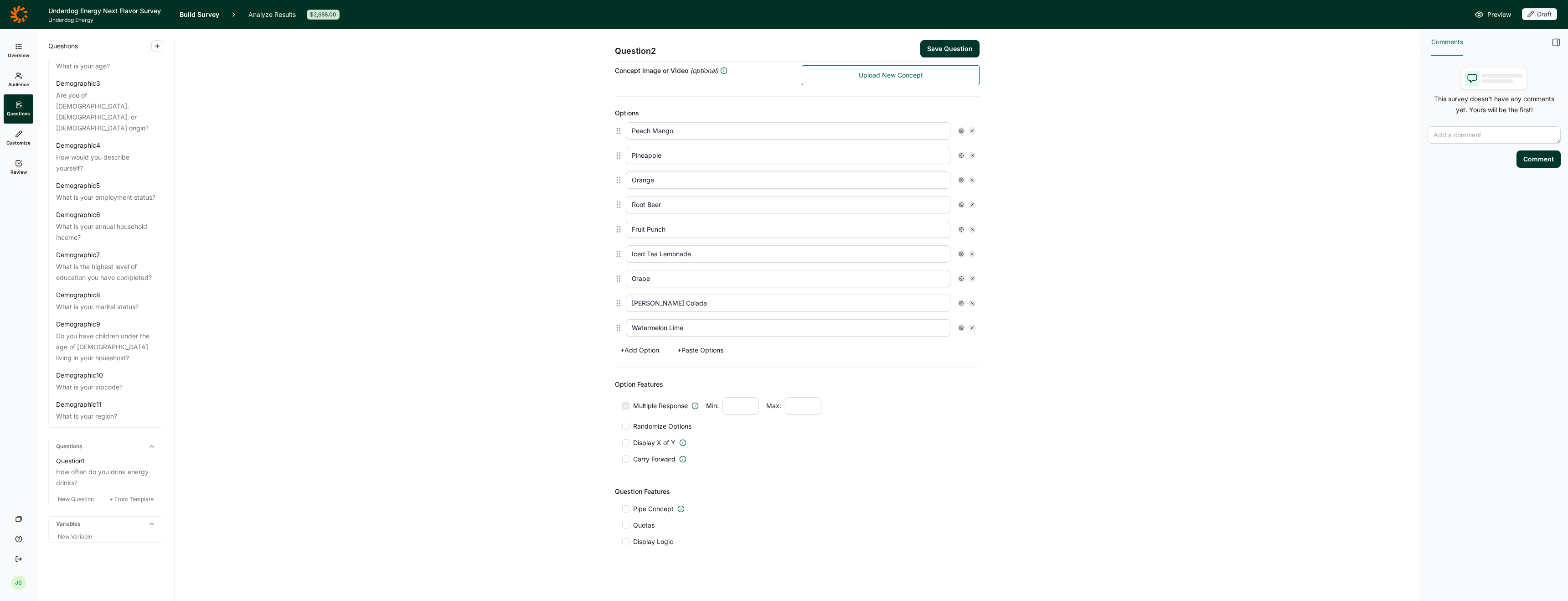
click at [623, 427] on div at bounding box center [626, 426] width 7 height 7
click at [623, 427] on input "Randomize Options" at bounding box center [623, 427] width 0 height 0
click at [942, 50] on button "Save Question" at bounding box center [949, 48] width 59 height 18
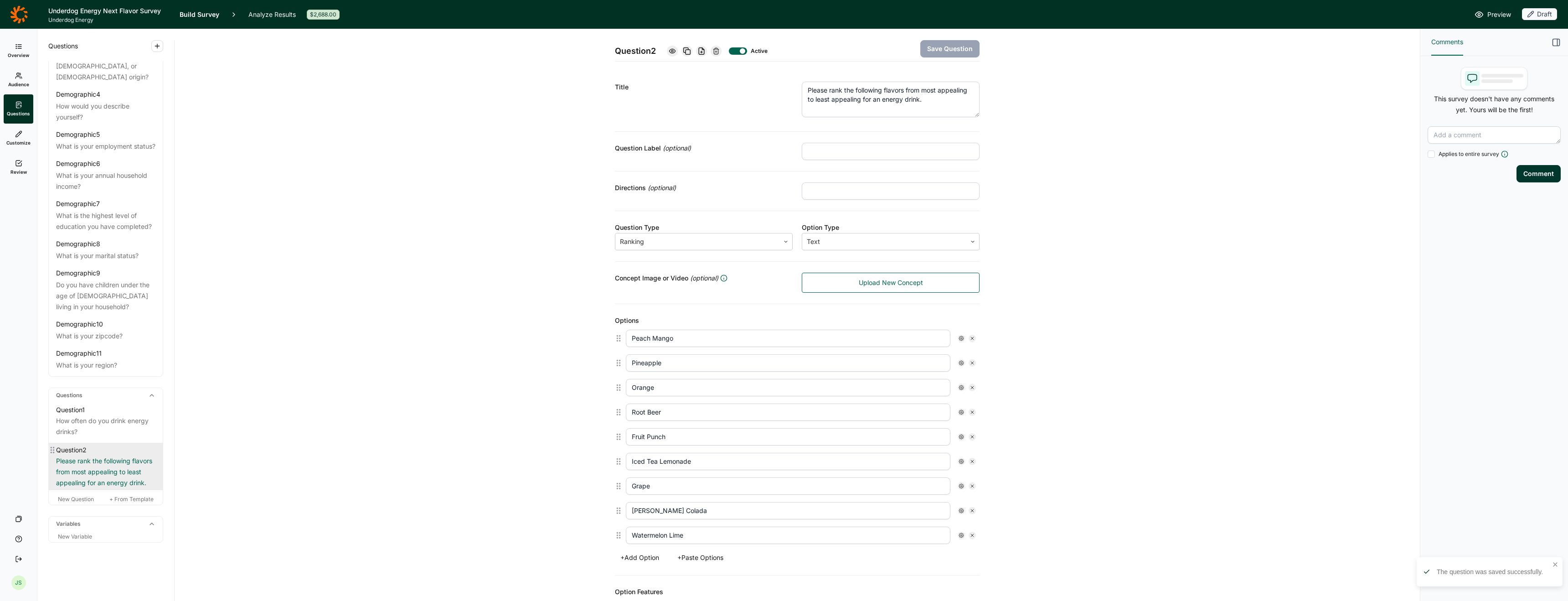
scroll to position [119, 0]
click at [68, 498] on span "New Question" at bounding box center [75, 499] width 36 height 7
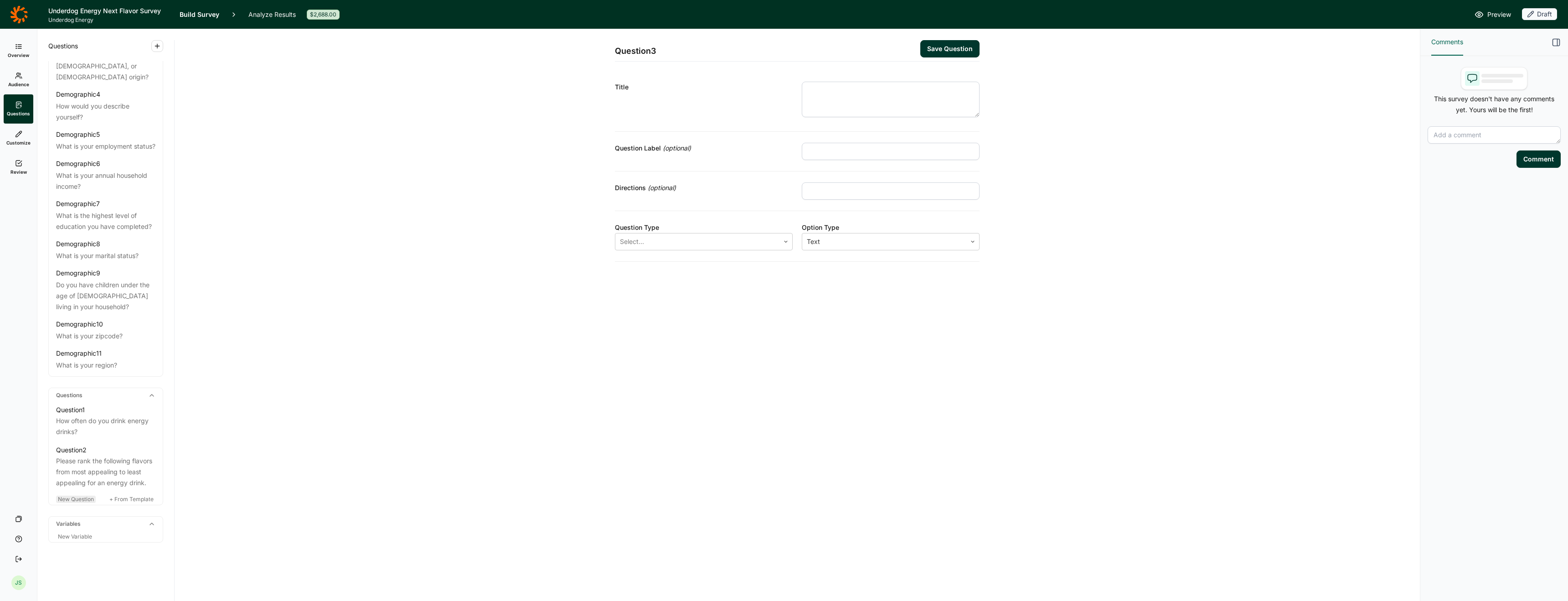
click at [67, 496] on span "New Question" at bounding box center [75, 499] width 36 height 7
click at [868, 91] on textarea at bounding box center [890, 99] width 178 height 35
drag, startPoint x: 908, startPoint y: 88, endPoint x: 785, endPoint y: 75, distance: 123.7
click at [785, 75] on div "Title Do you workout or play a sport? + Pipe Response" at bounding box center [797, 105] width 364 height 68
type textarea "Which of the following sums up your identity? Check as many that apply to you."
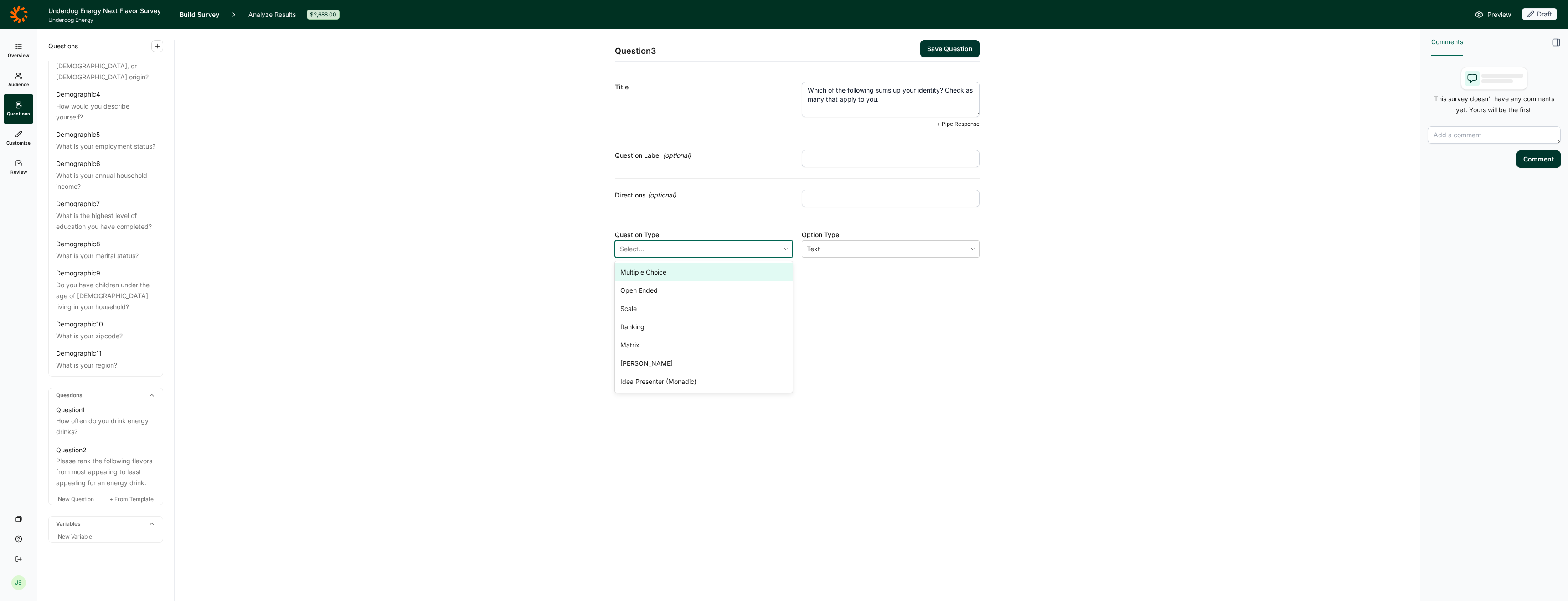
click at [756, 244] on div at bounding box center [698, 249] width 155 height 13
click at [688, 266] on div "Multiple Choice" at bounding box center [703, 265] width 178 height 18
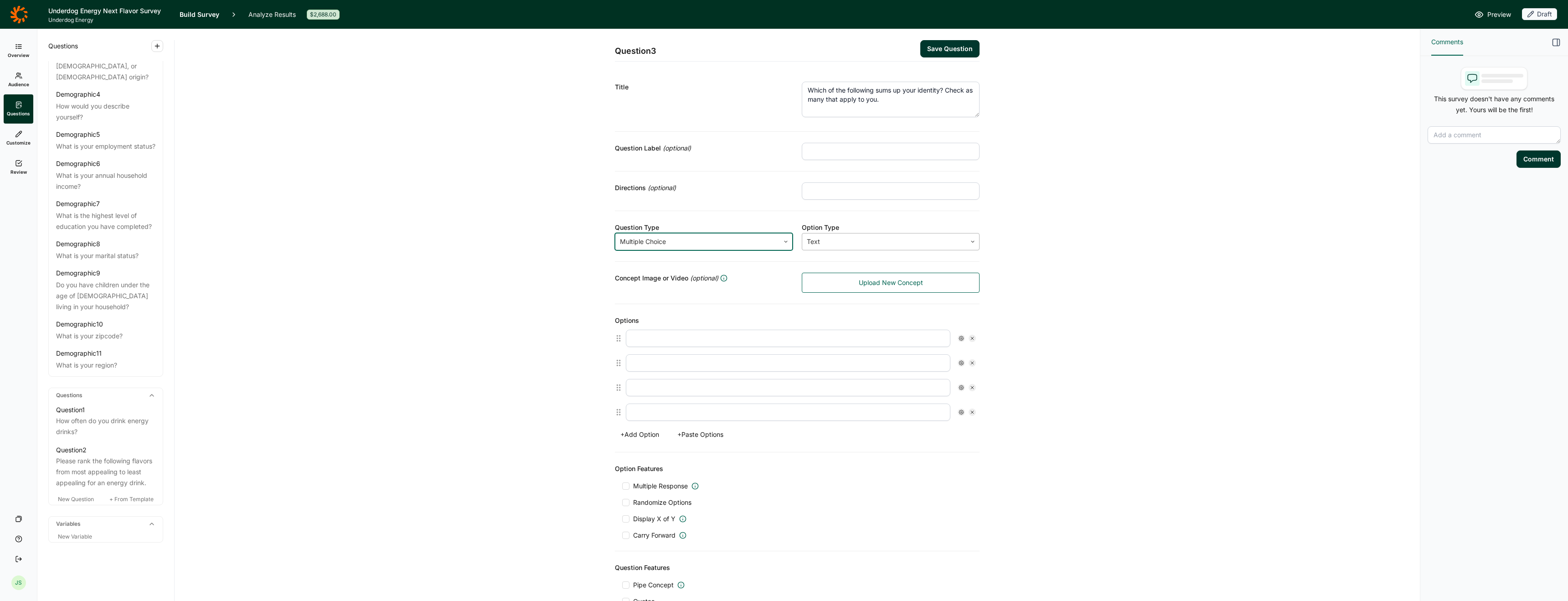
click at [845, 247] on div at bounding box center [885, 241] width 155 height 13
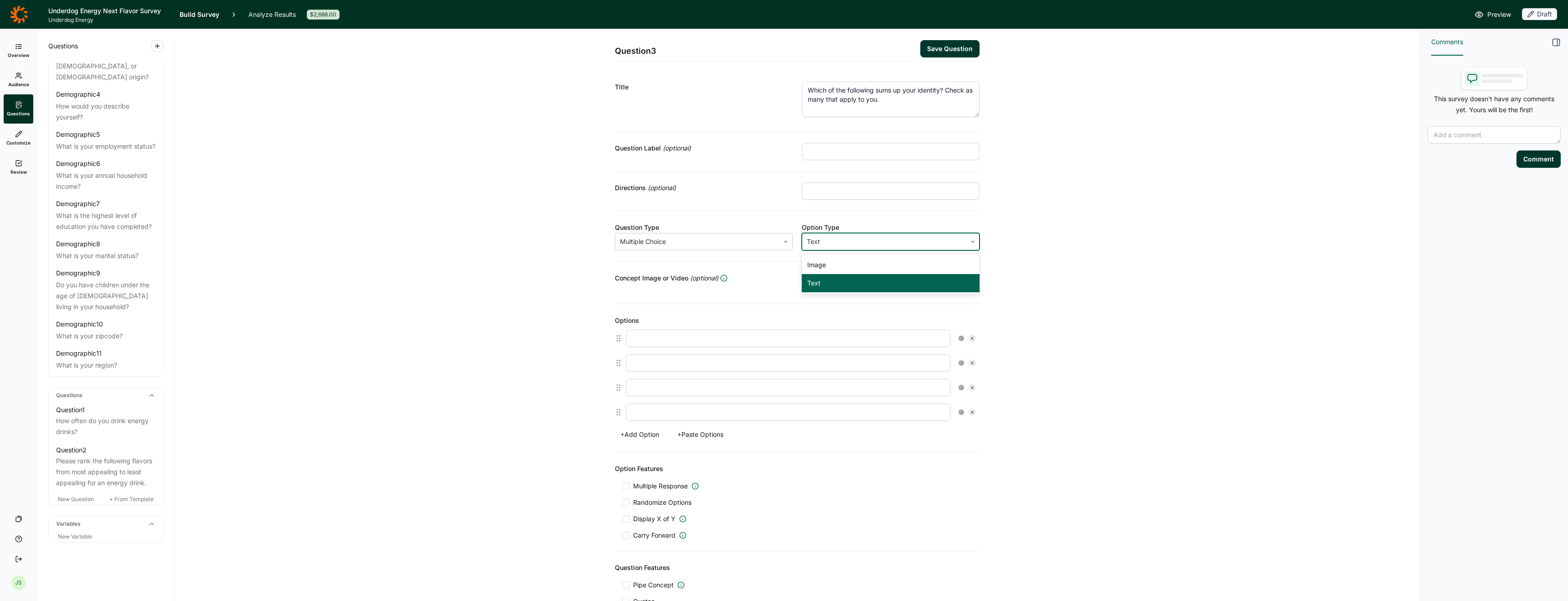
click at [1123, 306] on div "Question 3 Save Question Title Which of the following sums up your identity? Ch…" at bounding box center [797, 353] width 1224 height 648
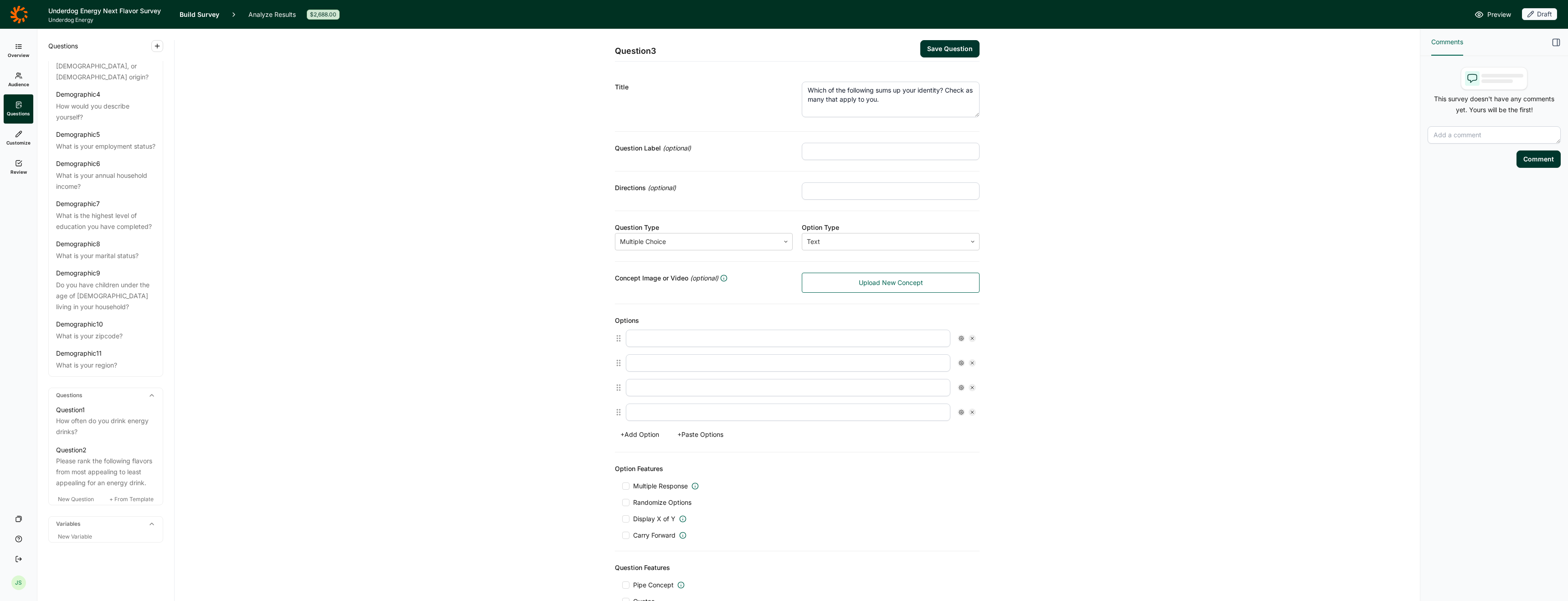
click at [752, 340] on input "text" at bounding box center [788, 338] width 324 height 18
type input "Health-conscious"
click at [782, 360] on input "text" at bounding box center [788, 363] width 324 height 18
type input "Athlete"
click at [749, 384] on input "text" at bounding box center [788, 387] width 324 height 18
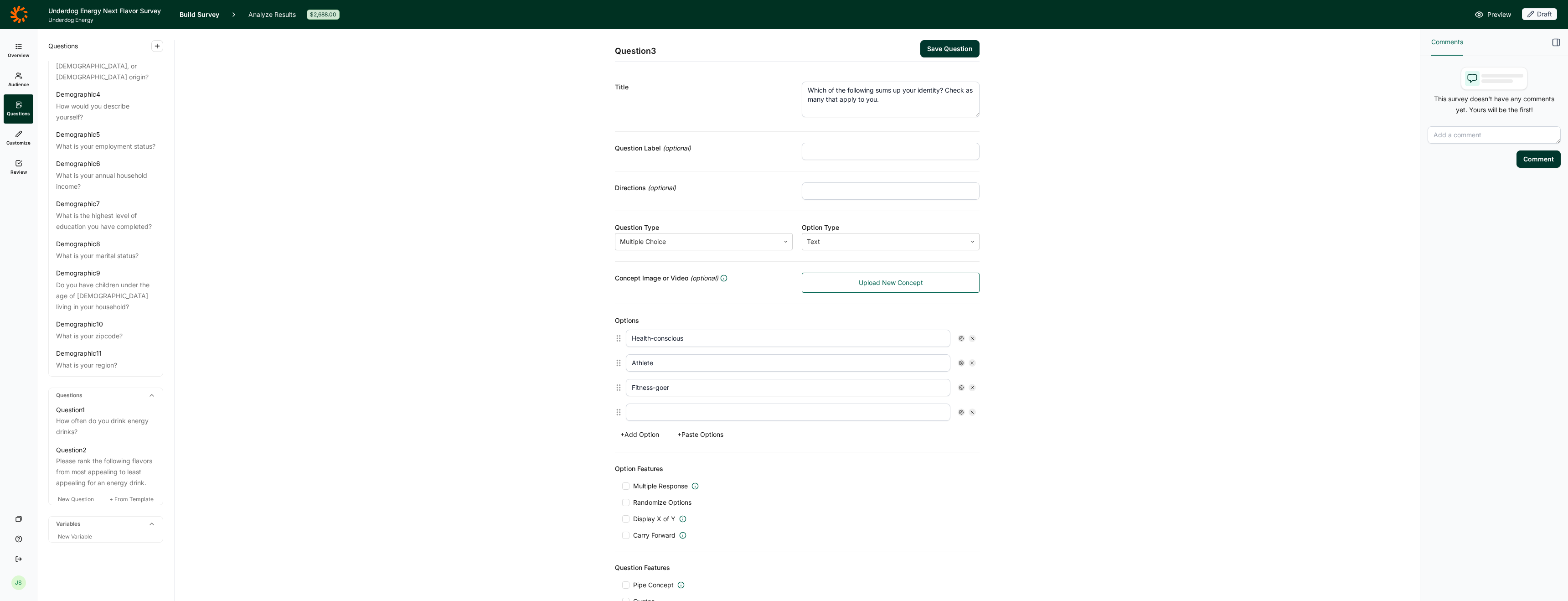
type input "Fitness-goer"
click at [738, 417] on input "text" at bounding box center [788, 412] width 324 height 18
type input "Frontline worker"
click at [581, 345] on div "Question 3 Save Question Title Which of the following sums up your identity? Ch…" at bounding box center [797, 353] width 1224 height 648
click at [624, 486] on div at bounding box center [626, 485] width 7 height 7
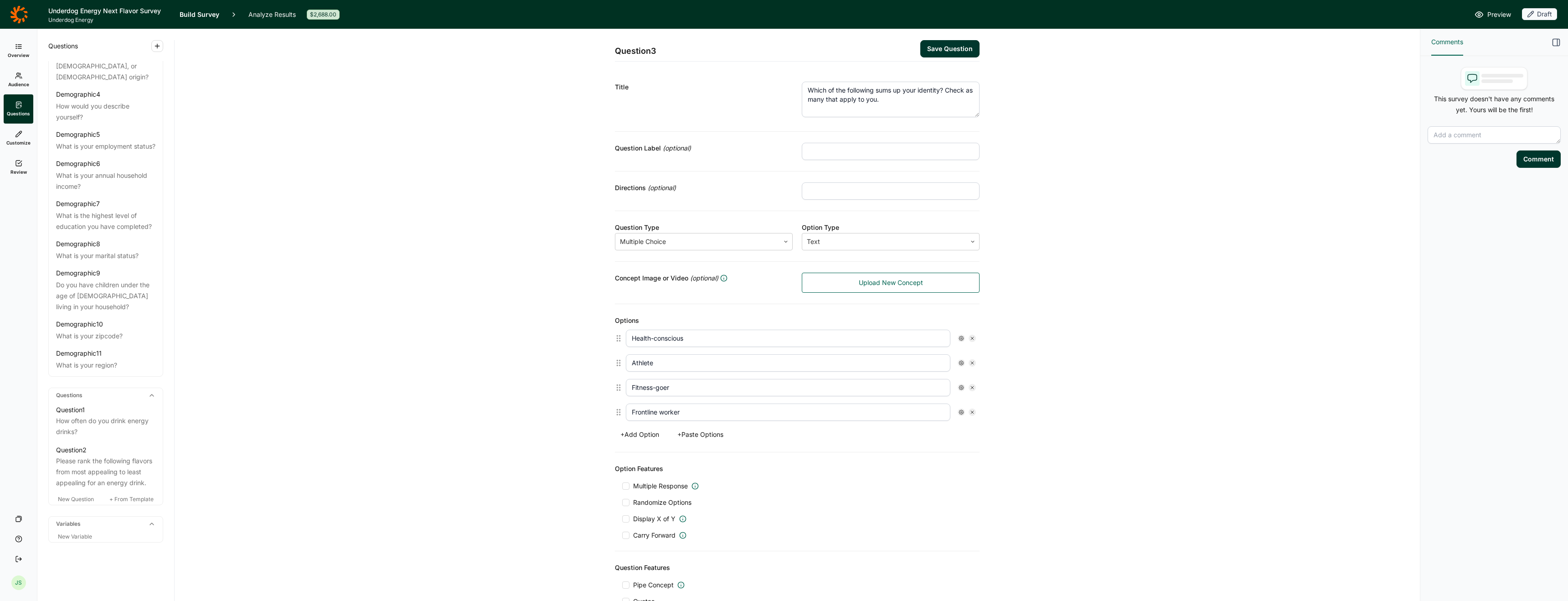
click at [623, 486] on input "Multiple Response" at bounding box center [623, 486] width 0 height 0
click at [643, 433] on button "+ Add Option" at bounding box center [639, 434] width 50 height 13
click at [664, 440] on input "text" at bounding box center [788, 437] width 324 height 18
type input "None of the above"
click at [483, 423] on div "Question 3 Save Question Title Which of the following sums up your identity? Ch…" at bounding box center [797, 369] width 1224 height 680
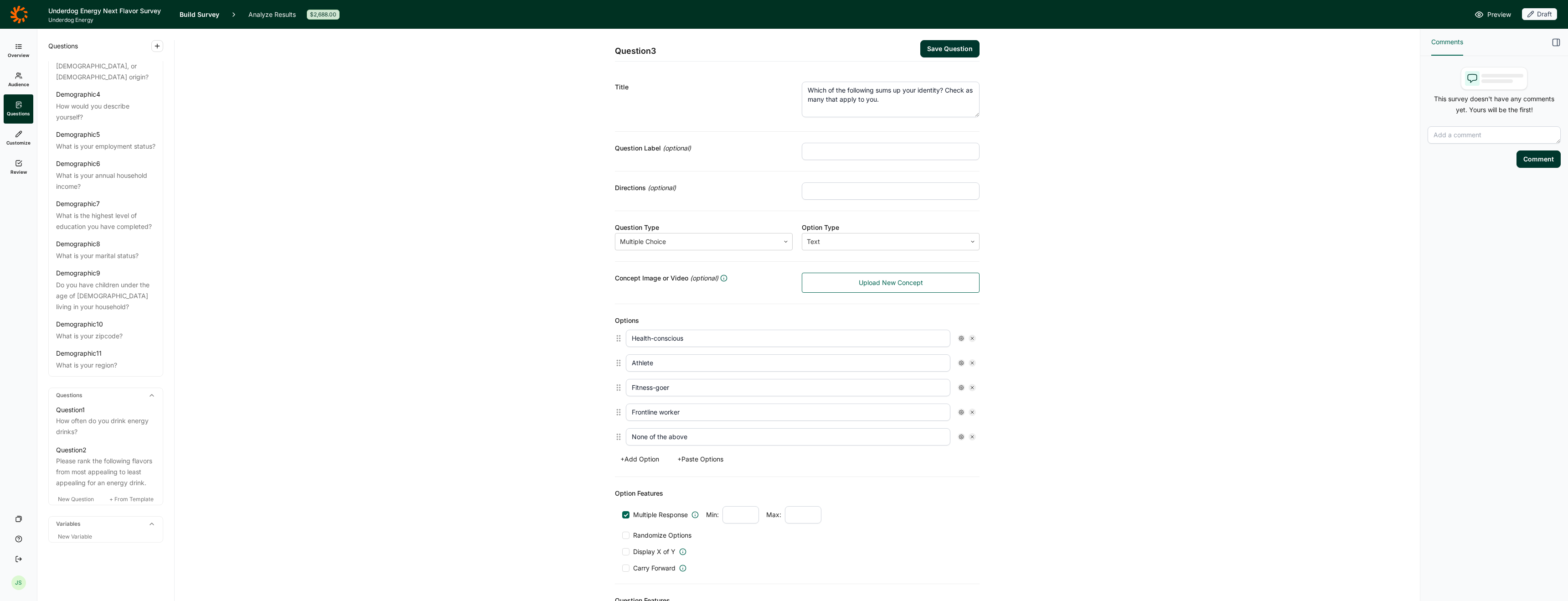
click at [742, 516] on input "number" at bounding box center [740, 514] width 36 height 18
type input "1"
click at [882, 528] on div "Multiple Response Min: 1 Max: Randomize Options Display X of Y Carry Forward" at bounding box center [797, 539] width 350 height 67
drag, startPoint x: 939, startPoint y: 90, endPoint x: 875, endPoint y: 89, distance: 64.0
click at [875, 90] on textarea "Which of the following sums up your identity? Check as many that apply to you." at bounding box center [890, 99] width 178 height 35
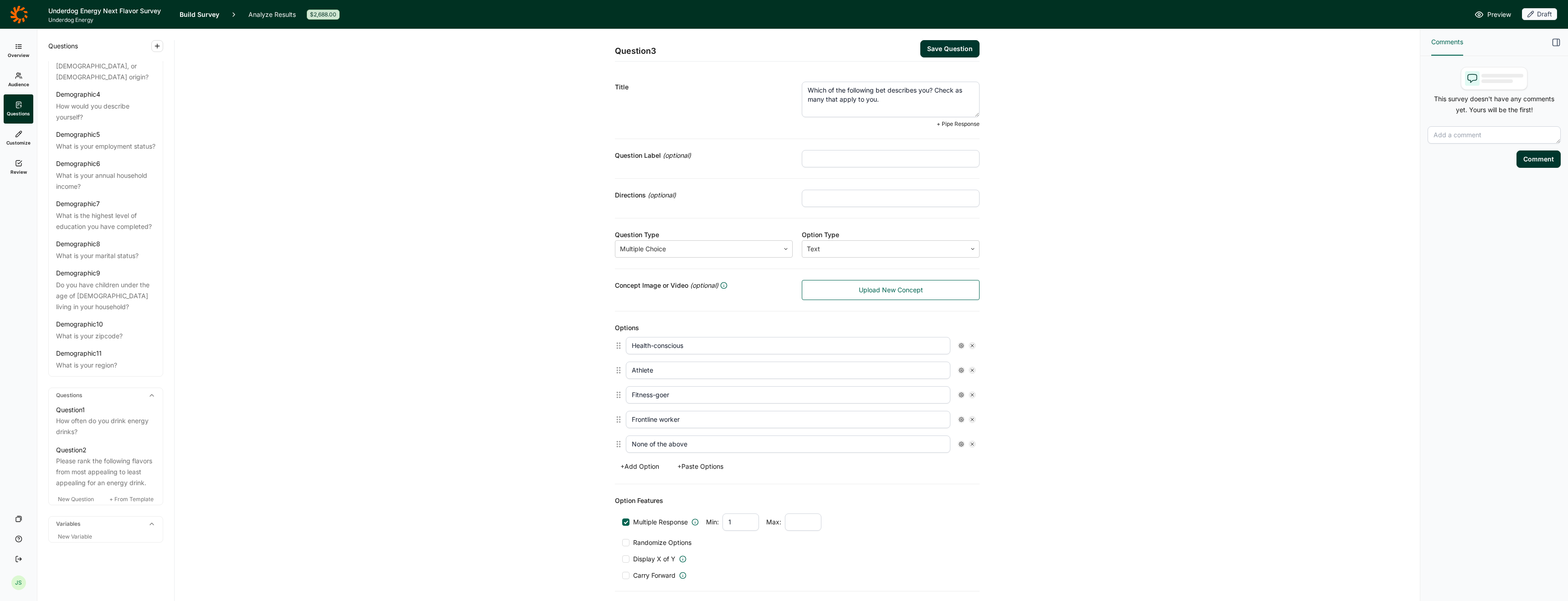
click at [1028, 102] on div "Question 3 Save Question Title Which of the following bet describes you? Check …" at bounding box center [797, 373] width 1224 height 688
click at [869, 101] on textarea "Which of the following bet describes you? Check as many that apply to you." at bounding box center [890, 99] width 178 height 35
type textarea "Which of the following bet describes you? Check as many that apply."
click at [938, 47] on button "Save Question" at bounding box center [949, 48] width 59 height 18
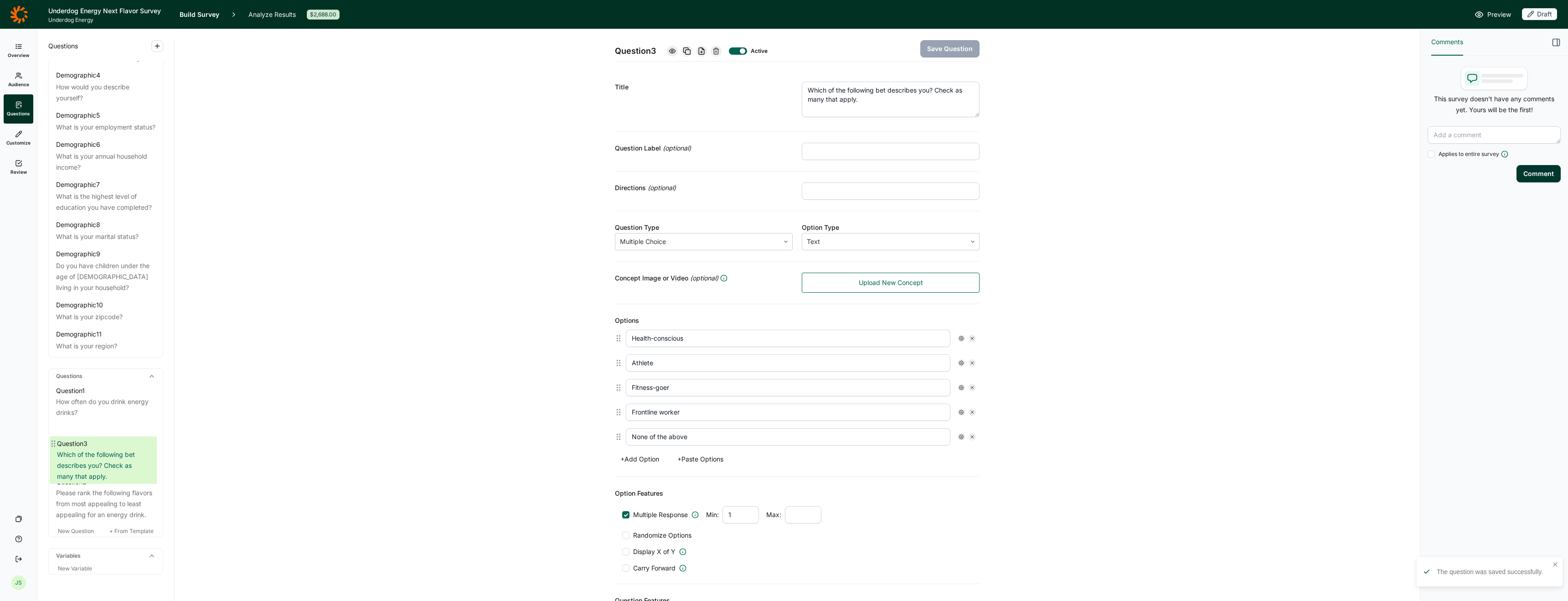
scroll to position [129, 0]
drag, startPoint x: 52, startPoint y: 500, endPoint x: 53, endPoint y: 430, distance: 70.0
click at [53, 430] on div "Question 1 How often do you drink energy drinks? Question 2 Please rank the fol…" at bounding box center [105, 451] width 114 height 138
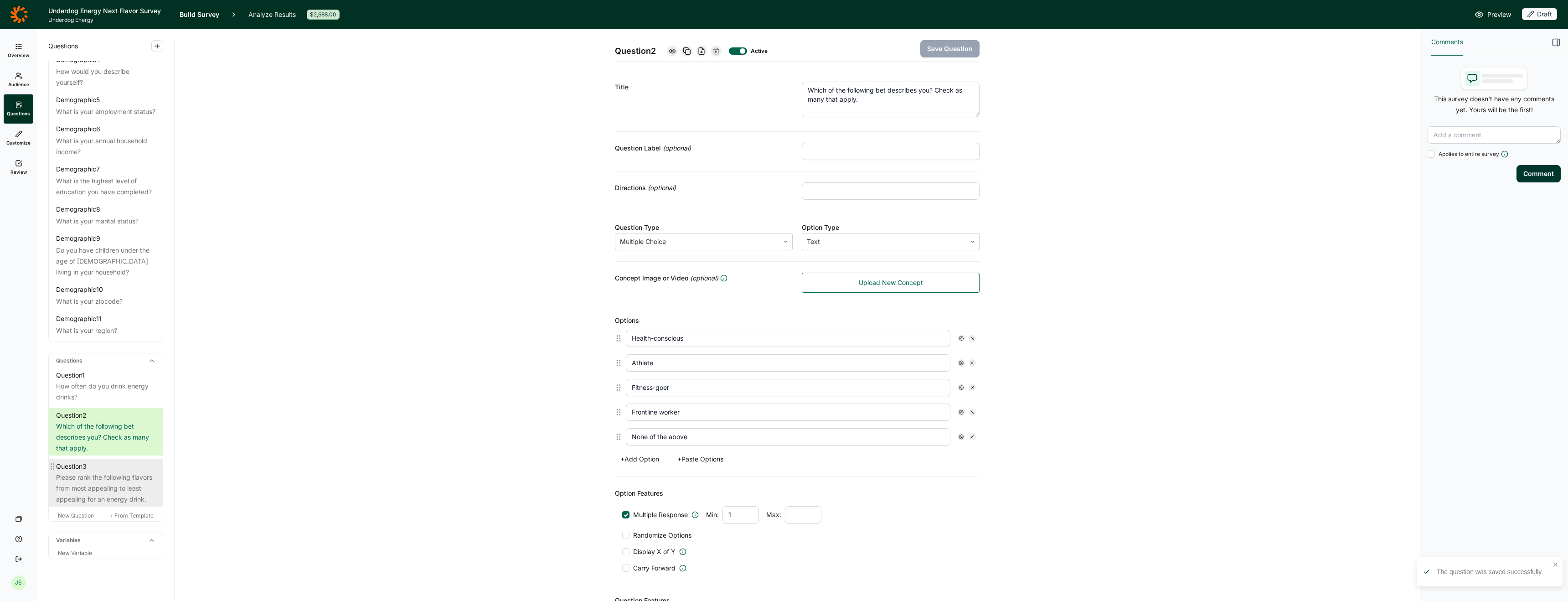
scroll to position [171, 0]
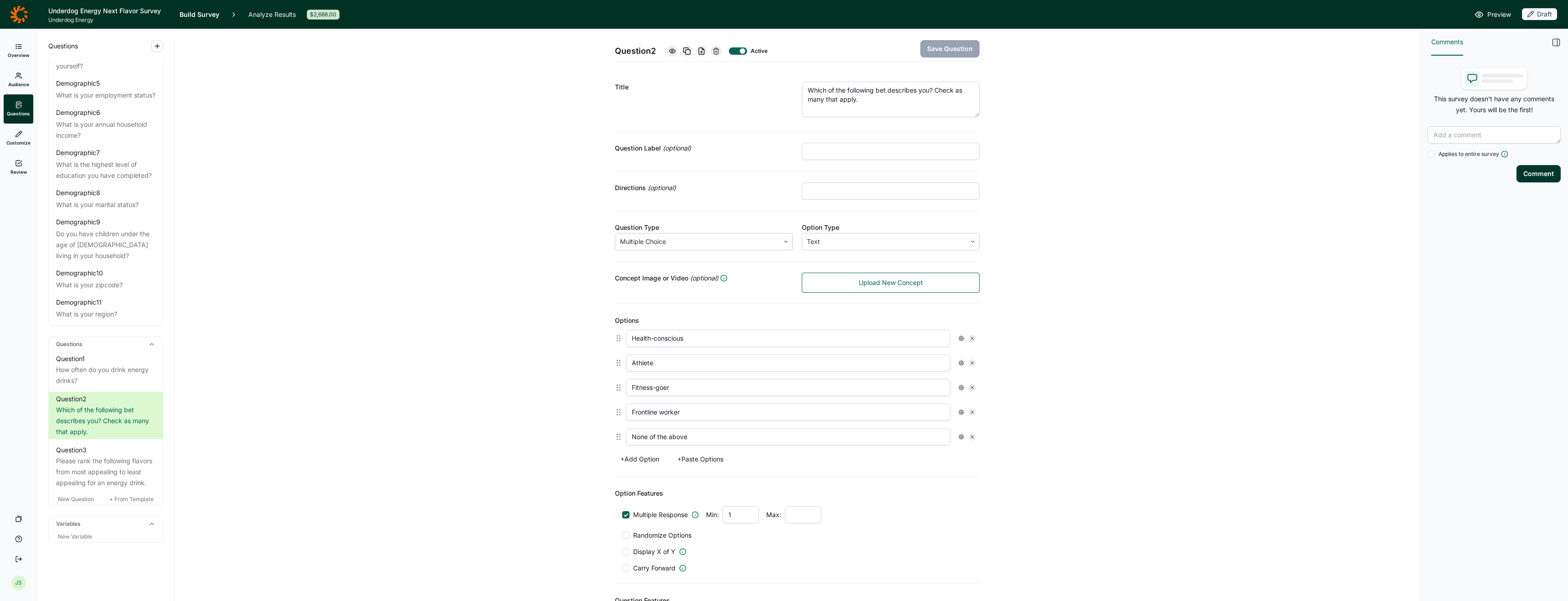
click at [26, 138] on link "Customize" at bounding box center [18, 138] width 30 height 29
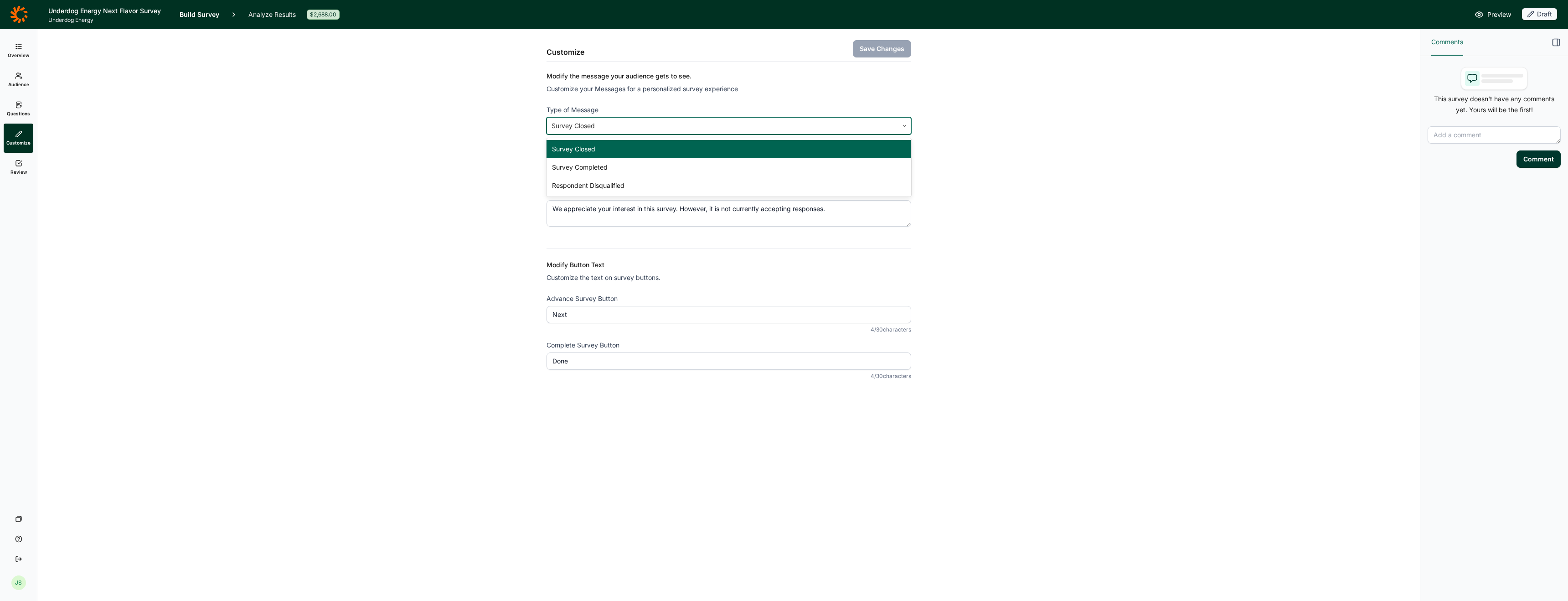
click at [614, 125] on div at bounding box center [723, 125] width 342 height 13
click at [520, 129] on div "Customize Save Changes Modify the message your audience gets to see. Customize …" at bounding box center [729, 226] width 1360 height 394
click at [636, 125] on div at bounding box center [723, 125] width 342 height 13
click at [503, 159] on div "Customize Save Changes Modify the message your audience gets to see. Customize …" at bounding box center [729, 226] width 1360 height 394
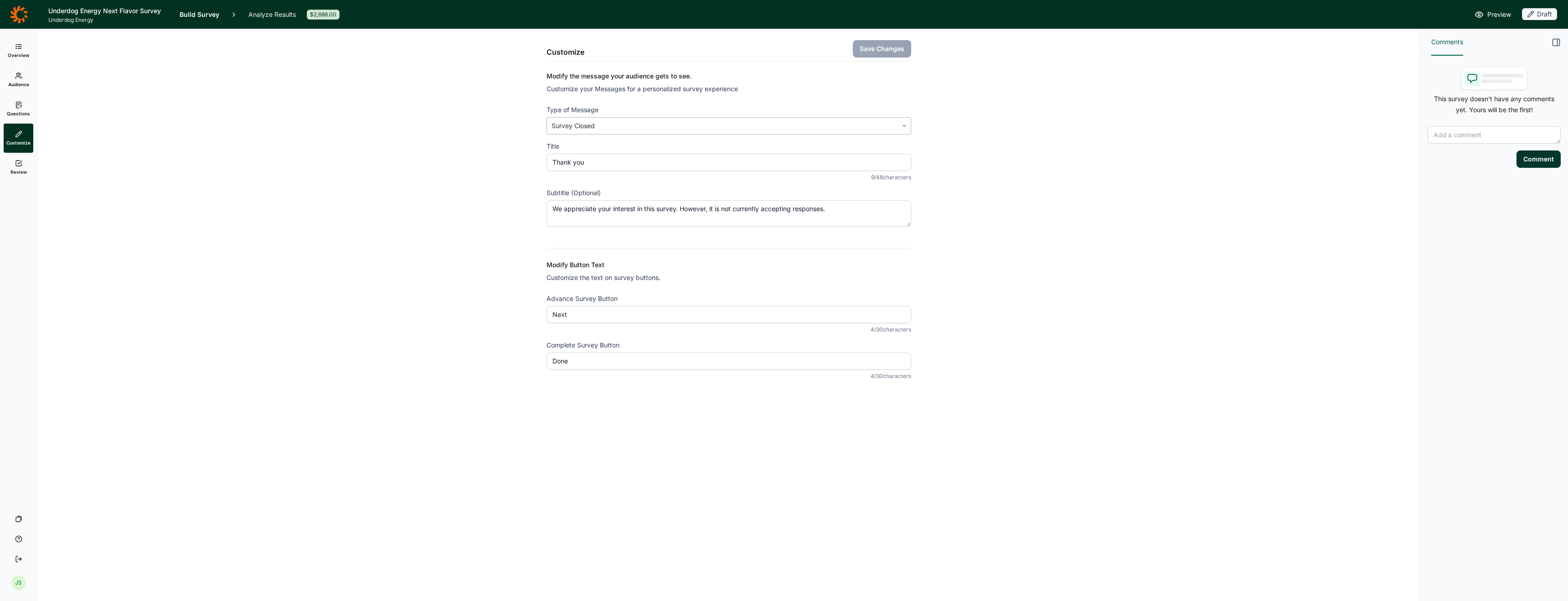
click at [628, 123] on div at bounding box center [723, 125] width 342 height 13
click at [479, 191] on div "Customize Save Changes Modify the message your audience gets to see. Customize …" at bounding box center [729, 226] width 1360 height 394
click at [614, 129] on div at bounding box center [723, 125] width 342 height 13
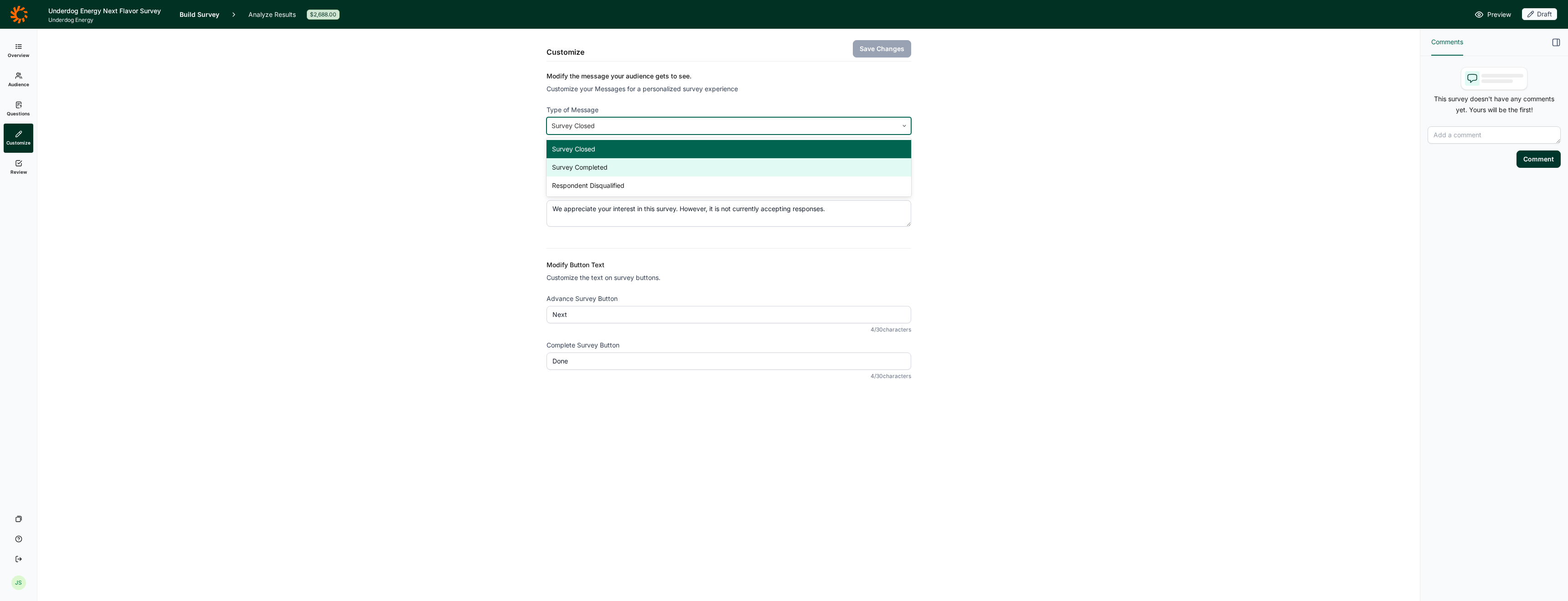
click at [616, 167] on div "Survey Completed" at bounding box center [729, 168] width 364 height 18
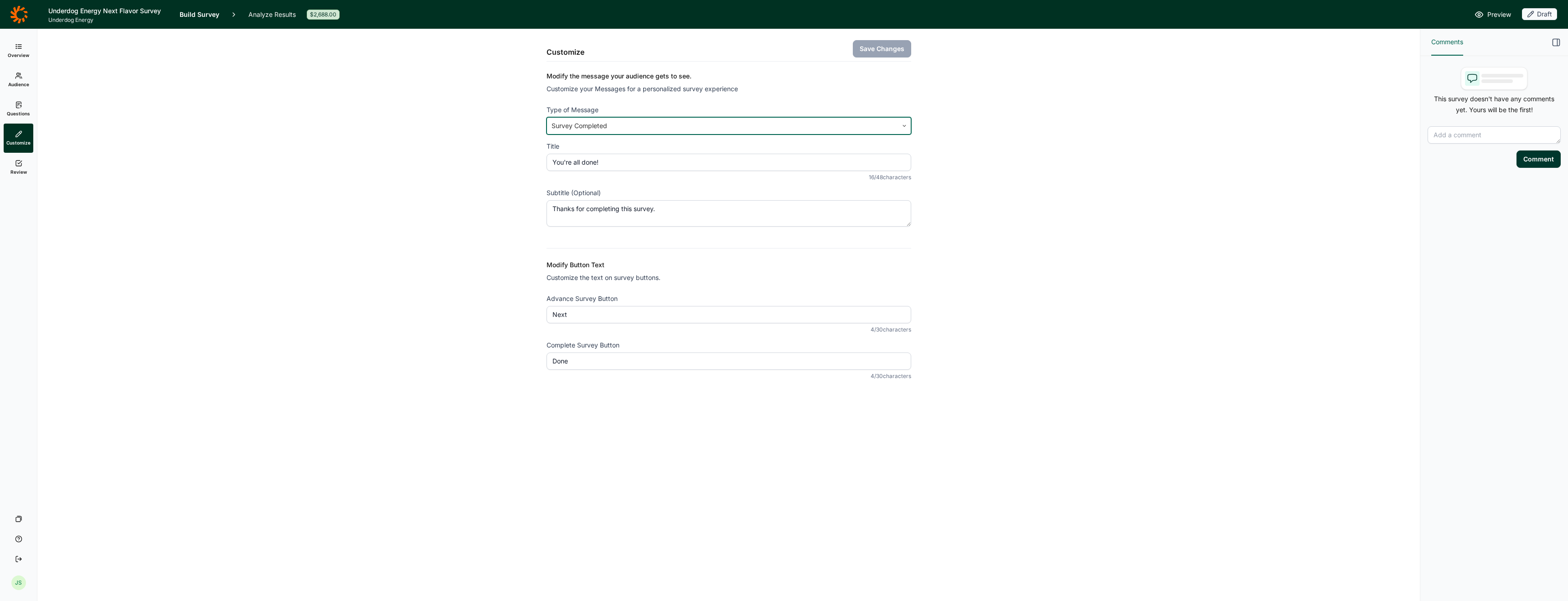
click at [680, 207] on textarea "Thanks for completing this survey." at bounding box center [729, 213] width 364 height 26
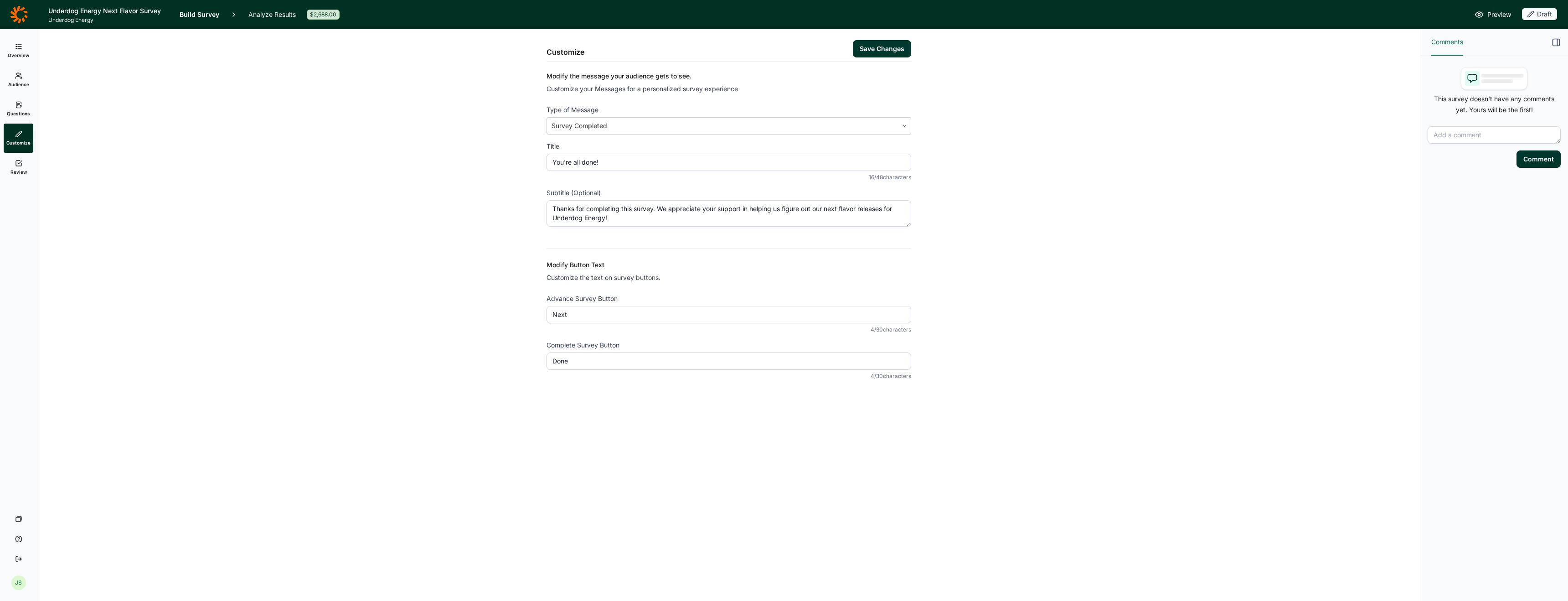
click at [499, 293] on div "Customize Save Changes Modify the message your audience gets to see. Customize …" at bounding box center [729, 226] width 1360 height 394
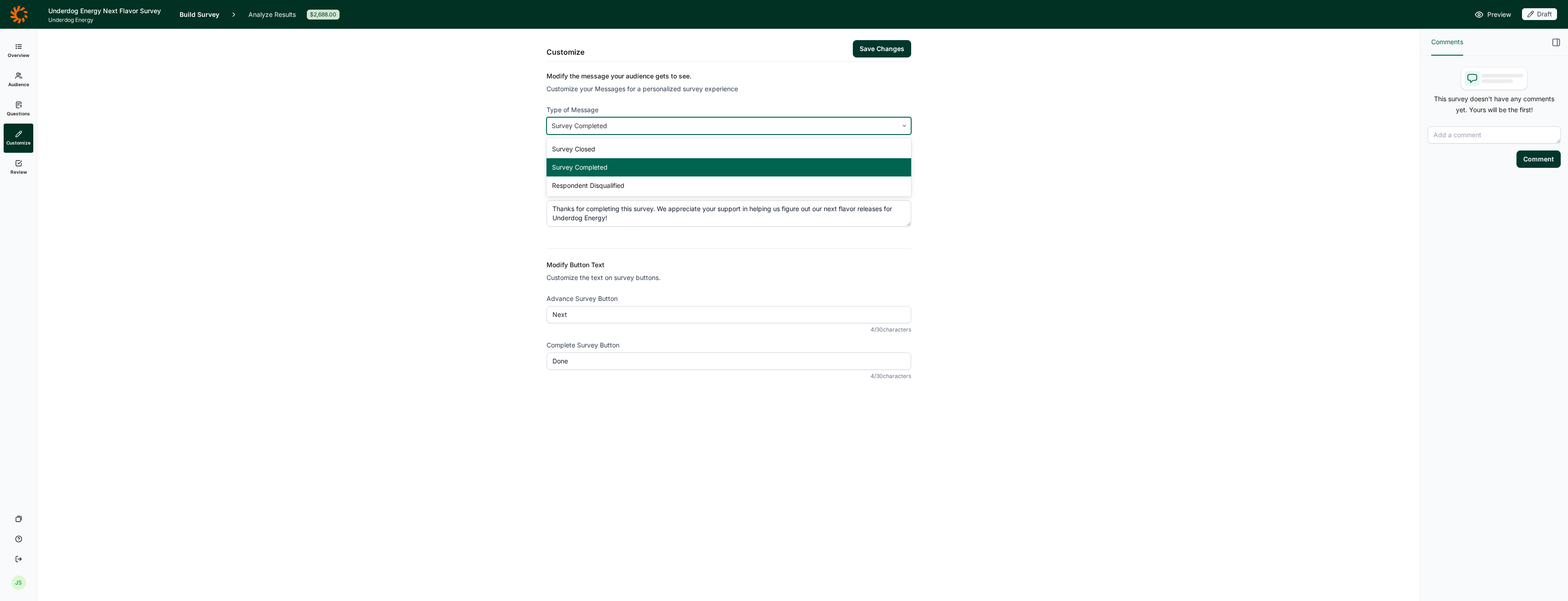
click at [760, 125] on div at bounding box center [723, 125] width 342 height 13
click at [726, 187] on div "Respondent Disqualified" at bounding box center [729, 186] width 364 height 18
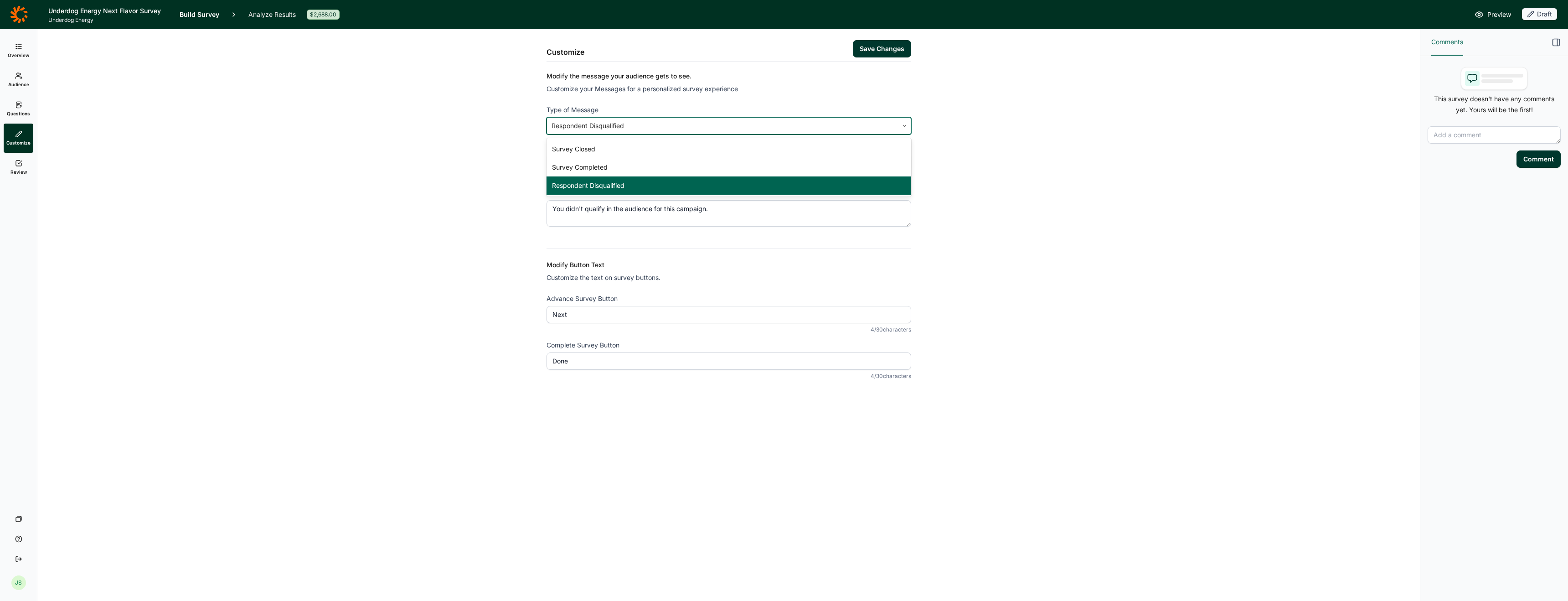
click at [721, 126] on div at bounding box center [723, 125] width 342 height 13
click at [699, 145] on div "Survey Closed" at bounding box center [729, 149] width 364 height 18
type textarea "We appreciate your interest in this survey. However, it is not currently accept…"
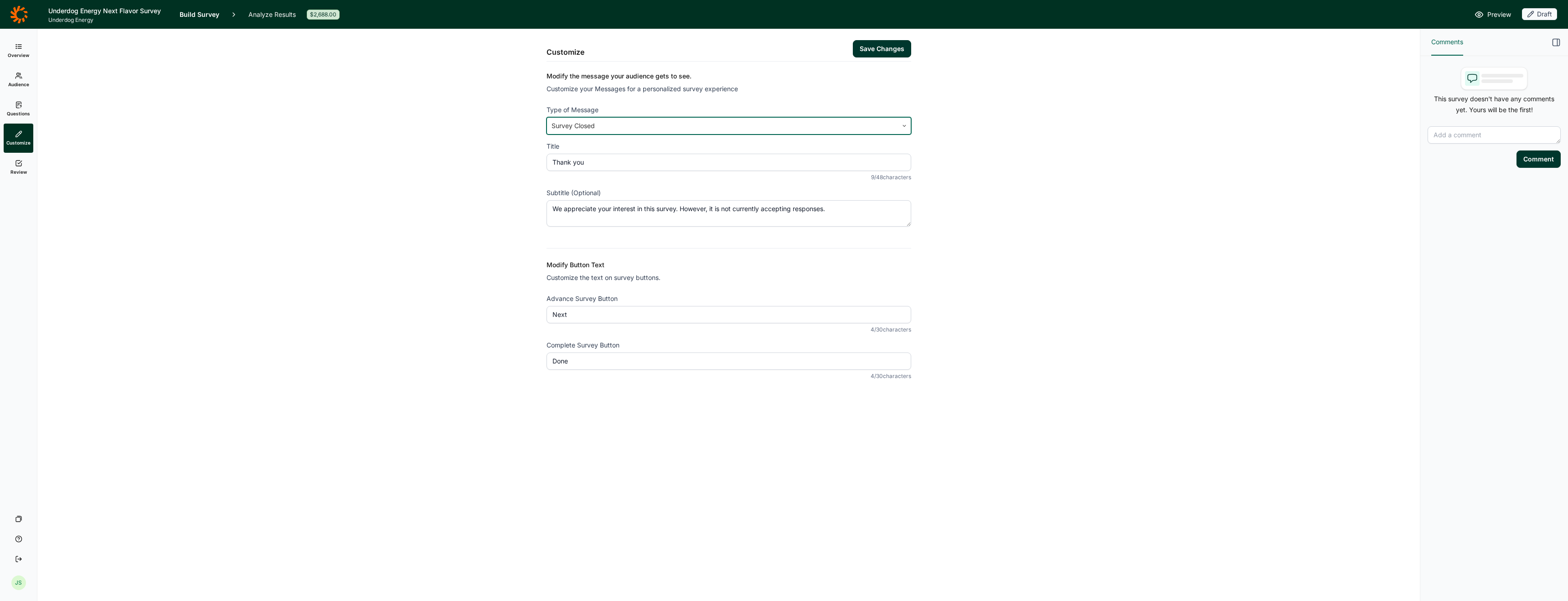
click at [523, 177] on div "Customize Save Changes Modify the message your audience gets to see. Customize …" at bounding box center [729, 226] width 1360 height 394
click at [878, 53] on button "Save Changes" at bounding box center [882, 48] width 58 height 18
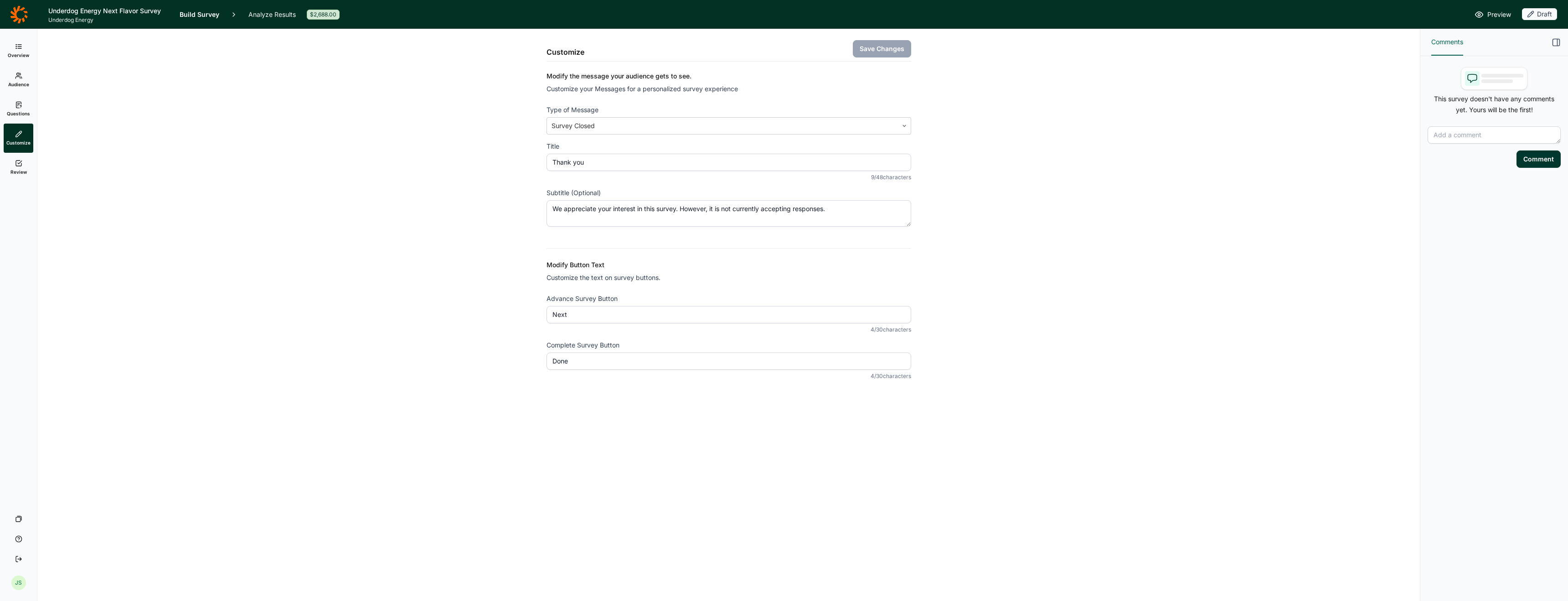
click at [22, 168] on span "Review" at bounding box center [18, 171] width 16 height 6
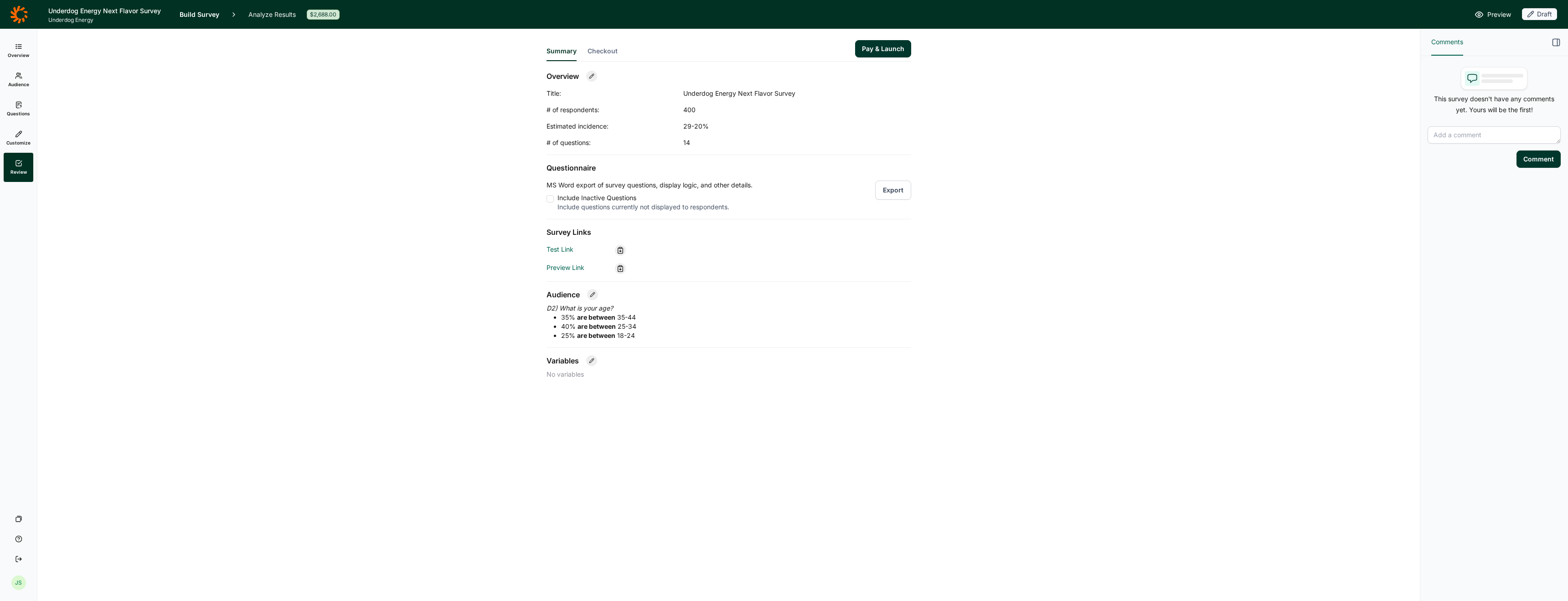
click at [603, 51] on span "Checkout" at bounding box center [602, 51] width 30 height 9
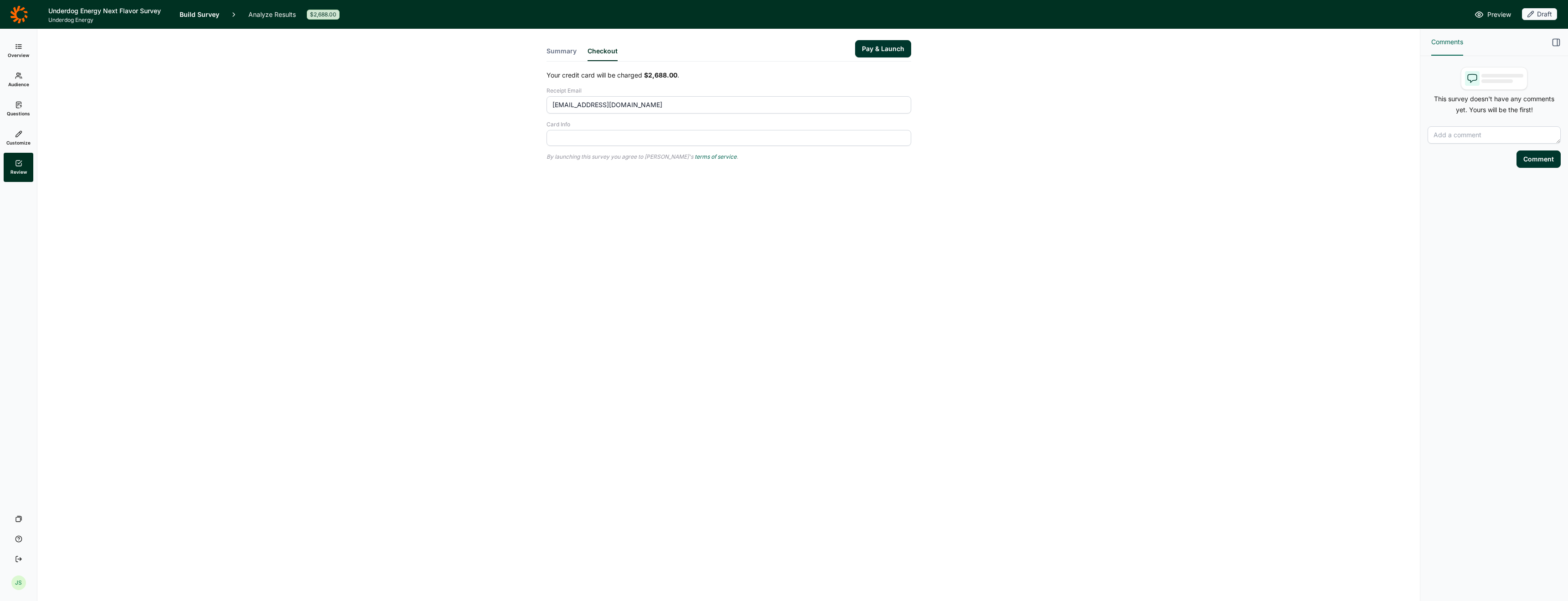
click at [565, 51] on button "Summary" at bounding box center [561, 53] width 30 height 15
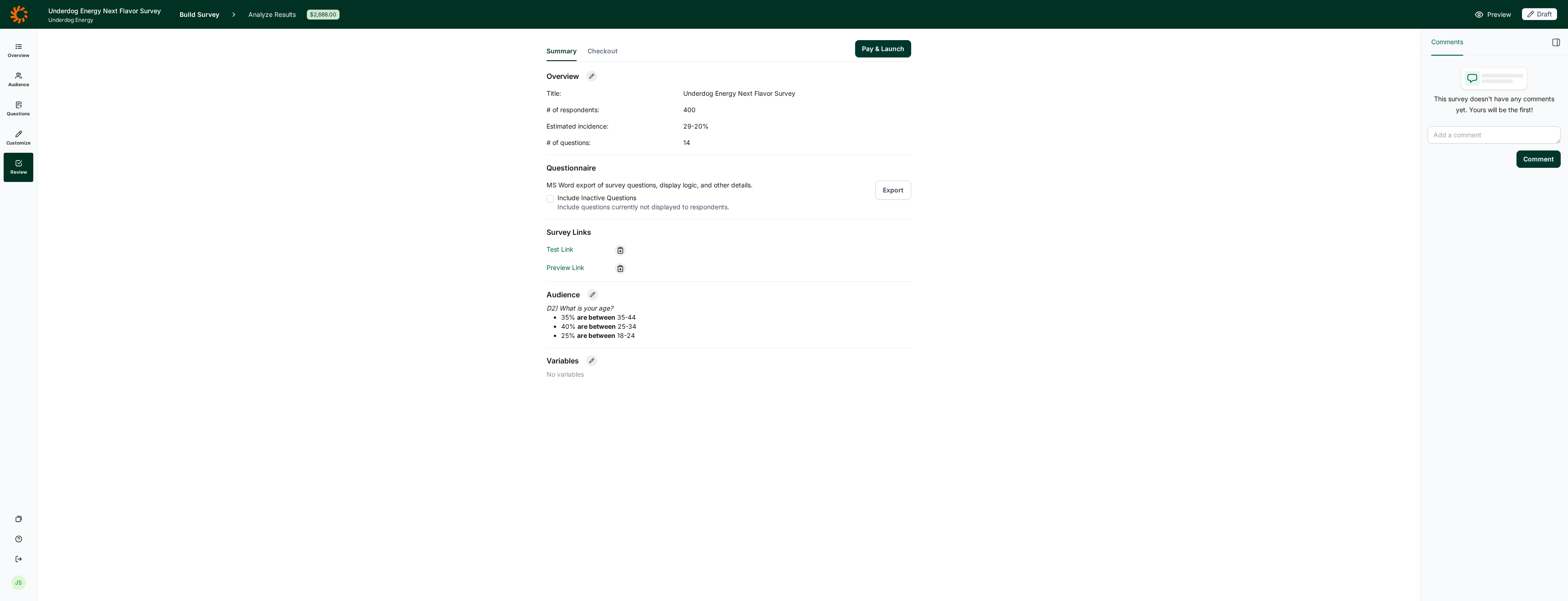
click at [22, 107] on link "Questions" at bounding box center [18, 109] width 30 height 29
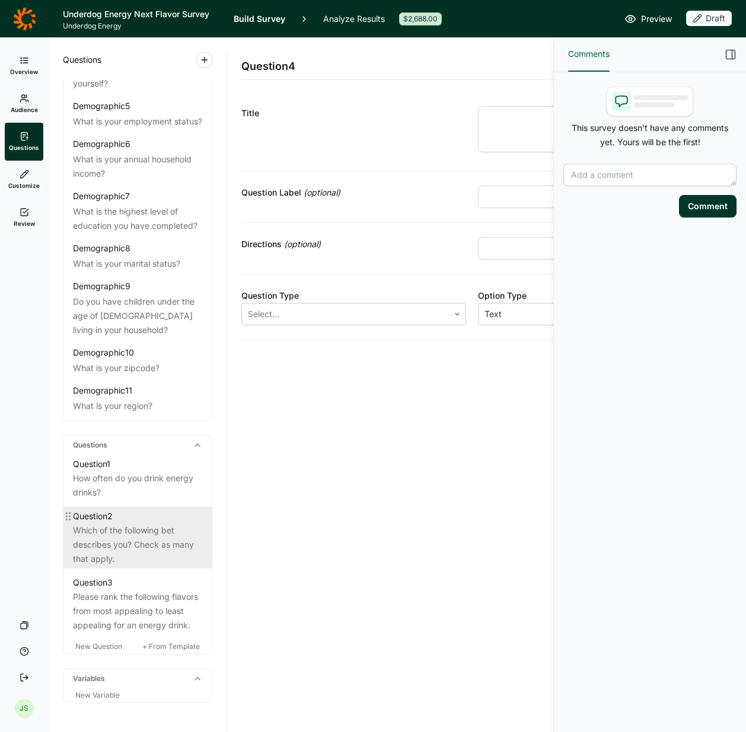
scroll to position [246, 0]
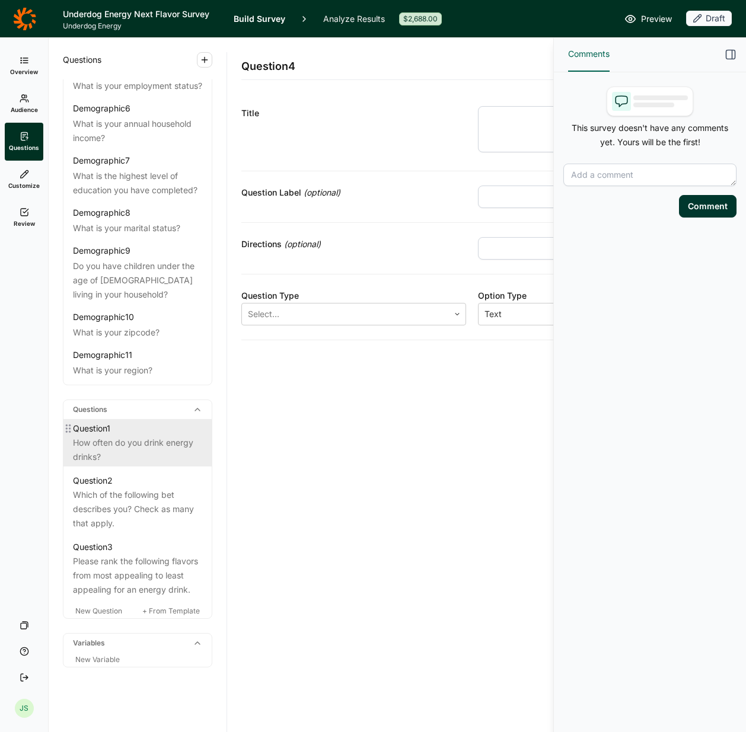
click at [161, 460] on div "How often do you drink energy drinks?" at bounding box center [137, 450] width 129 height 28
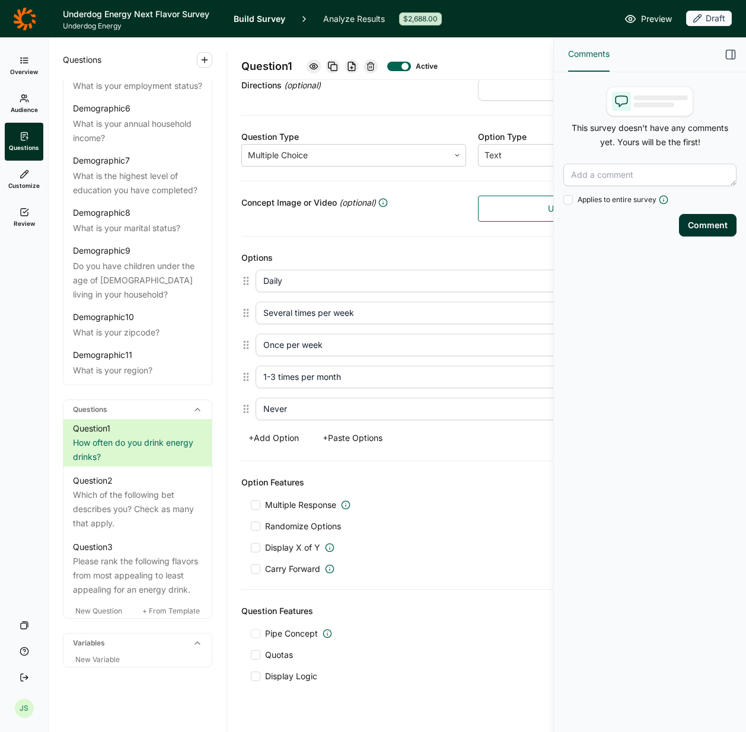
scroll to position [180, 0]
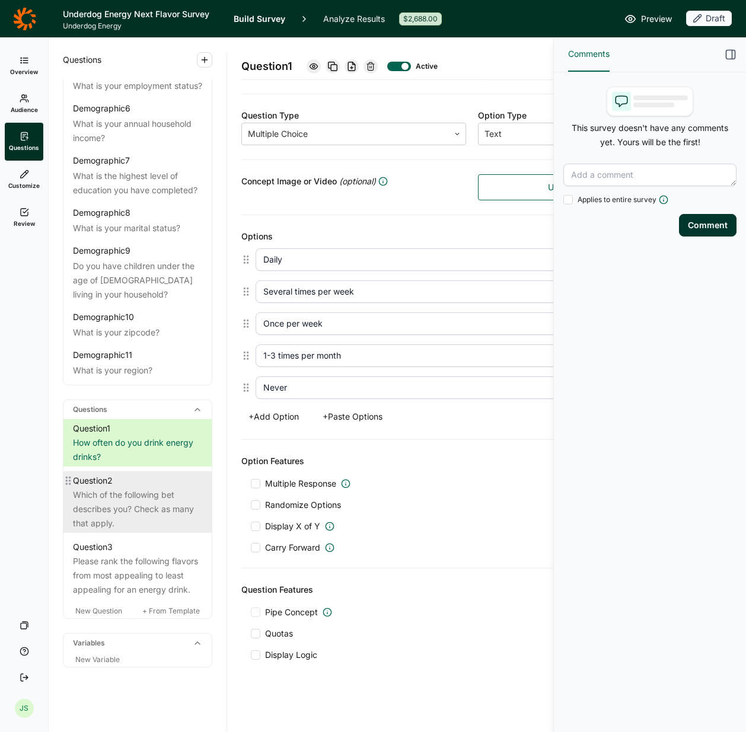
click at [114, 504] on div "Which of the following bet describes you? Check as many that apply." at bounding box center [137, 509] width 129 height 43
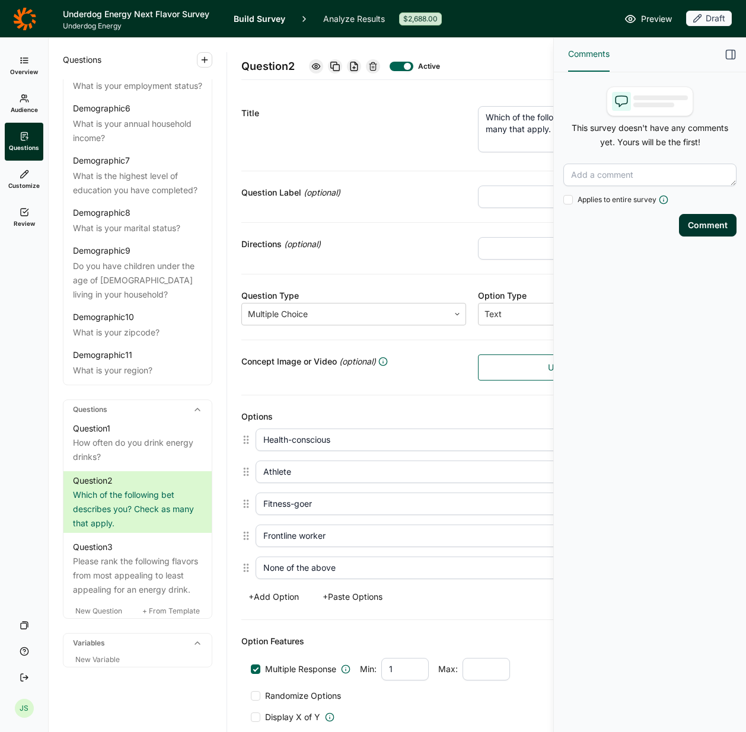
click at [524, 127] on textarea "Which of the following bet describes you? Check as many that apply." at bounding box center [590, 129] width 225 height 46
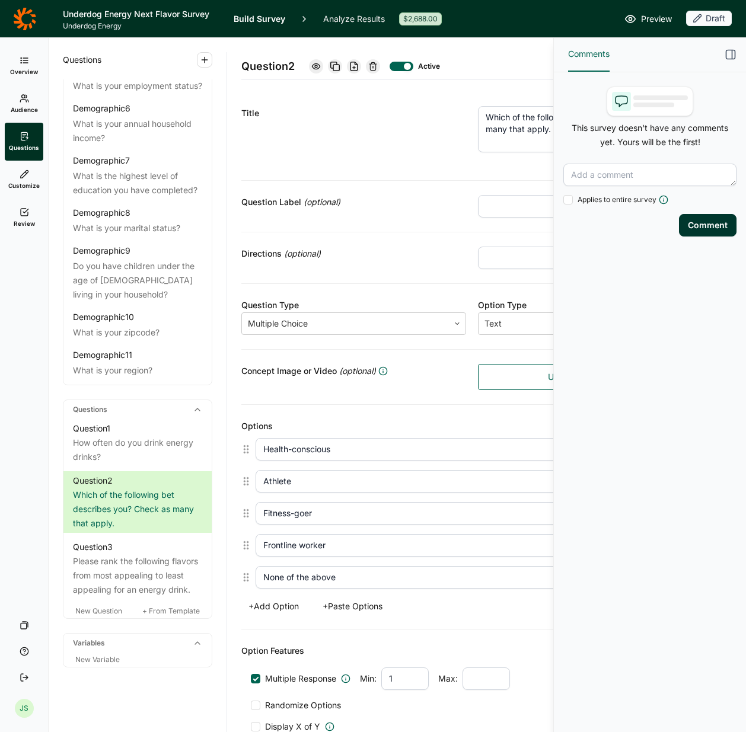
click at [524, 127] on textarea "Which of the following bet describes you? Check as many that apply." at bounding box center [590, 129] width 225 height 46
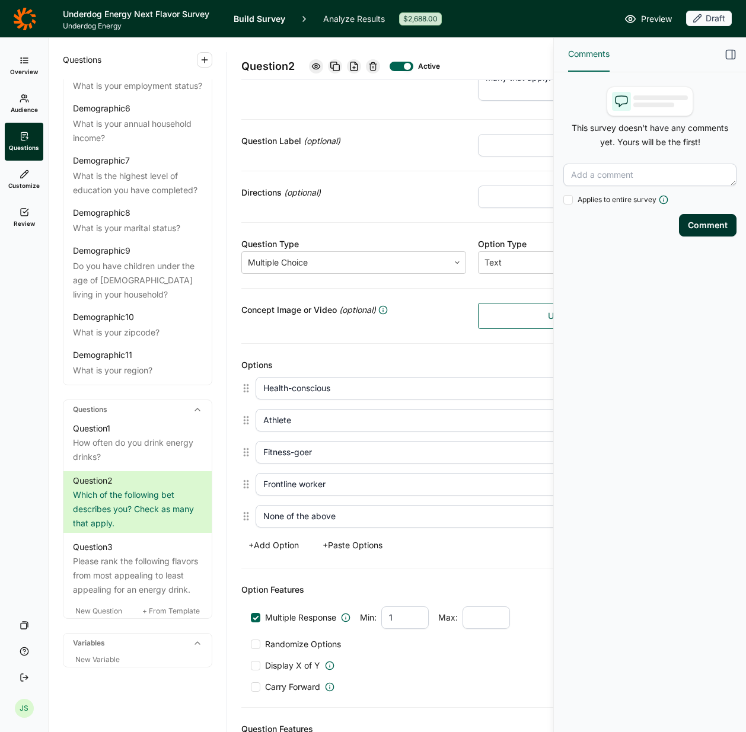
scroll to position [62, 0]
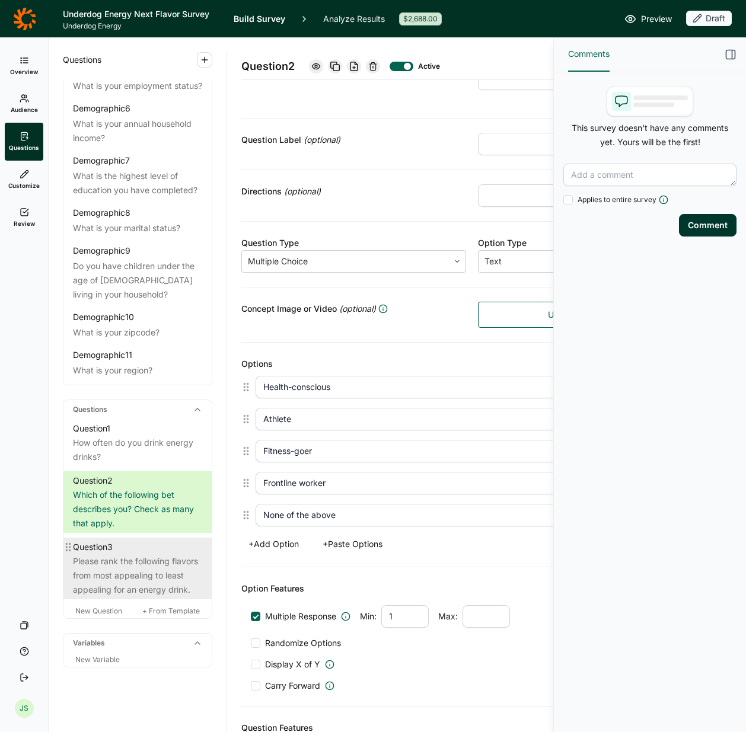
click at [114, 566] on div "Please rank the following flavors from most appealing to least appealing for an…" at bounding box center [137, 576] width 129 height 43
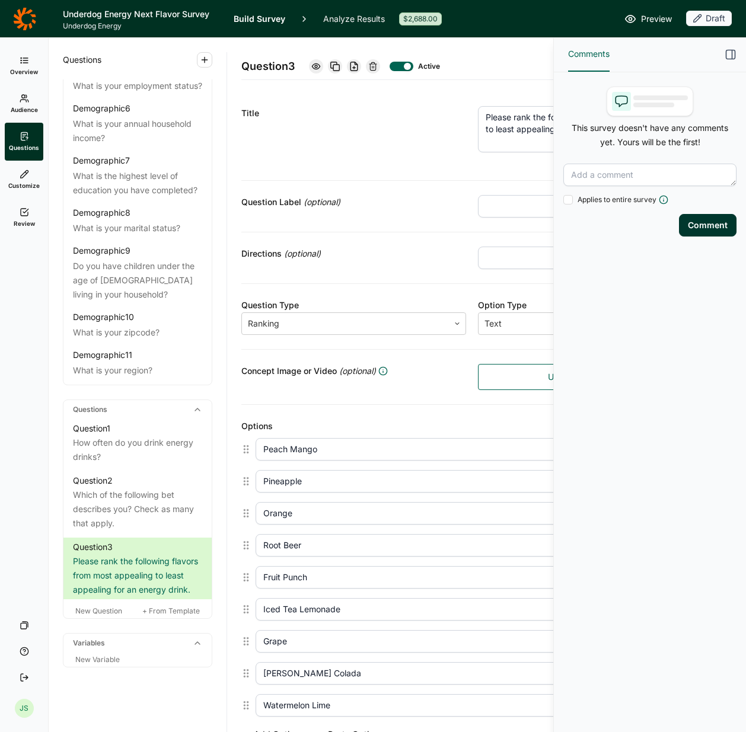
click at [506, 128] on textarea "Please rank the following flavors from most appealing to least appealing for an…" at bounding box center [590, 129] width 225 height 46
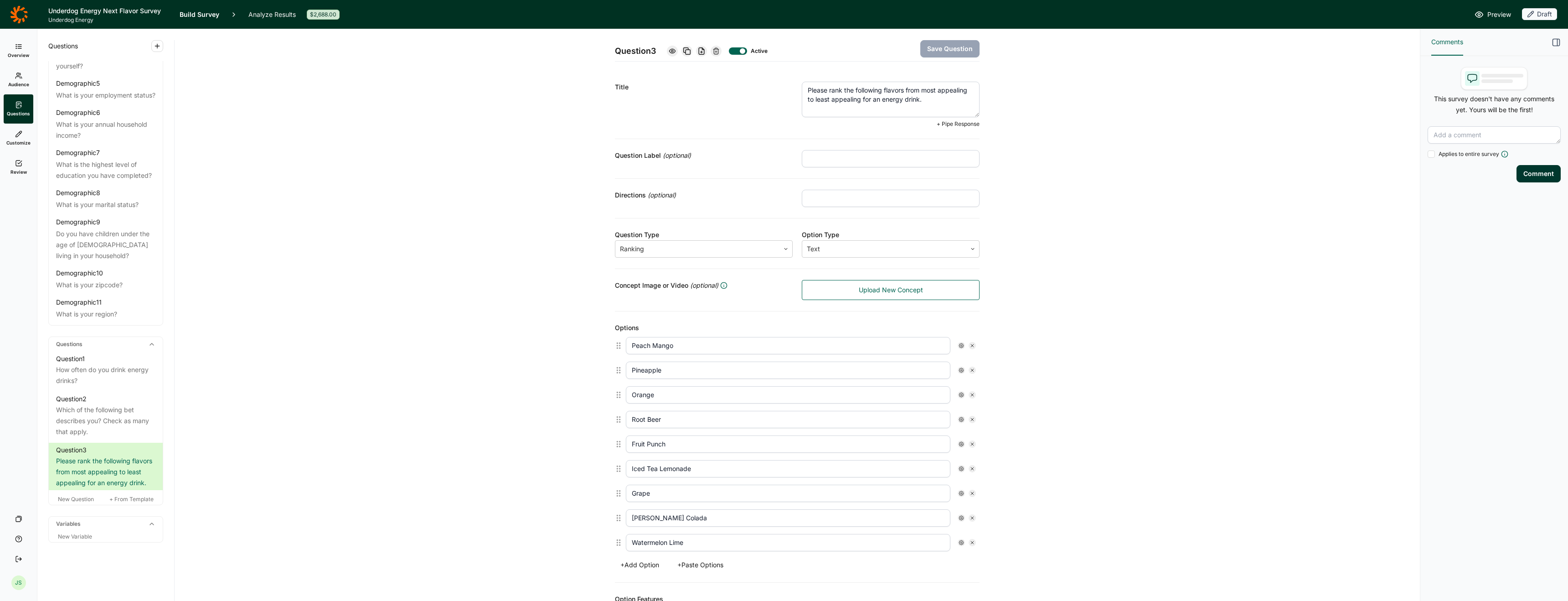
scroll to position [171, 0]
